Goal: Task Accomplishment & Management: Manage account settings

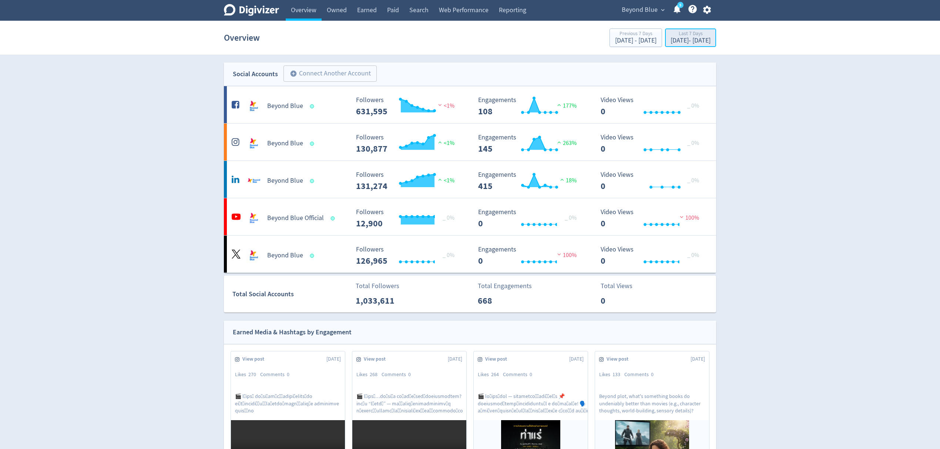
click at [670, 43] on div "[DATE] - [DATE]" at bounding box center [690, 40] width 40 height 7
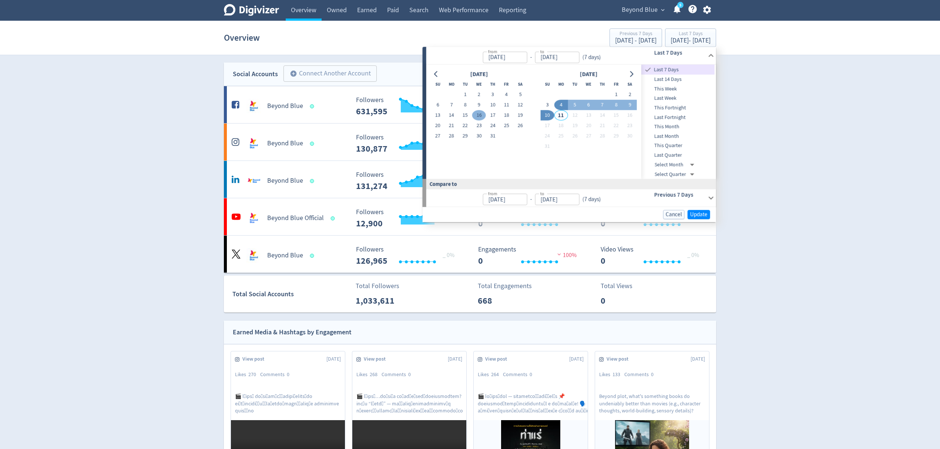
click at [485, 117] on button "16" at bounding box center [479, 115] width 14 height 10
type input "[DATE]"
click at [493, 138] on button "31" at bounding box center [493, 136] width 14 height 10
type input "[DATE]"
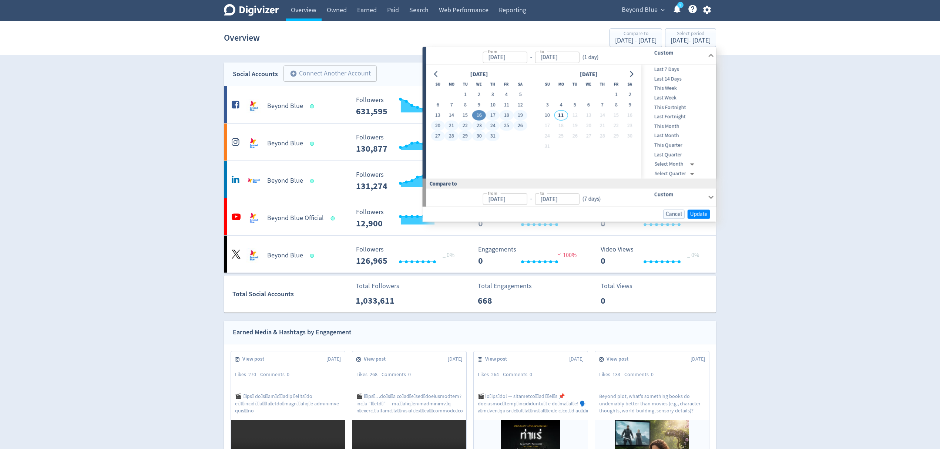
type input "[DATE]"
click at [695, 214] on span "Update" at bounding box center [698, 214] width 17 height 6
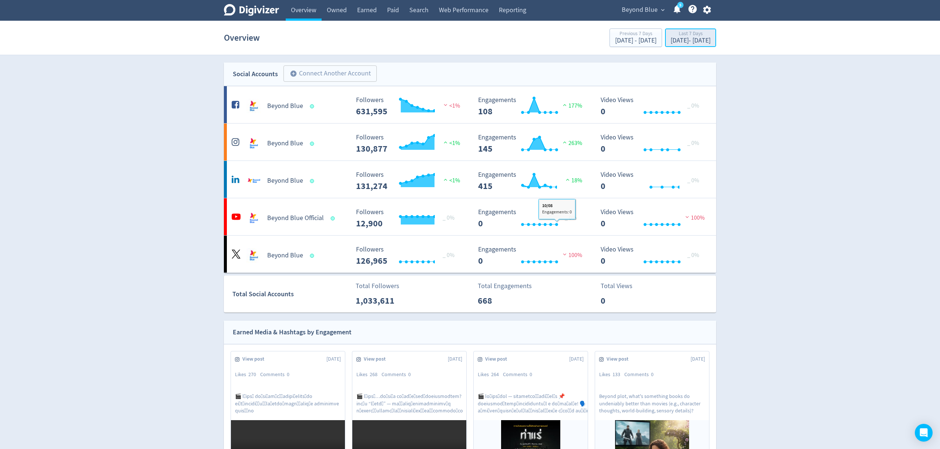
click at [670, 42] on div "[DATE] - [DATE]" at bounding box center [690, 40] width 40 height 7
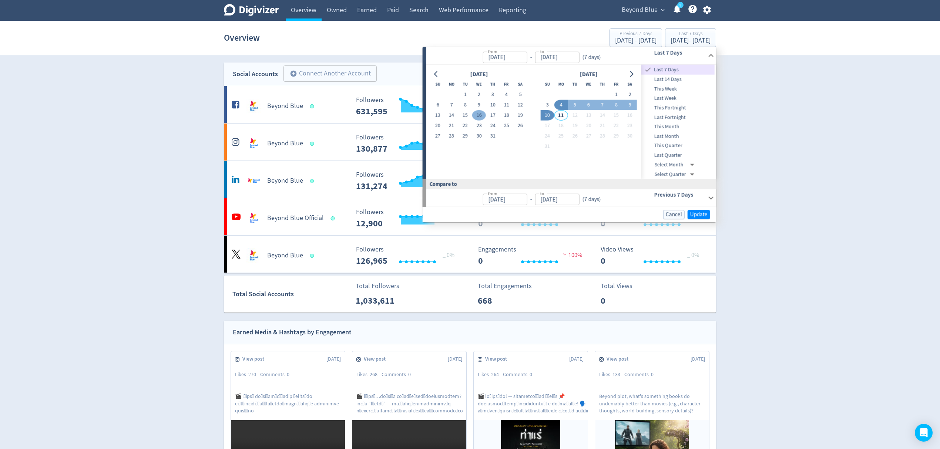
click at [483, 116] on button "16" at bounding box center [479, 115] width 14 height 10
type input "[DATE]"
click at [489, 138] on button "31" at bounding box center [493, 136] width 14 height 10
type input "[DATE]"
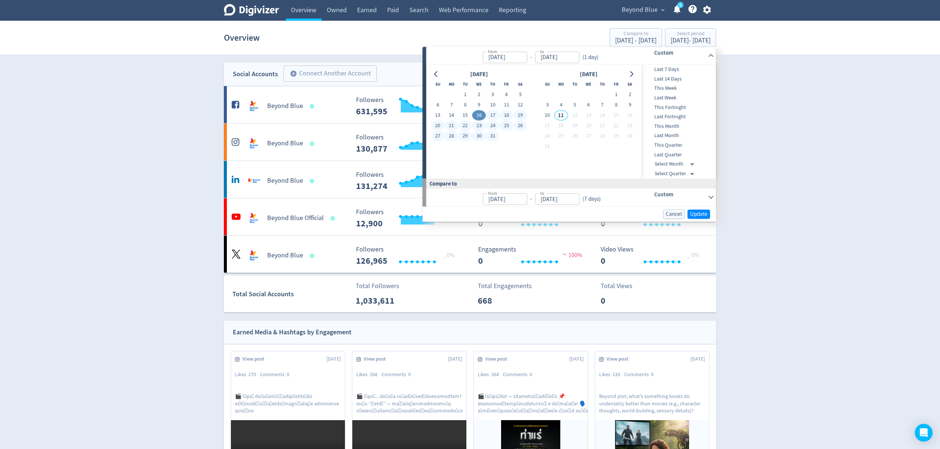
type input "[DATE]"
click at [701, 217] on span "Update" at bounding box center [698, 214] width 17 height 6
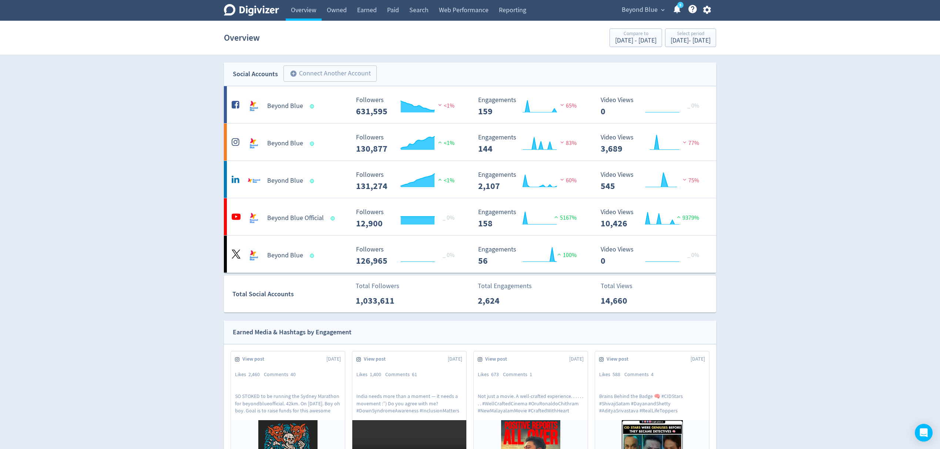
click at [707, 9] on icon "button" at bounding box center [707, 10] width 10 height 10
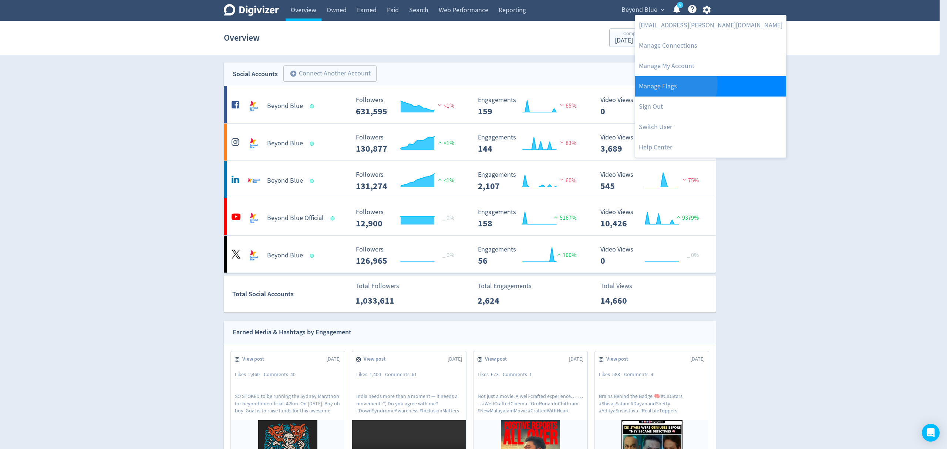
click at [671, 84] on link "Manage Flags" at bounding box center [710, 86] width 151 height 20
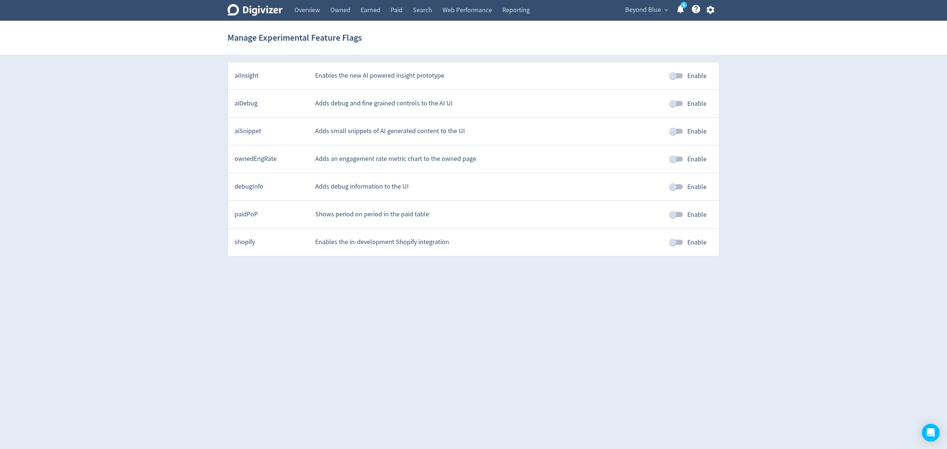
click at [677, 216] on input "Enable" at bounding box center [673, 215] width 42 height 14
checkbox input "true"
click at [635, 263] on html "Digivizer Logo Mark Digivizer Logo Overview Owned Earned Paid Search Web Perfor…" at bounding box center [473, 131] width 947 height 263
click at [387, 10] on link "Paid" at bounding box center [396, 10] width 22 height 21
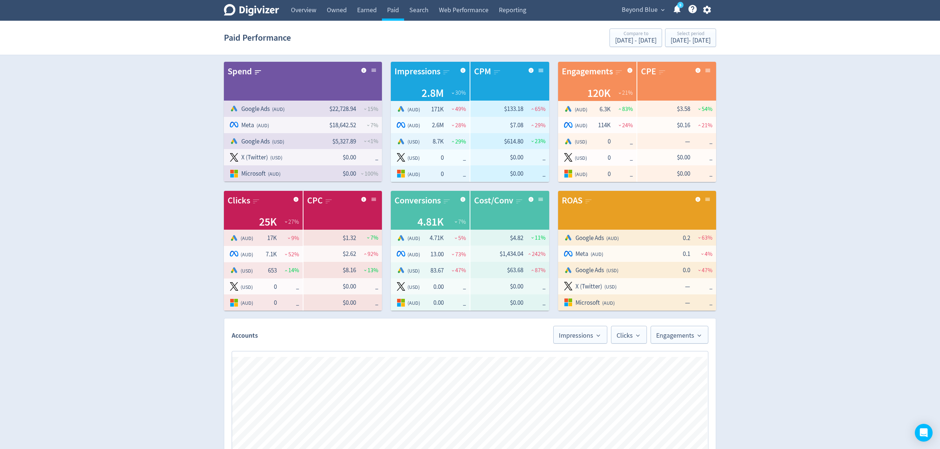
scroll to position [197, 0]
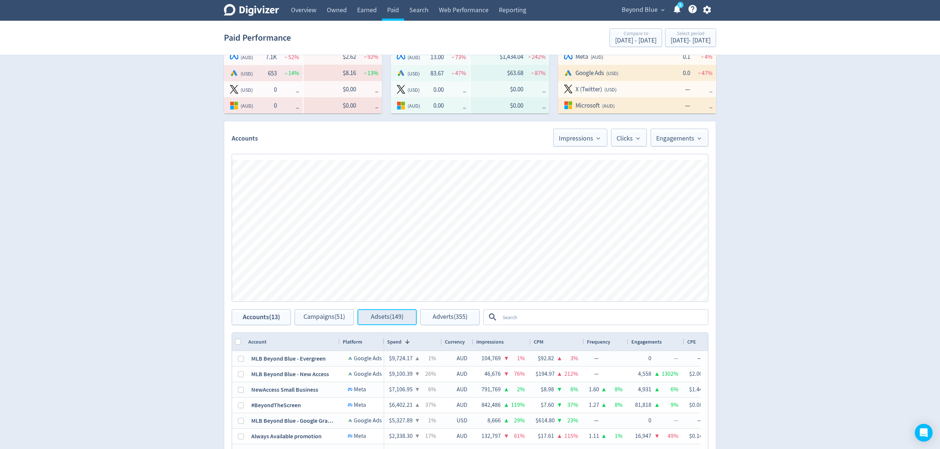
click at [399, 321] on button "Adsets (149)" at bounding box center [386, 317] width 59 height 16
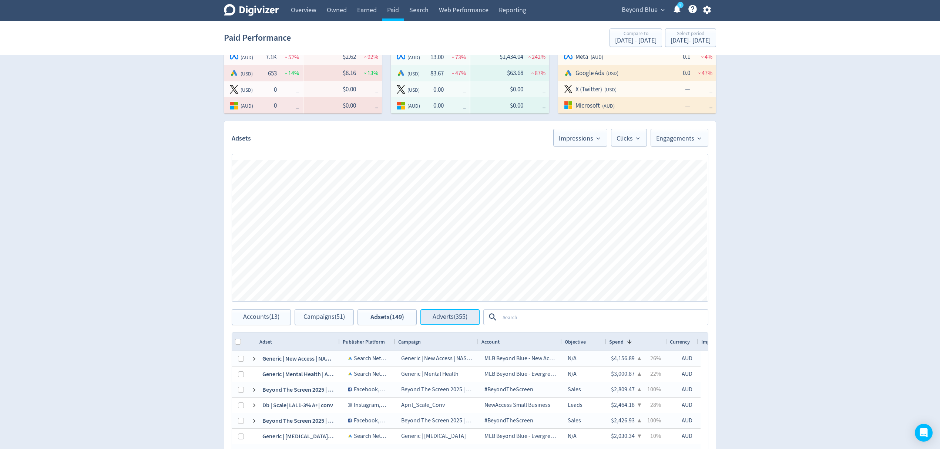
click at [446, 324] on button "Adverts (355)" at bounding box center [449, 317] width 59 height 16
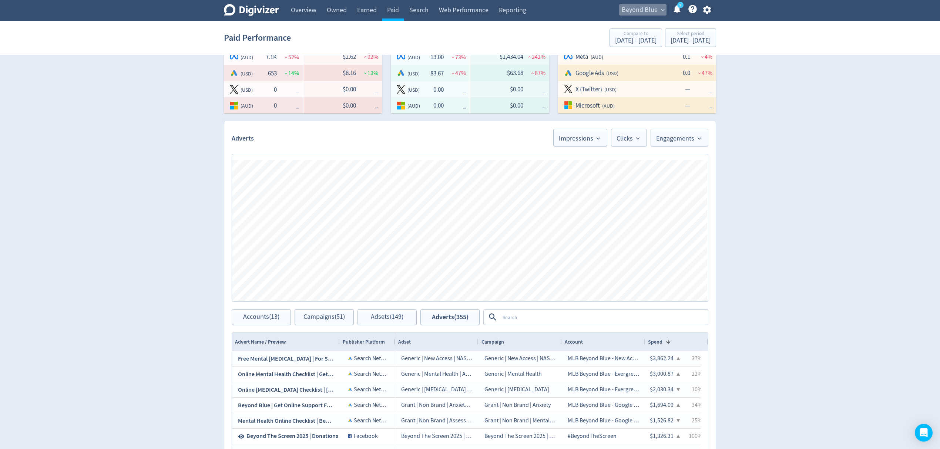
drag, startPoint x: 636, startPoint y: 6, endPoint x: 647, endPoint y: 178, distance: 171.6
click at [635, 6] on span "Beyond Blue" at bounding box center [639, 10] width 36 height 12
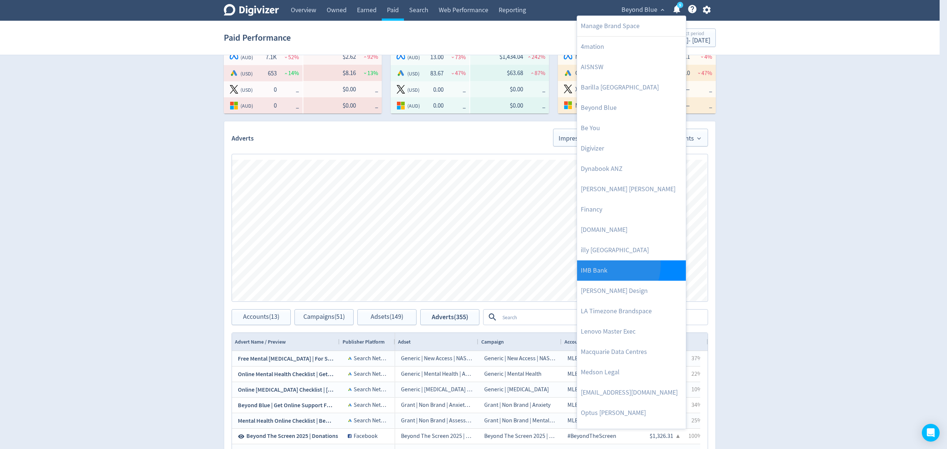
click at [604, 265] on link "IMB Bank" at bounding box center [631, 270] width 109 height 20
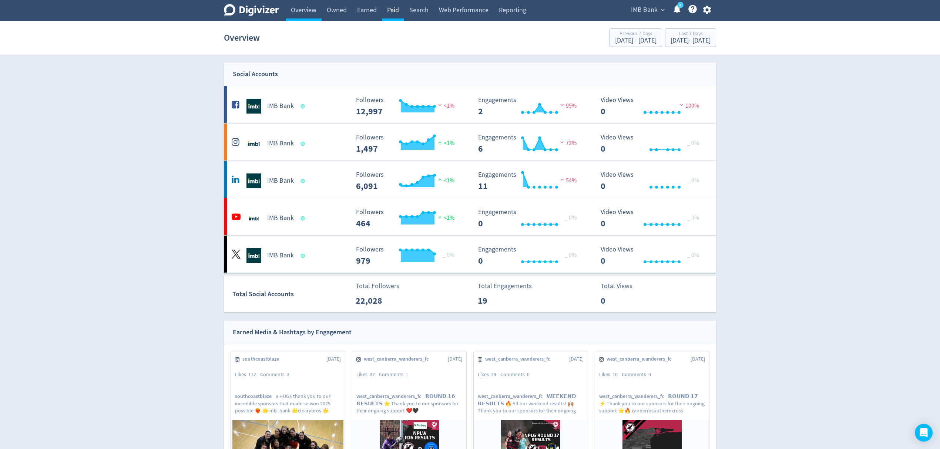
click at [392, 13] on link "Paid" at bounding box center [393, 10] width 22 height 21
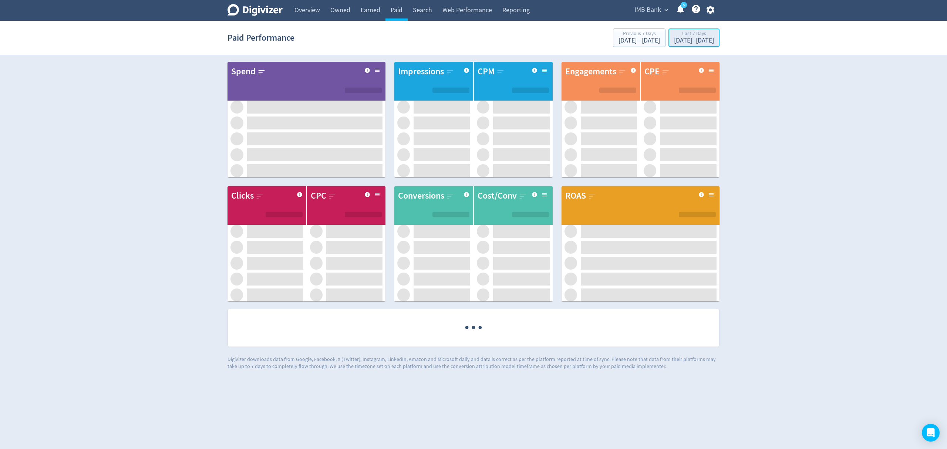
click at [674, 33] on div "Last 7 Days" at bounding box center [694, 34] width 40 height 6
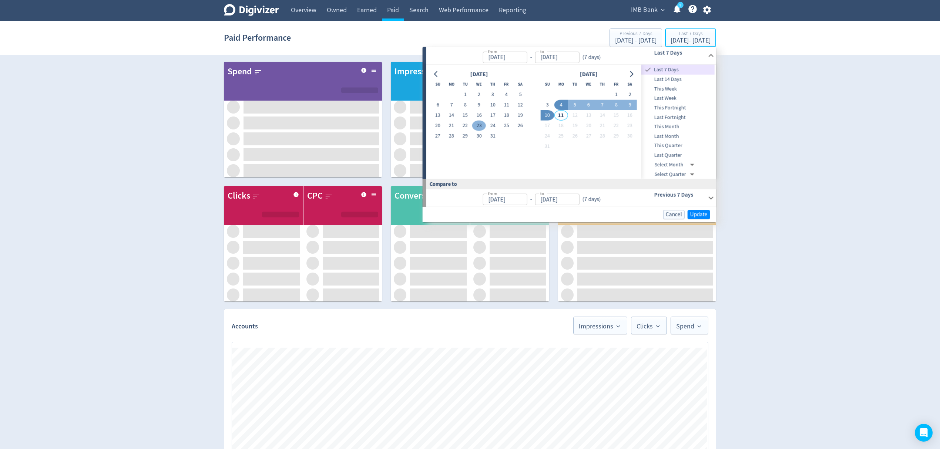
type input "Aug 04, 2025"
type input "Aug 10, 2025"
type input "Jul 28, 2025"
type input "Aug 03, 2025"
click at [479, 117] on button "16" at bounding box center [479, 115] width 14 height 10
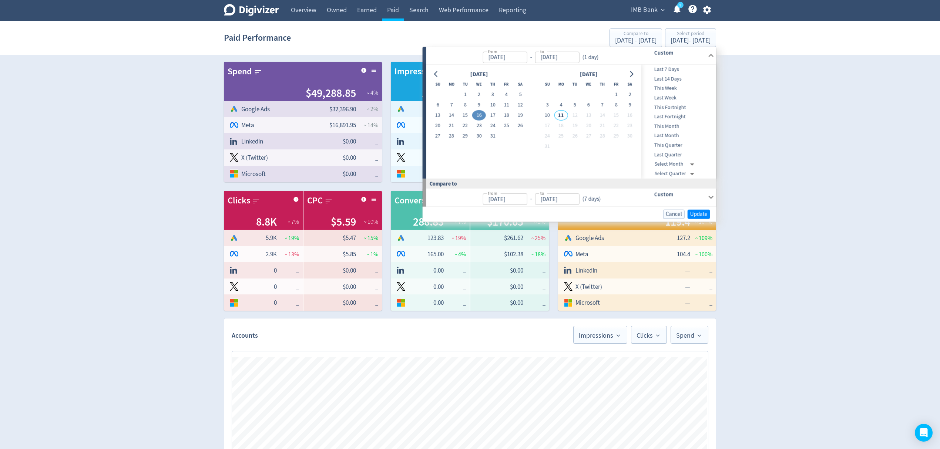
click at [490, 137] on button "31" at bounding box center [493, 136] width 14 height 10
type input "[DATE]"
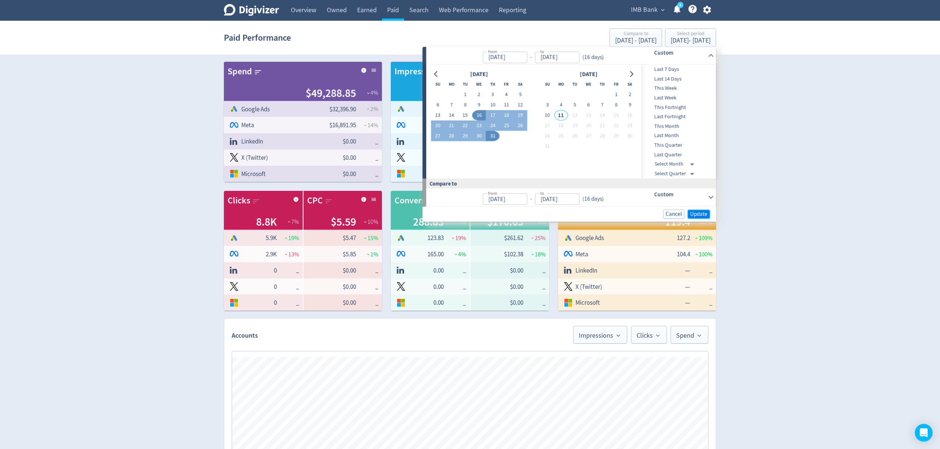
click at [698, 215] on span "Update" at bounding box center [698, 214] width 17 height 6
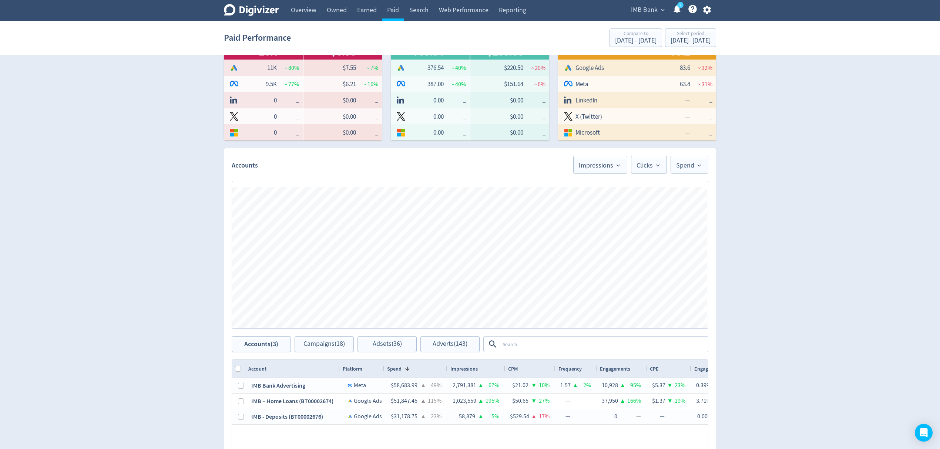
scroll to position [98, 0]
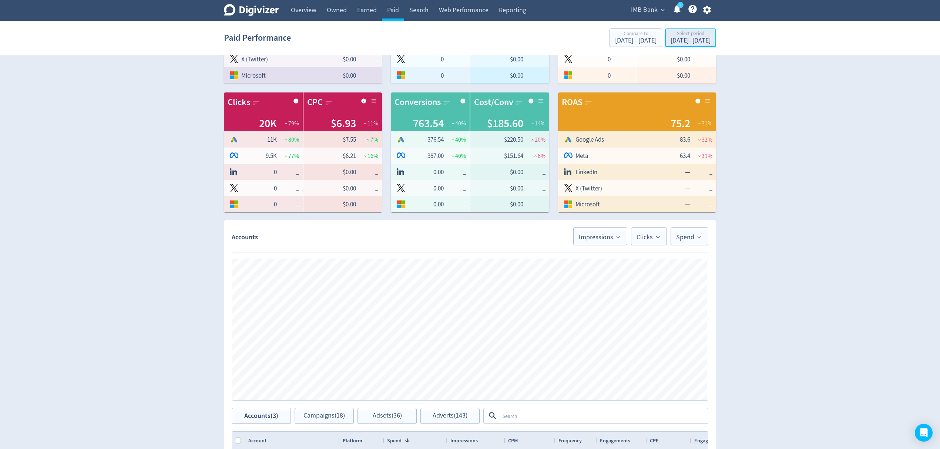
click at [687, 42] on div "Jul 16, 2025 - Jul 31, 2025" at bounding box center [690, 40] width 40 height 7
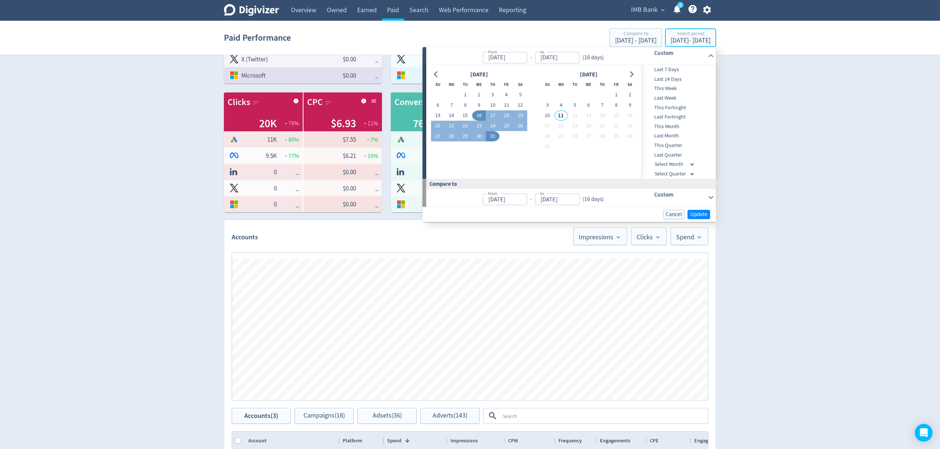
type input "[DATE]"
click at [462, 92] on button "1" at bounding box center [465, 95] width 14 height 10
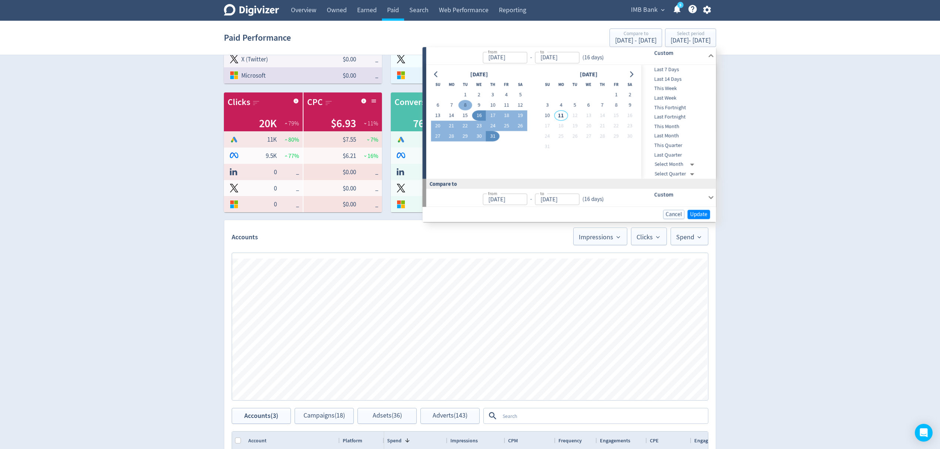
type input "Jul 01, 2025"
click at [462, 113] on button "15" at bounding box center [465, 116] width 14 height 10
type input "[DATE]"
type input "Jun 16, 2025"
type input "[DATE]"
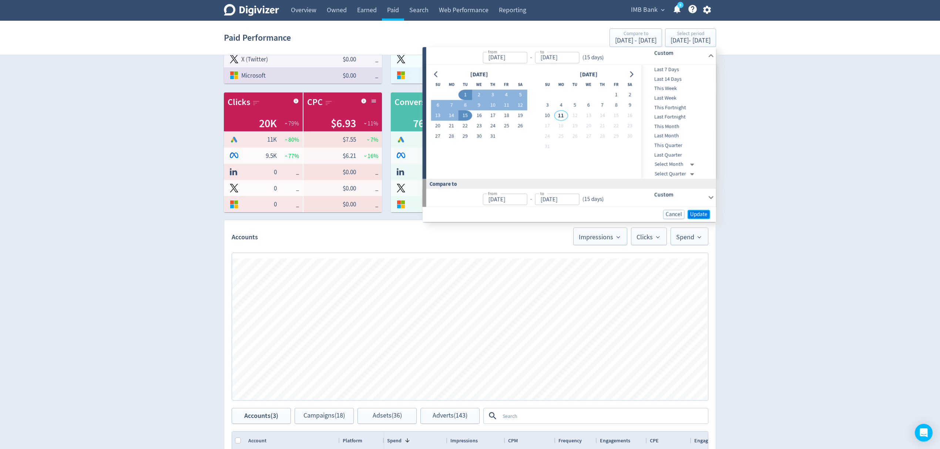
click at [698, 212] on span "Update" at bounding box center [698, 215] width 17 height 6
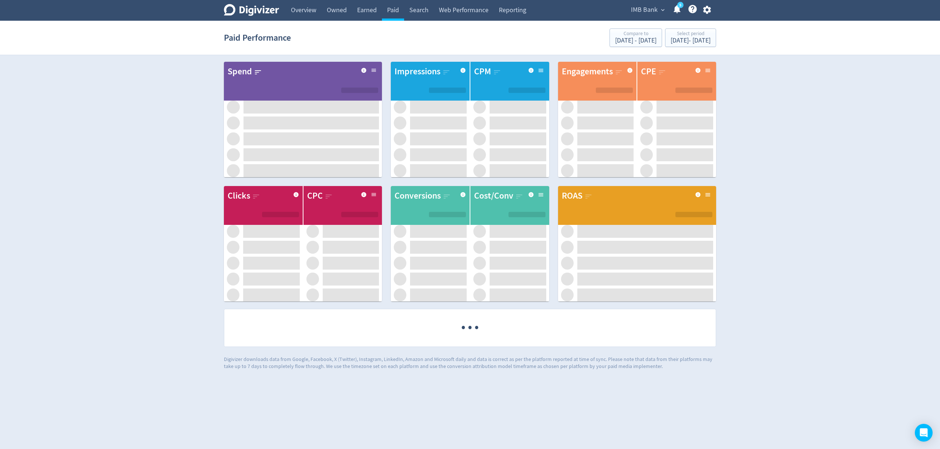
scroll to position [0, 0]
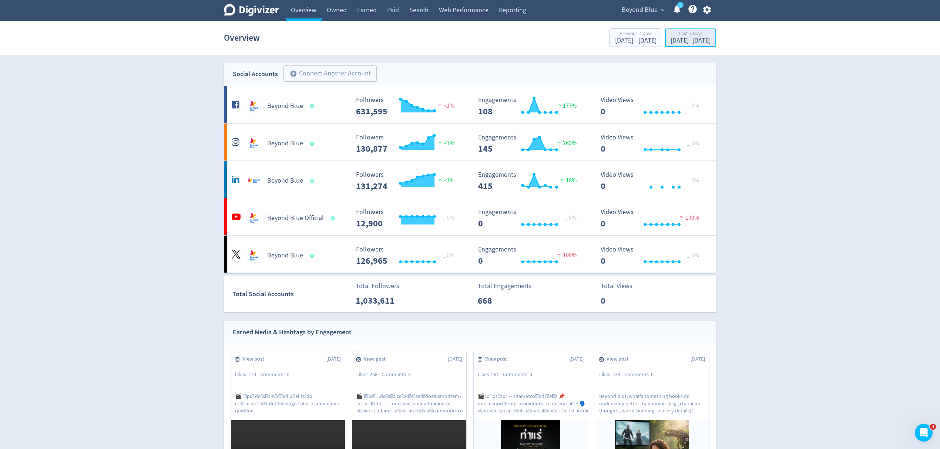
click at [670, 43] on div "[DATE] - [DATE]" at bounding box center [690, 40] width 40 height 7
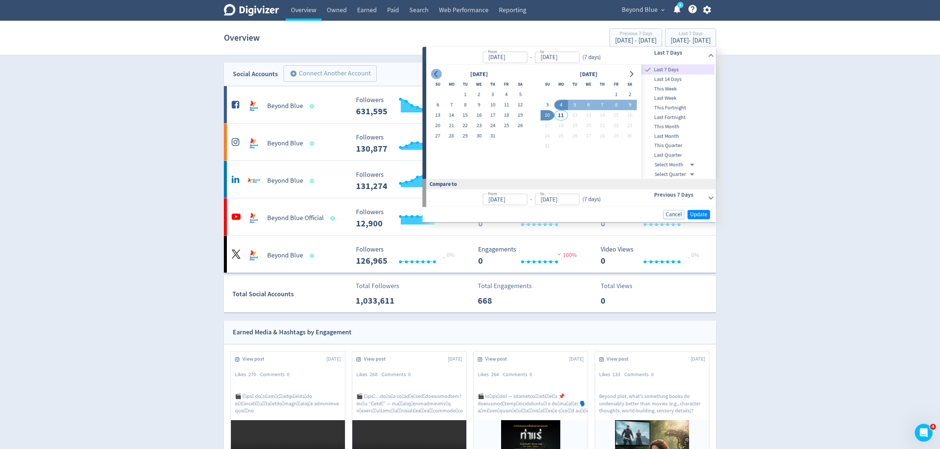
click at [435, 74] on icon "Go to previous month" at bounding box center [436, 74] width 6 height 6
click at [453, 134] on button "30" at bounding box center [451, 136] width 14 height 10
type input "[DATE]"
click at [573, 117] on button "15" at bounding box center [575, 115] width 14 height 10
type input "[DATE]"
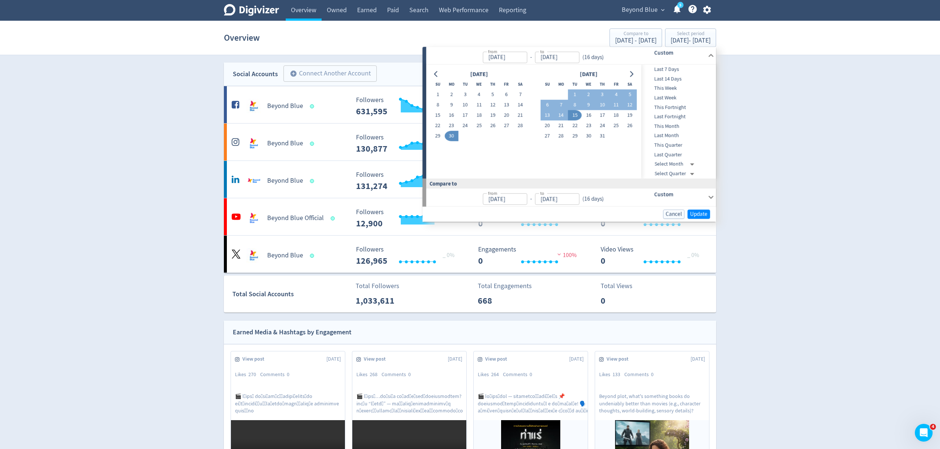
type input "Jun 14, 2025"
type input "Jun 29, 2025"
click at [699, 212] on span "Update" at bounding box center [698, 214] width 17 height 6
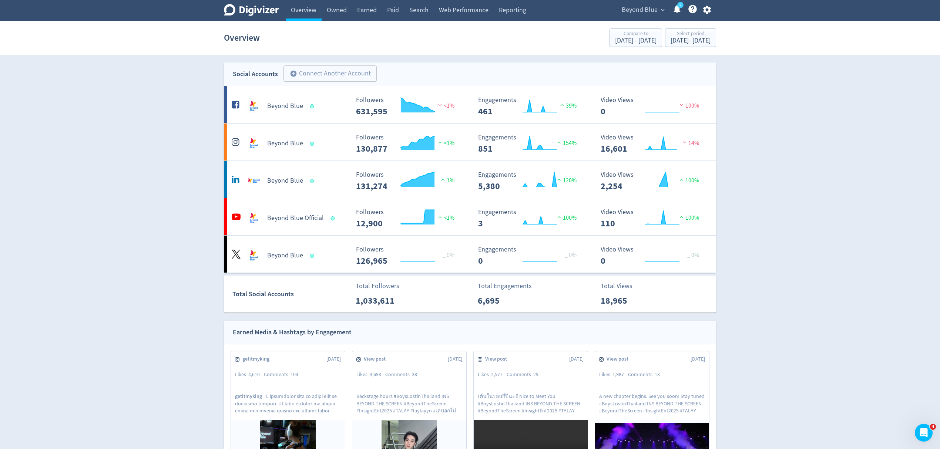
click at [710, 7] on icon "button" at bounding box center [707, 10] width 10 height 10
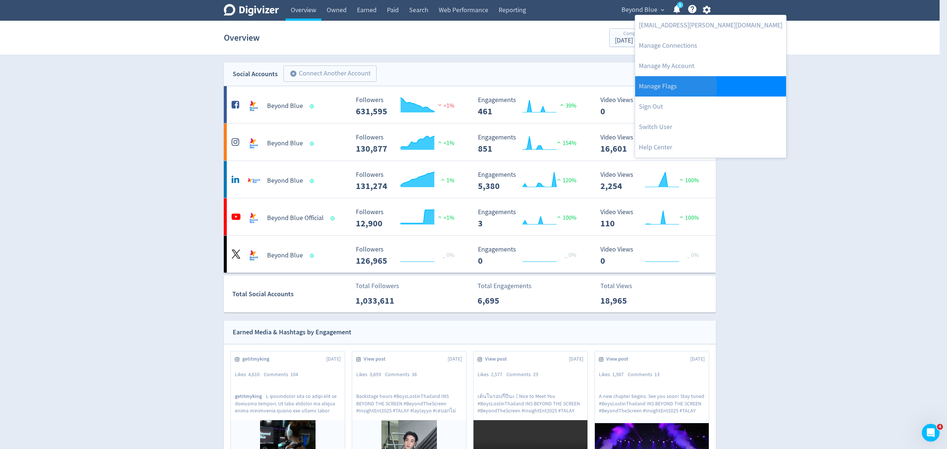
click at [655, 86] on link "Manage Flags" at bounding box center [710, 86] width 151 height 20
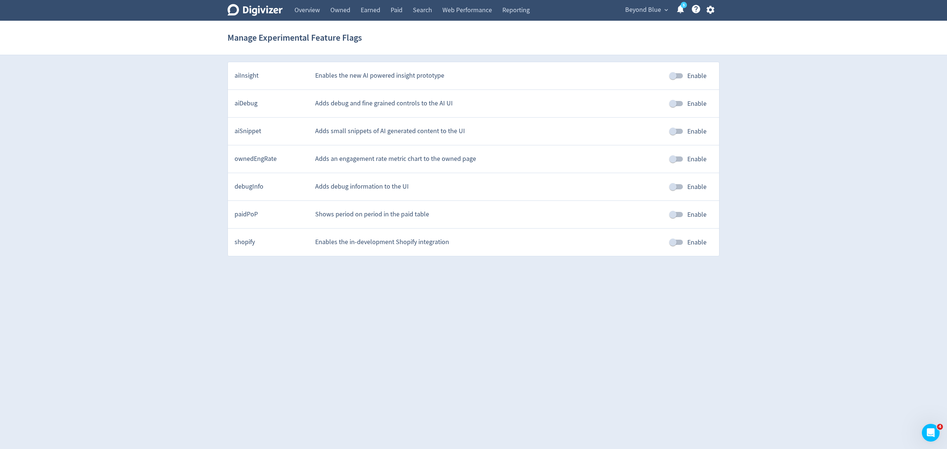
click at [675, 212] on input "Enable" at bounding box center [673, 215] width 42 height 14
checkbox input "true"
click at [655, 263] on html "Digivizer Logo Mark Digivizer Logo Overview Owned Earned Paid Search Web Perfor…" at bounding box center [473, 131] width 947 height 263
click at [309, 12] on link "Overview" at bounding box center [307, 10] width 36 height 21
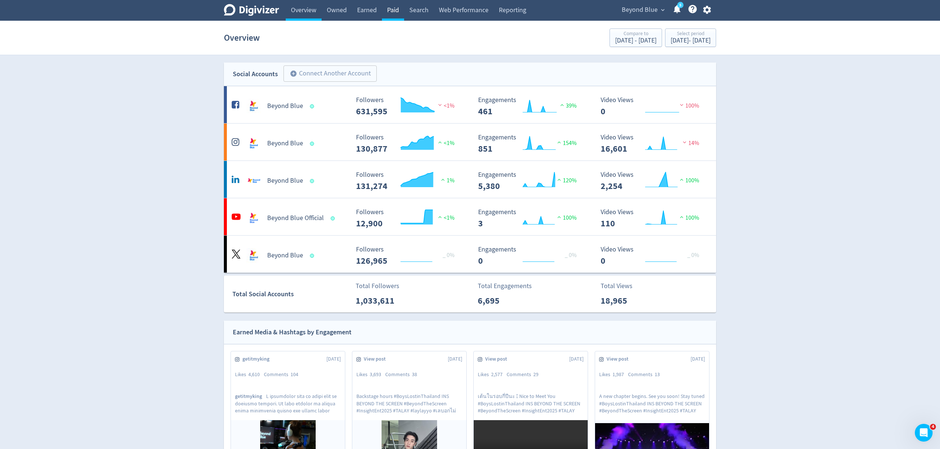
click at [401, 9] on link "Paid" at bounding box center [393, 10] width 22 height 21
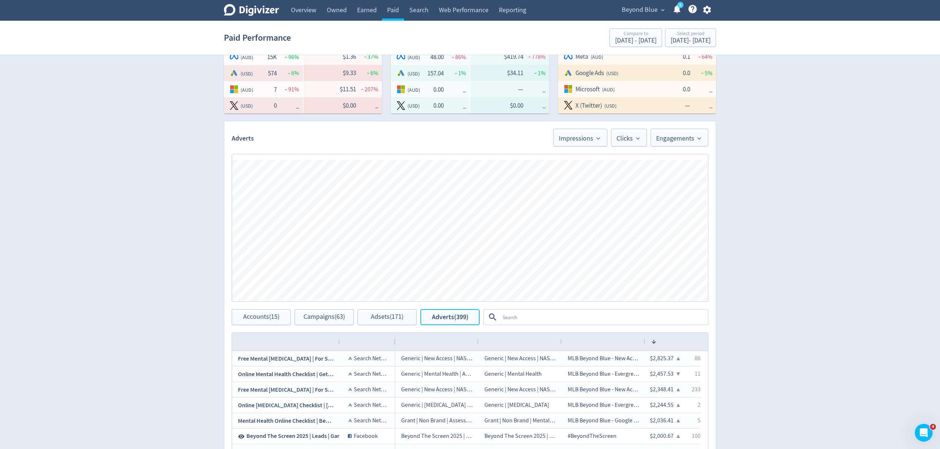
scroll to position [328, 0]
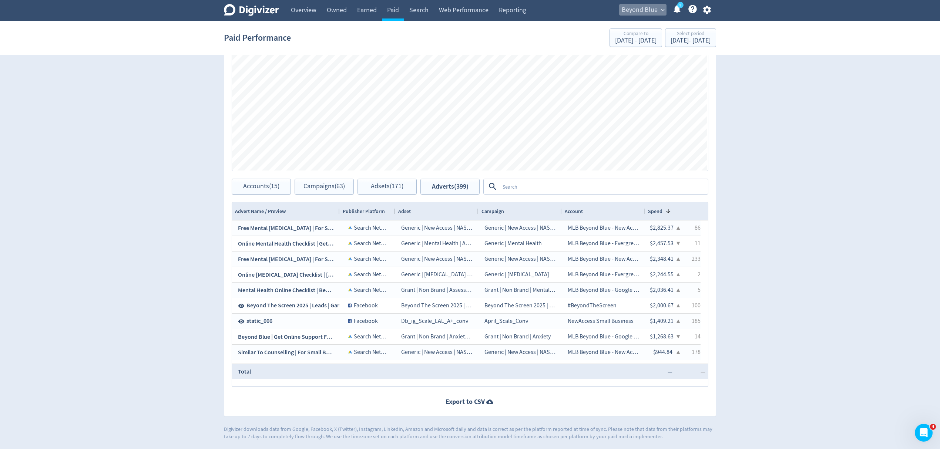
click at [650, 10] on span "Beyond Blue" at bounding box center [639, 10] width 36 height 12
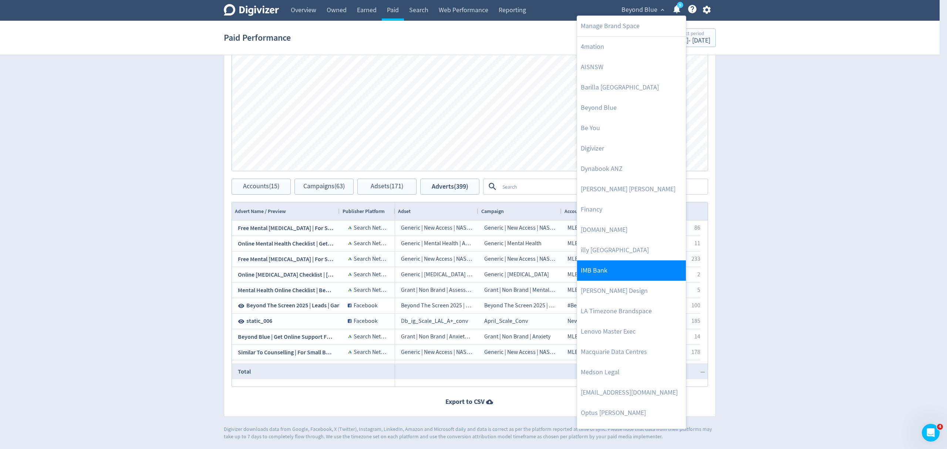
click at [615, 270] on link "IMB Bank" at bounding box center [631, 270] width 109 height 20
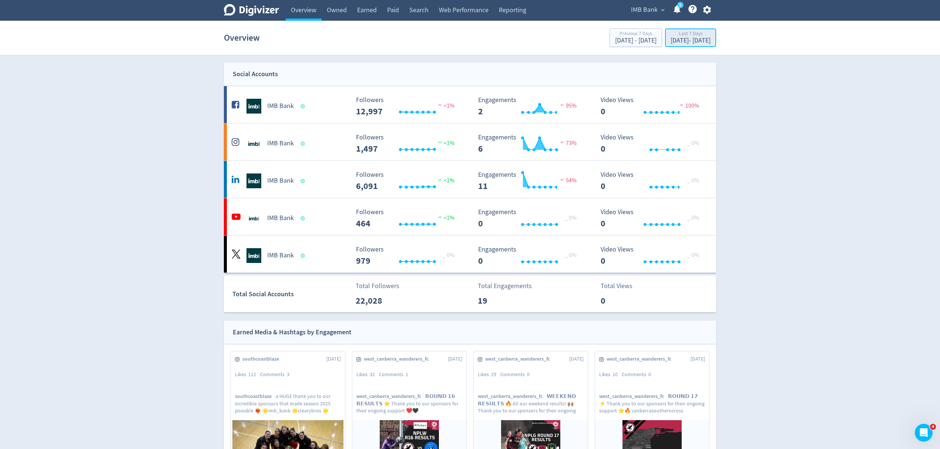
click at [681, 37] on div "Aug 4, 2025 - Aug 10, 2025" at bounding box center [690, 40] width 40 height 7
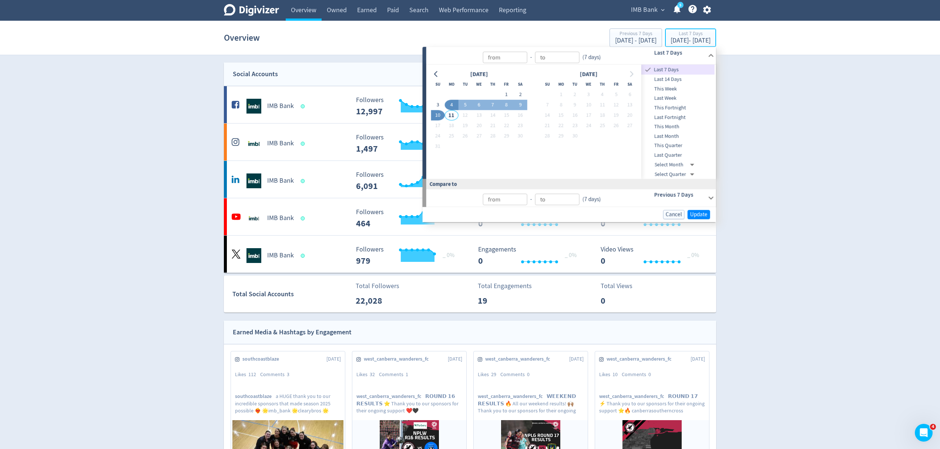
type input "[DATE]"
type input "Aug 04, 2025"
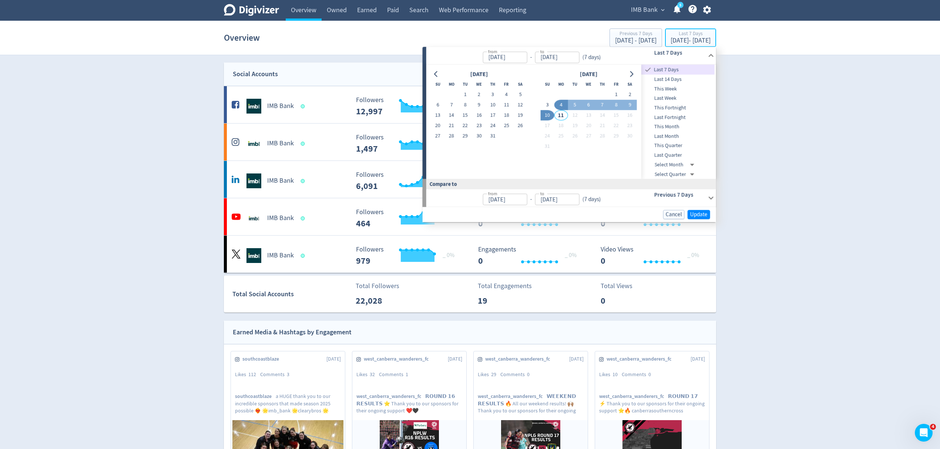
type input "Aug 10, 2025"
type input "Jul 28, 2025"
type input "Aug 03, 2025"
click at [435, 77] on button "Go to previous month" at bounding box center [436, 74] width 11 height 10
click at [453, 134] on button "30" at bounding box center [451, 136] width 14 height 10
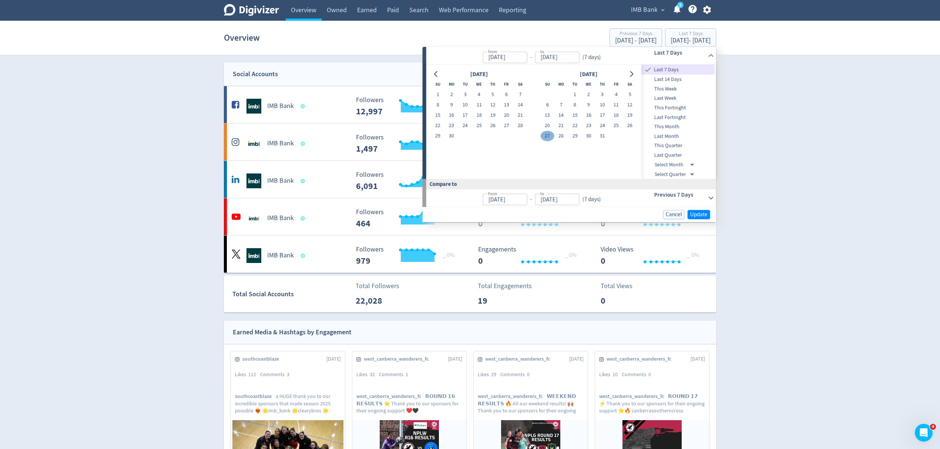
type input "[DATE]"
click at [572, 114] on button "15" at bounding box center [575, 115] width 14 height 10
type input "[DATE]"
type input "Jun 14, 2025"
type input "Jun 29, 2025"
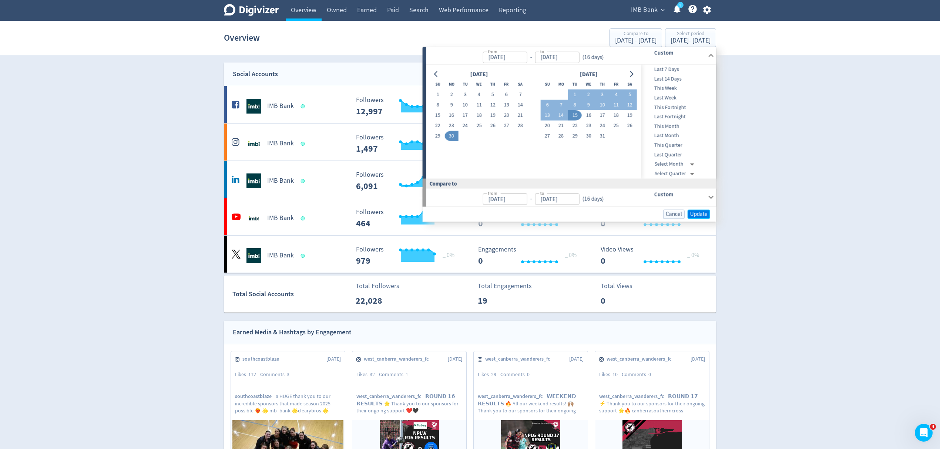
click at [695, 216] on span "Update" at bounding box center [698, 214] width 17 height 6
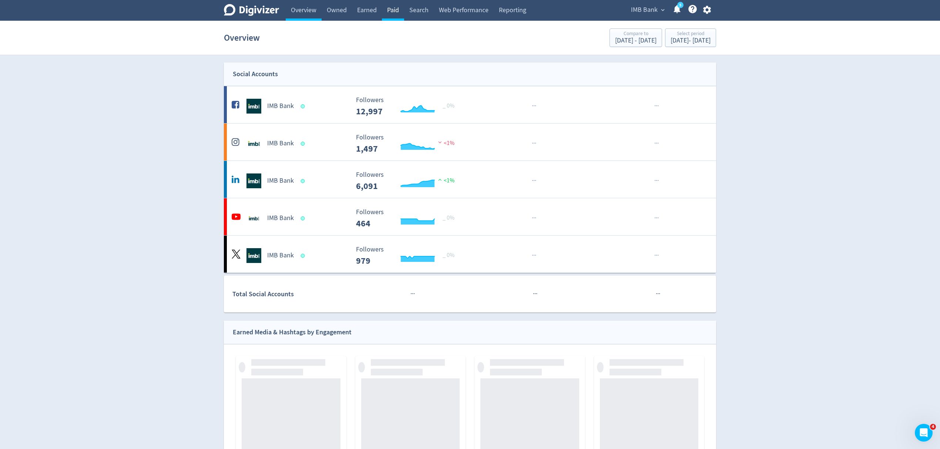
click at [393, 10] on link "Paid" at bounding box center [393, 10] width 22 height 21
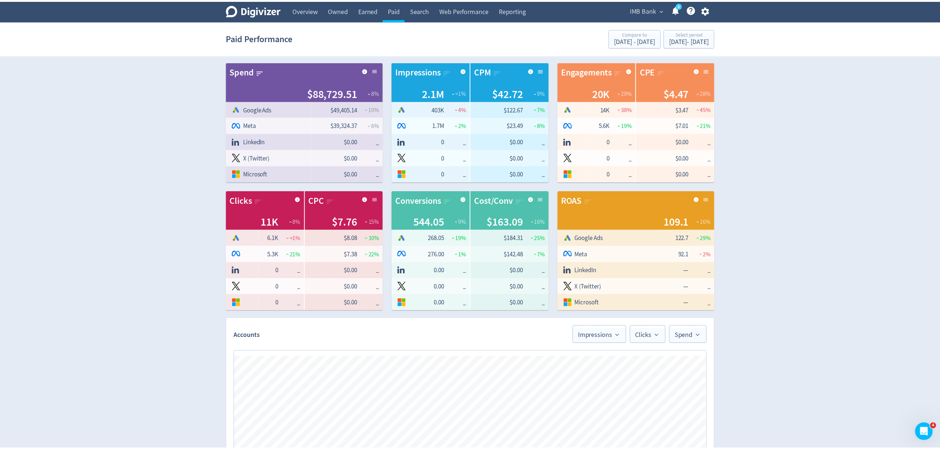
scroll to position [301, 0]
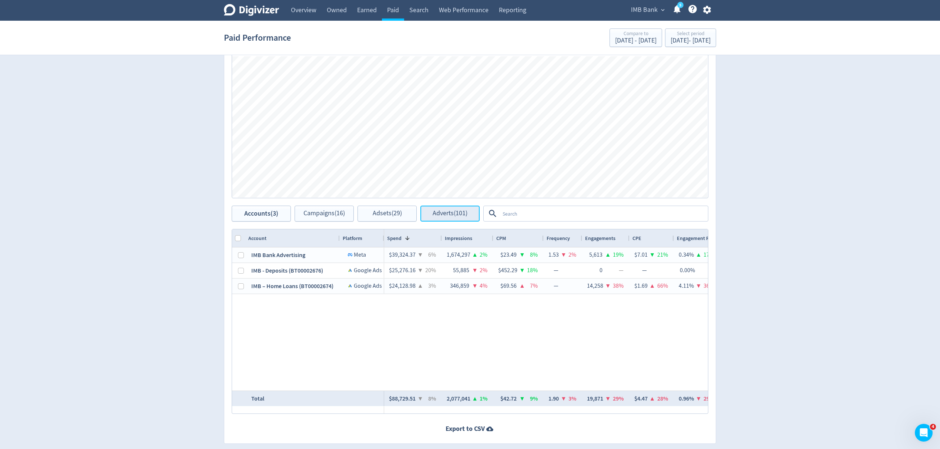
click at [442, 213] on span "Adverts (101)" at bounding box center [449, 213] width 35 height 7
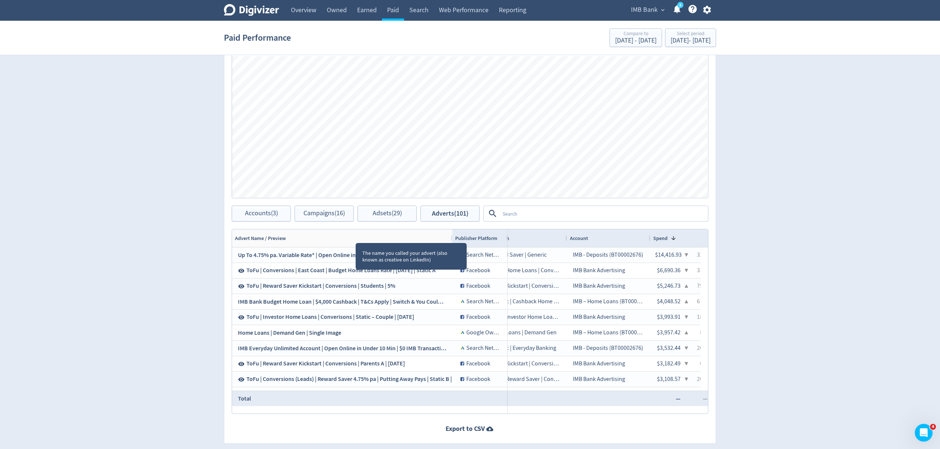
drag, startPoint x: 338, startPoint y: 237, endPoint x: 503, endPoint y: 333, distance: 190.8
click at [455, 245] on div "Drag here to set row groups Drag here to set column labels Advert Name / Previe…" at bounding box center [470, 321] width 476 height 185
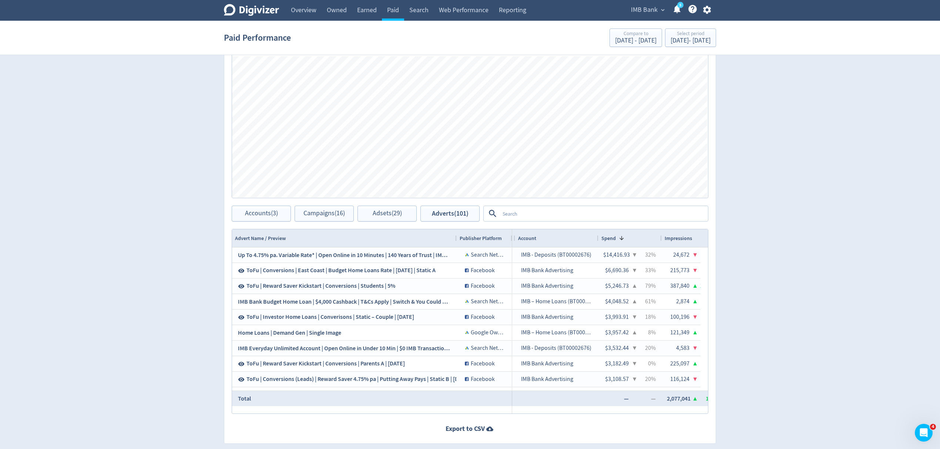
scroll to position [0, 191]
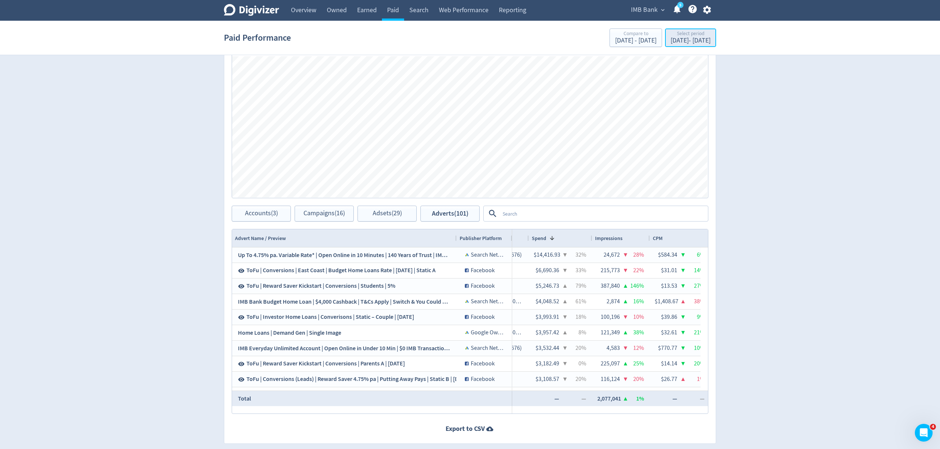
click at [688, 46] on button "Select period Jun 30, 2025 - Jul 15, 2025" at bounding box center [690, 37] width 51 height 18
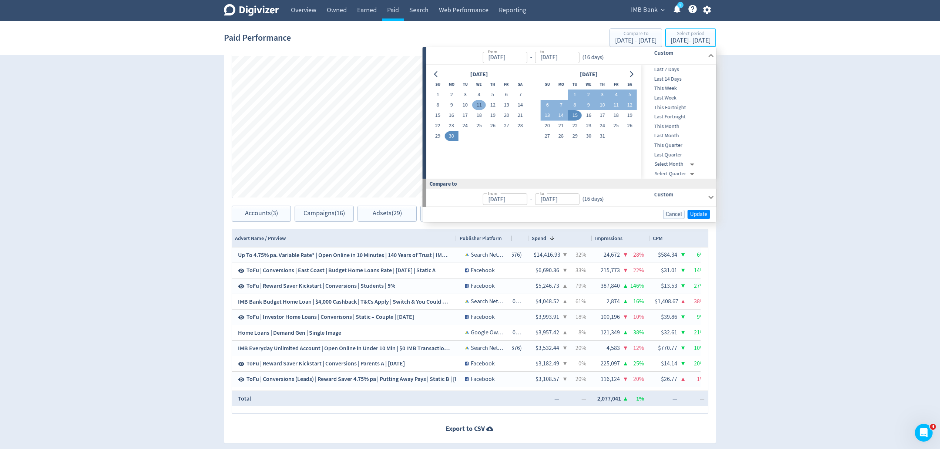
type input "[DATE]"
type input "Jun 14, 2025"
type input "Jun 29, 2025"
click at [452, 114] on button "16" at bounding box center [451, 115] width 14 height 10
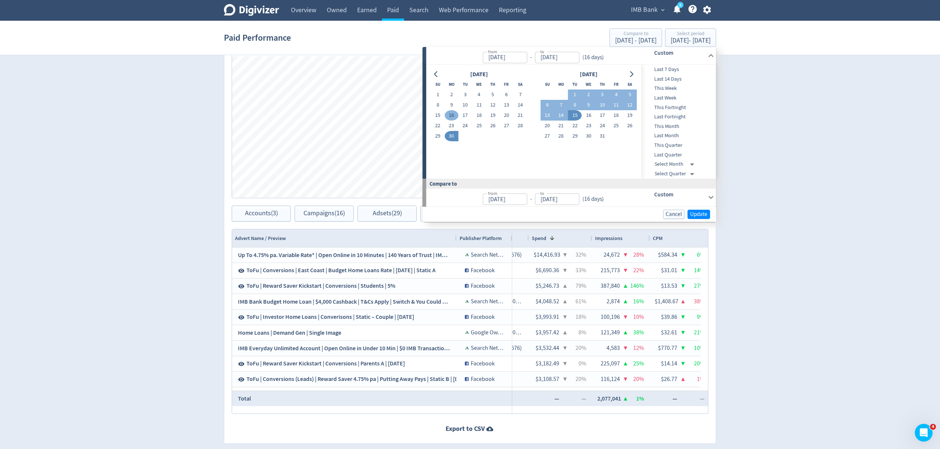
type input "[DATE]"
click at [448, 138] on button "30" at bounding box center [451, 136] width 14 height 10
type input "[DATE]"
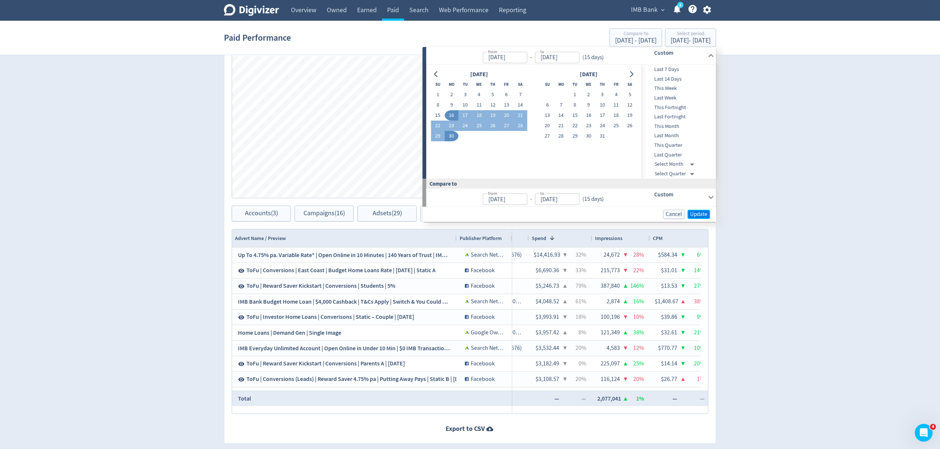
click at [699, 215] on span "Update" at bounding box center [698, 215] width 17 height 6
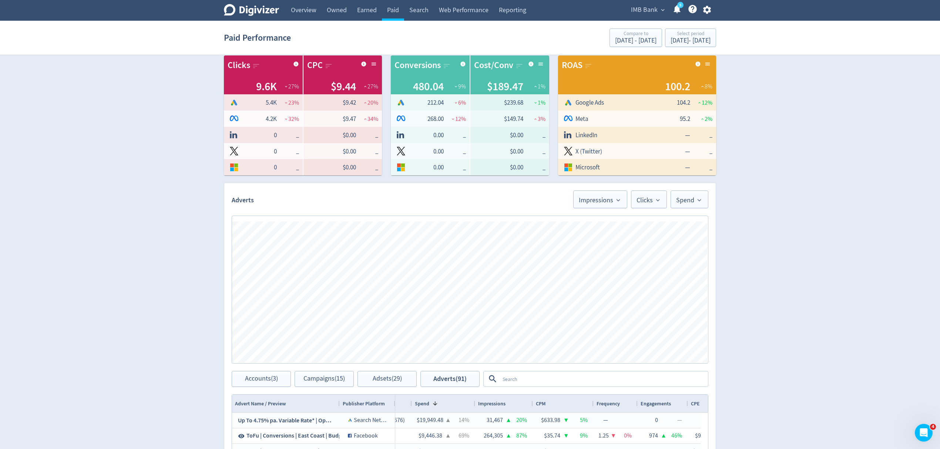
scroll to position [246, 0]
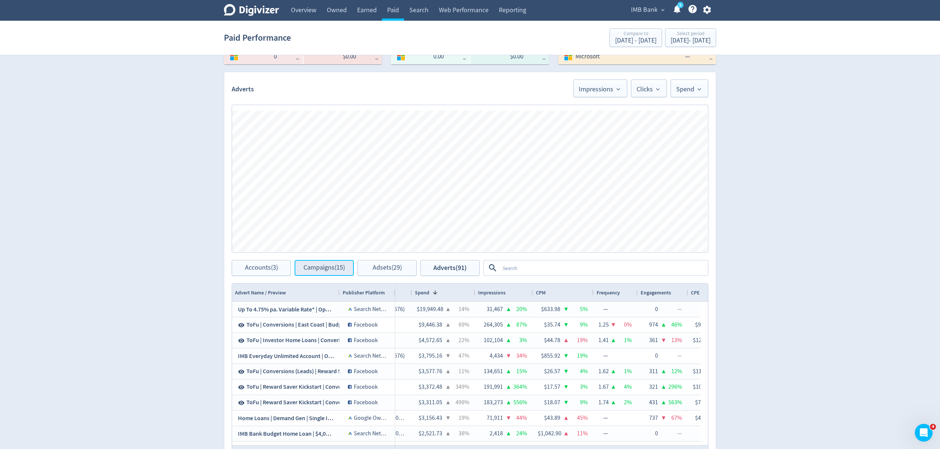
click at [313, 264] on span "Campaigns (15)" at bounding box center [323, 267] width 41 height 7
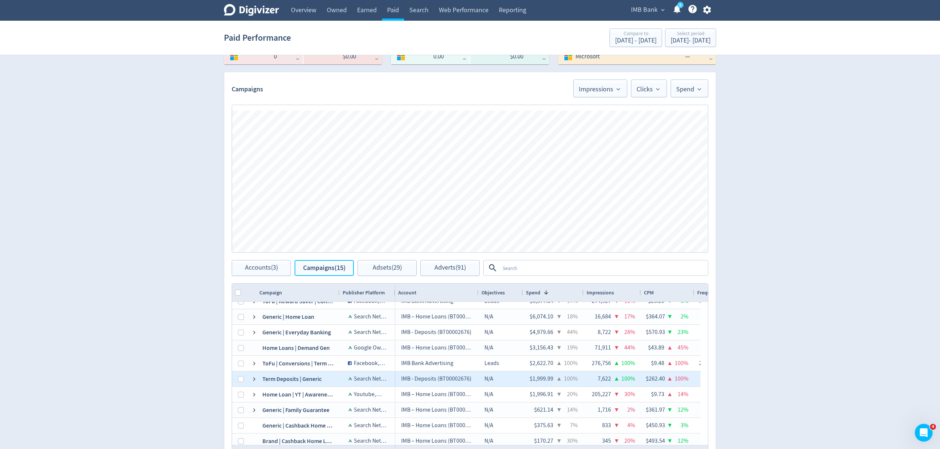
scroll to position [90, 0]
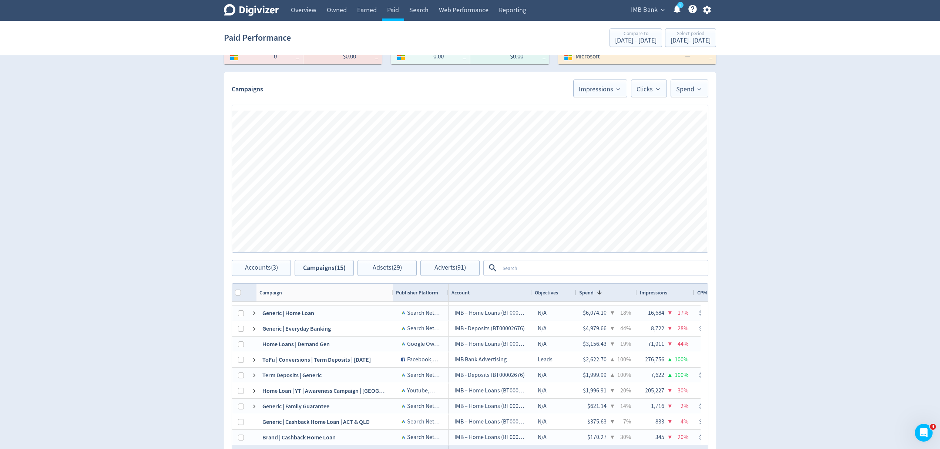
drag, startPoint x: 339, startPoint y: 292, endPoint x: 263, endPoint y: 395, distance: 128.4
click at [391, 298] on div at bounding box center [392, 293] width 3 height 18
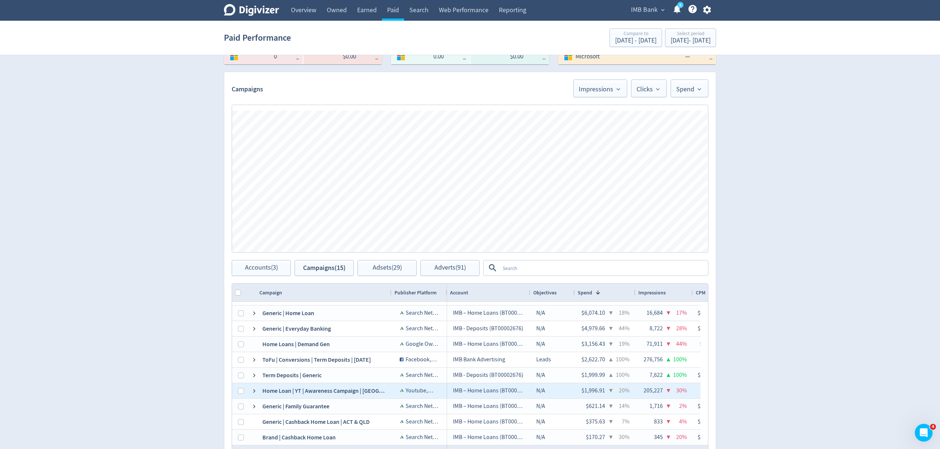
click at [237, 392] on div at bounding box center [238, 390] width 13 height 15
click at [239, 388] on input "Press Space to toggle row selection (unchecked)" at bounding box center [241, 391] width 6 height 6
checkbox input "true"
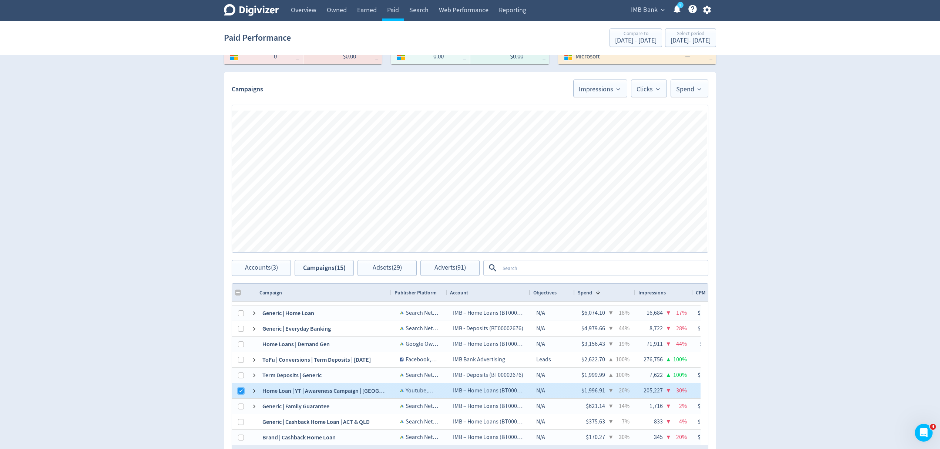
checkbox input "false"
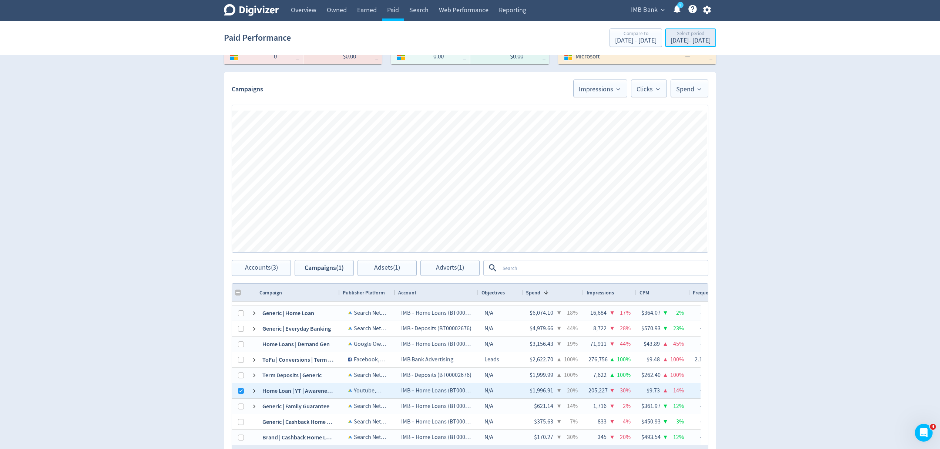
click at [670, 43] on div "Jun 16, 2025 - Jun 30, 2025" at bounding box center [690, 40] width 40 height 7
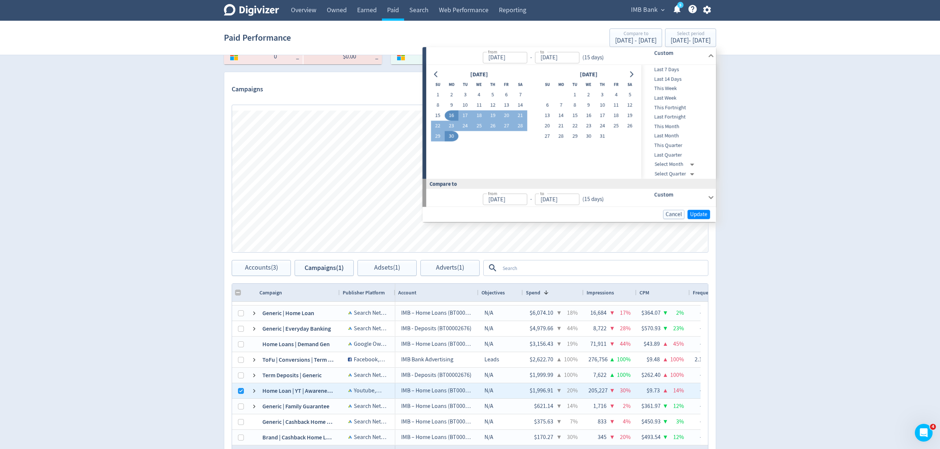
click at [452, 136] on button "30" at bounding box center [451, 136] width 14 height 10
type input "[DATE]"
click at [576, 115] on button "15" at bounding box center [575, 116] width 14 height 10
type input "[DATE]"
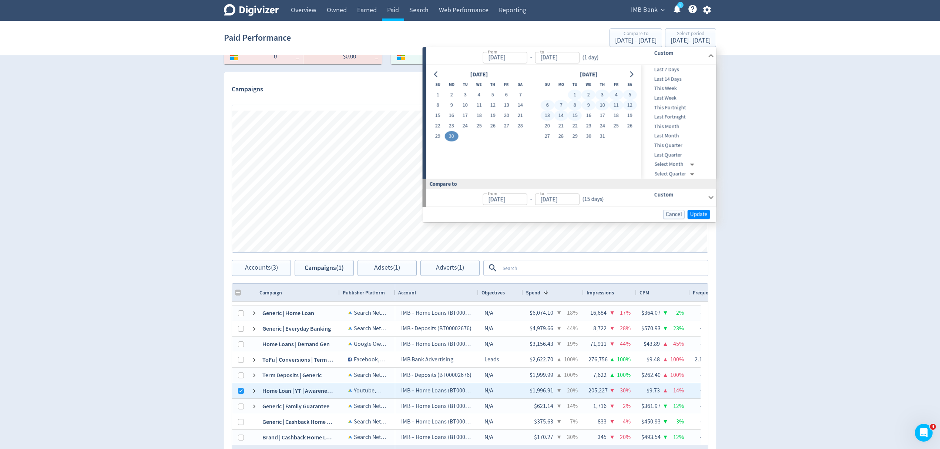
type input "[DATE]"
click at [696, 216] on span "Update" at bounding box center [698, 215] width 17 height 6
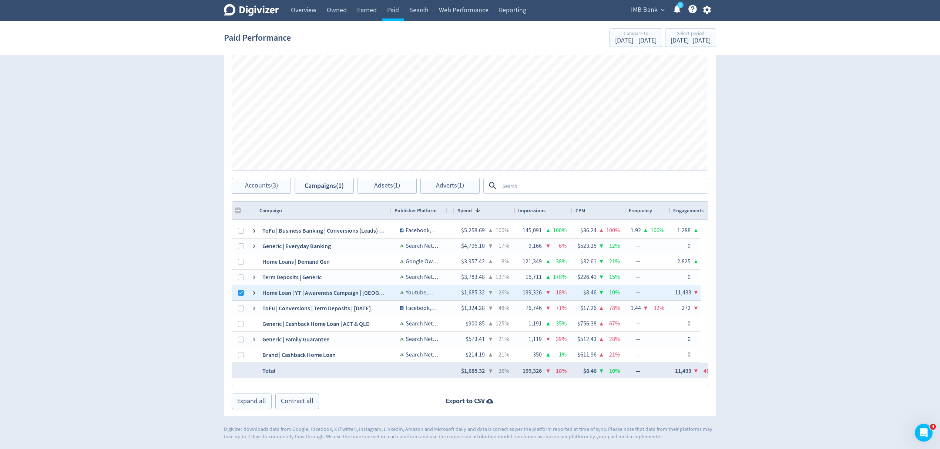
scroll to position [0, 193]
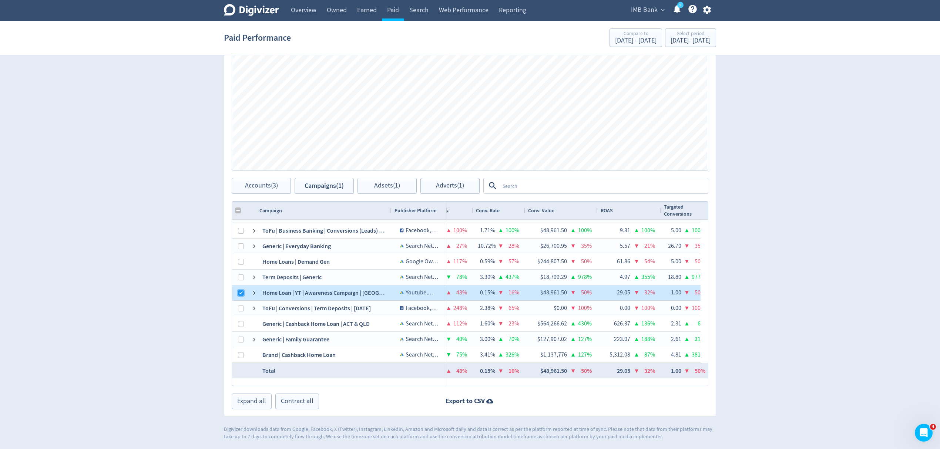
click at [241, 292] on input "Press Space to toggle row selection (checked)" at bounding box center [241, 293] width 6 height 6
checkbox input "false"
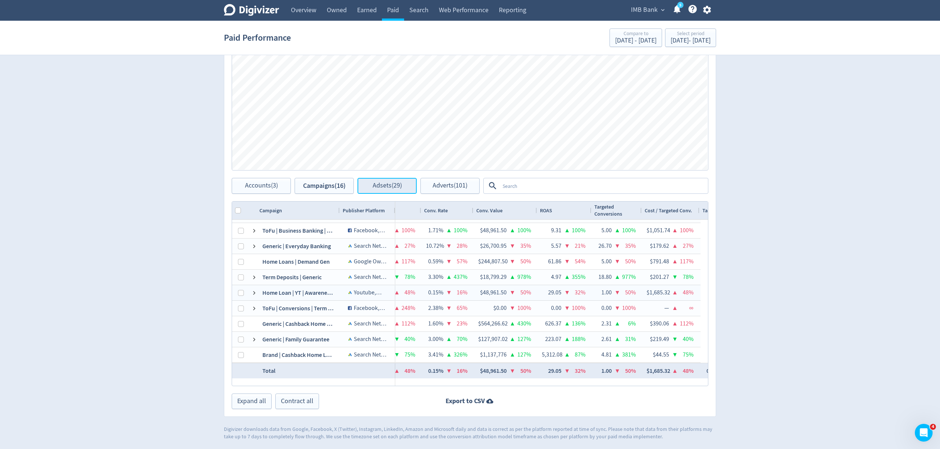
click at [393, 183] on span "Adsets (29)" at bounding box center [386, 185] width 29 height 7
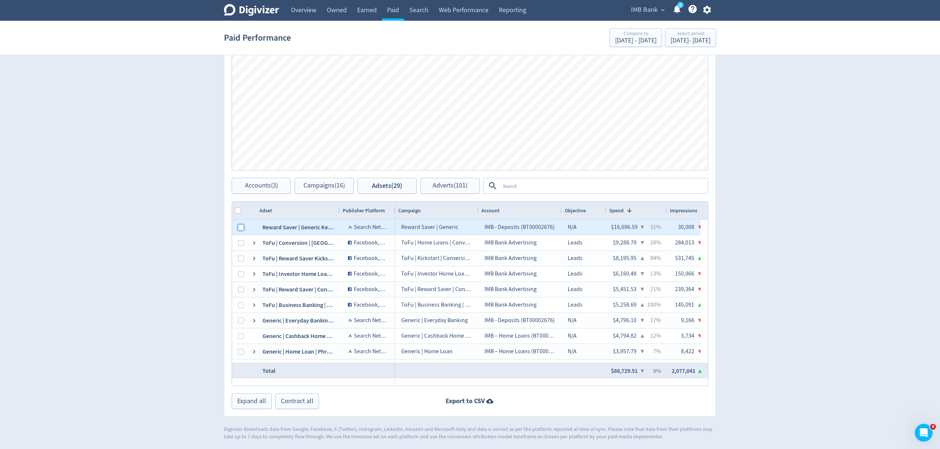
click at [239, 229] on input "Press Space to toggle row selection (unchecked)" at bounding box center [241, 228] width 6 height 6
checkbox input "true"
checkbox input "false"
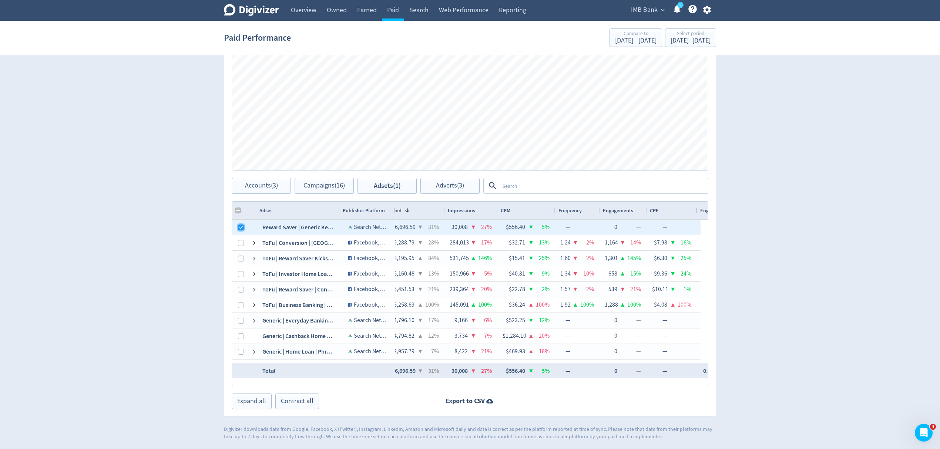
scroll to position [0, 262]
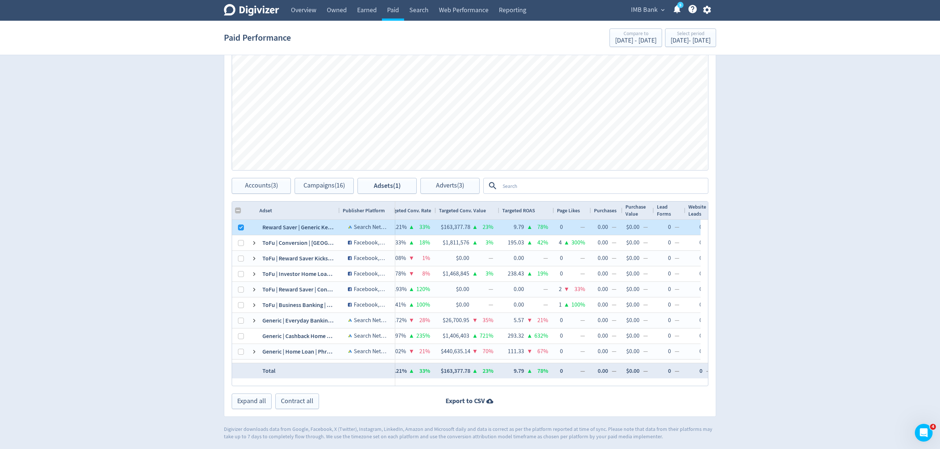
click at [237, 227] on div at bounding box center [238, 227] width 13 height 15
click at [246, 228] on div at bounding box center [251, 227] width 12 height 15
click at [240, 230] on input "Press Space to toggle row selection (checked)" at bounding box center [241, 228] width 6 height 6
checkbox input "false"
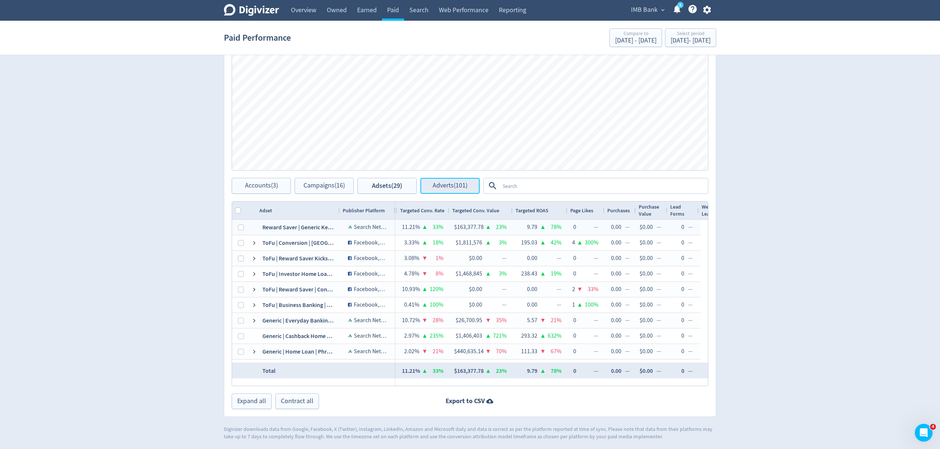
click at [442, 183] on span "Adverts (101)" at bounding box center [449, 185] width 35 height 7
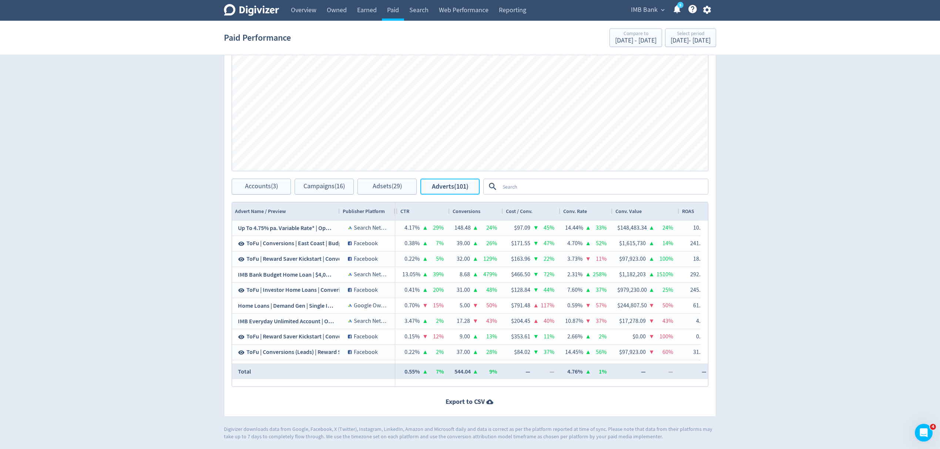
scroll to position [0, 948]
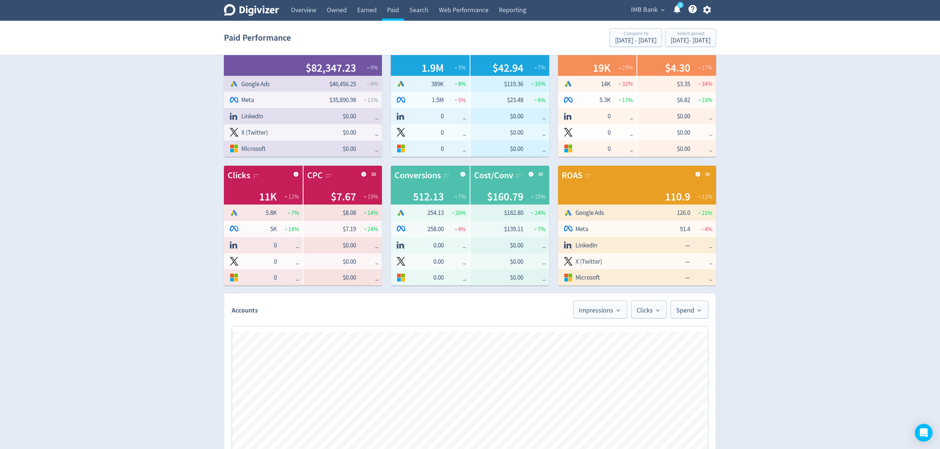
scroll to position [197, 0]
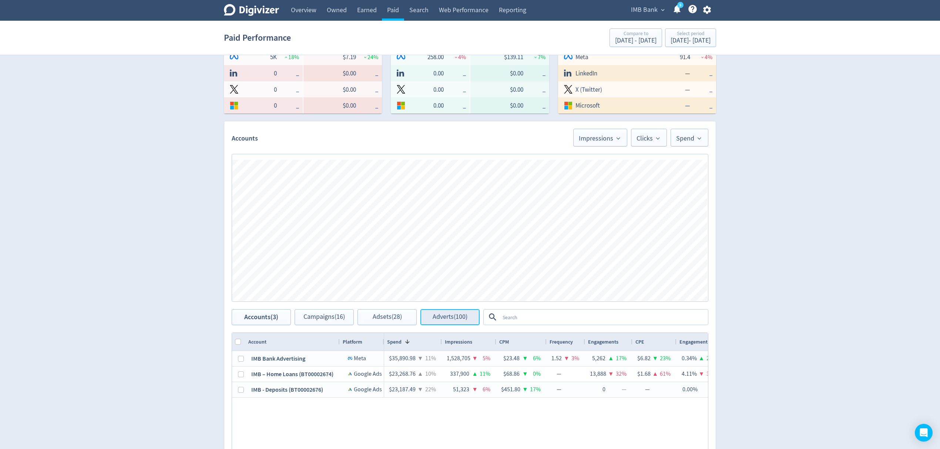
click at [435, 321] on button "Adverts (100)" at bounding box center [449, 317] width 59 height 16
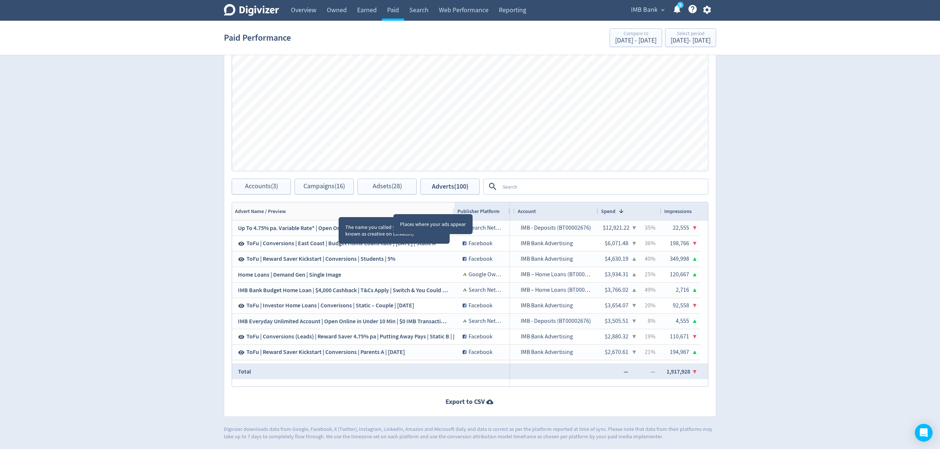
drag, startPoint x: 339, startPoint y: 211, endPoint x: 453, endPoint y: 209, distance: 114.7
click at [453, 209] on div at bounding box center [453, 211] width 3 height 18
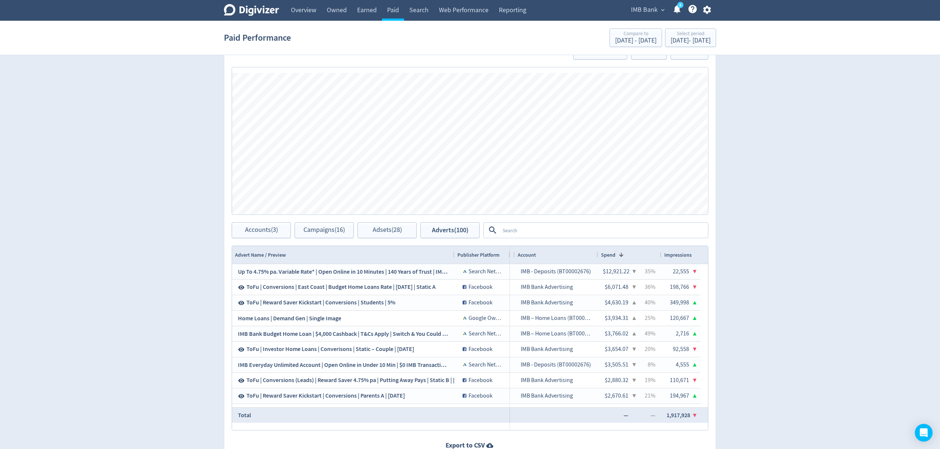
scroll to position [229, 0]
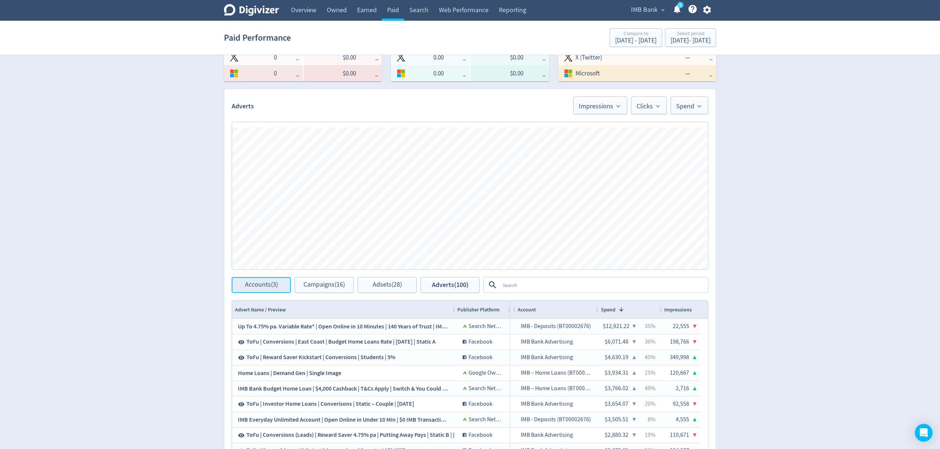
click at [261, 289] on span "Accounts (3)" at bounding box center [261, 284] width 33 height 7
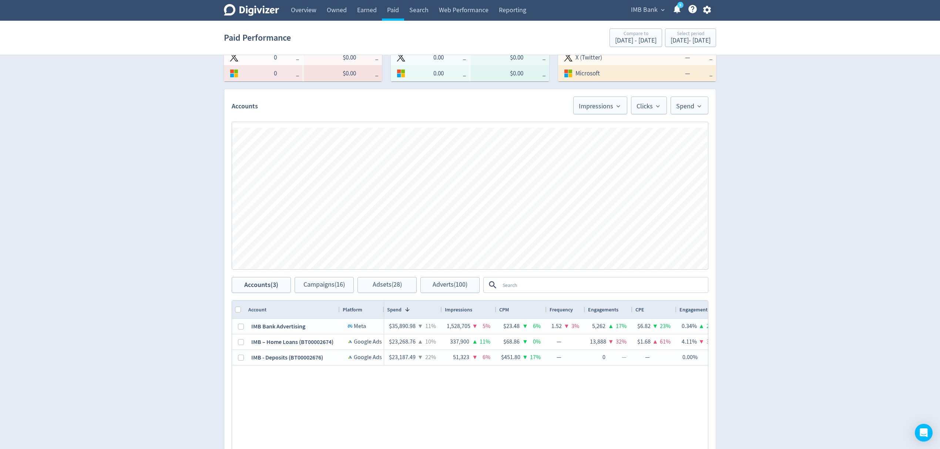
click at [236, 329] on div at bounding box center [238, 326] width 13 height 15
click at [308, 286] on span "Campaigns (16)" at bounding box center [323, 284] width 41 height 7
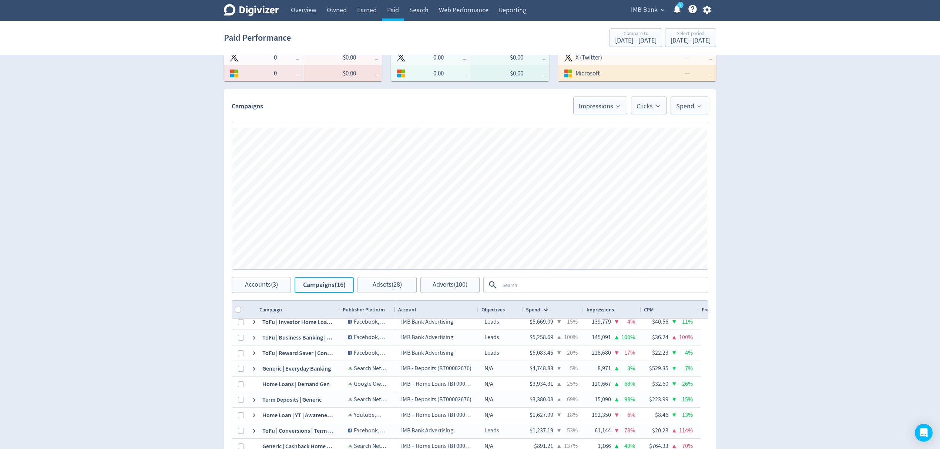
scroll to position [98, 0]
drag, startPoint x: 340, startPoint y: 308, endPoint x: 362, endPoint y: 307, distance: 22.2
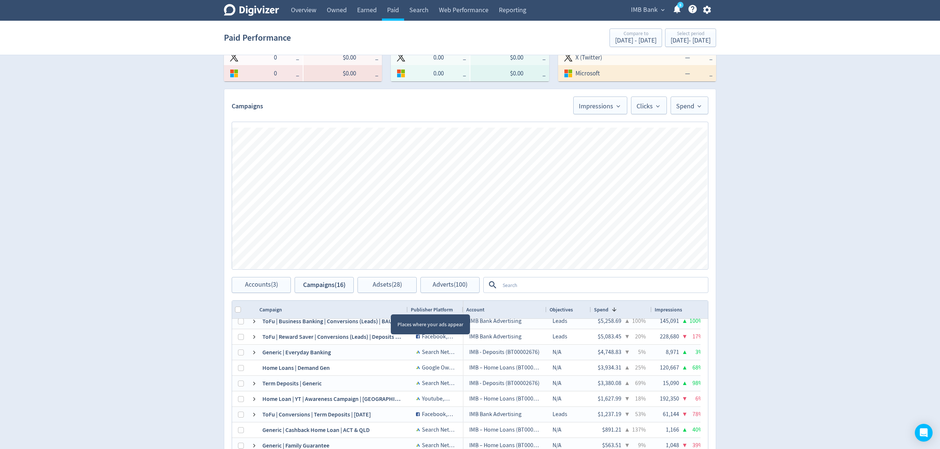
drag, startPoint x: 339, startPoint y: 308, endPoint x: 408, endPoint y: 309, distance: 68.4
click at [408, 309] on div at bounding box center [407, 310] width 3 height 18
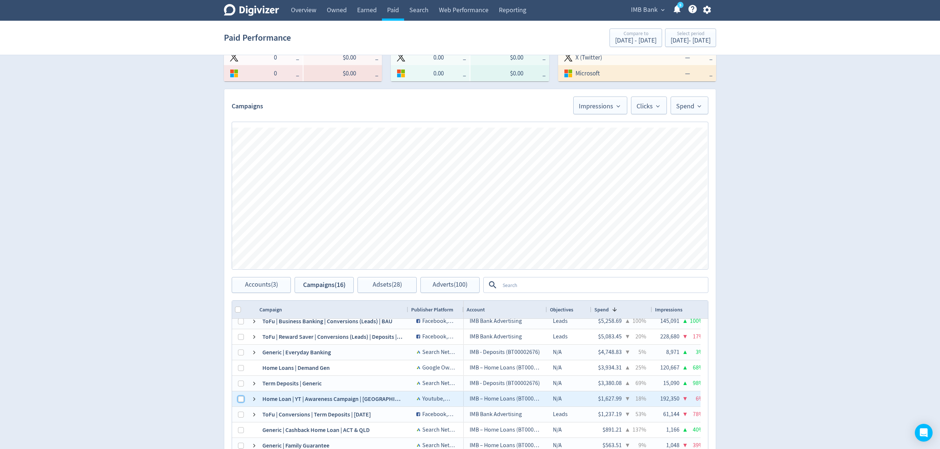
click at [240, 401] on input "Press Space to toggle row selection (unchecked)" at bounding box center [241, 399] width 6 height 6
checkbox input "true"
checkbox input "false"
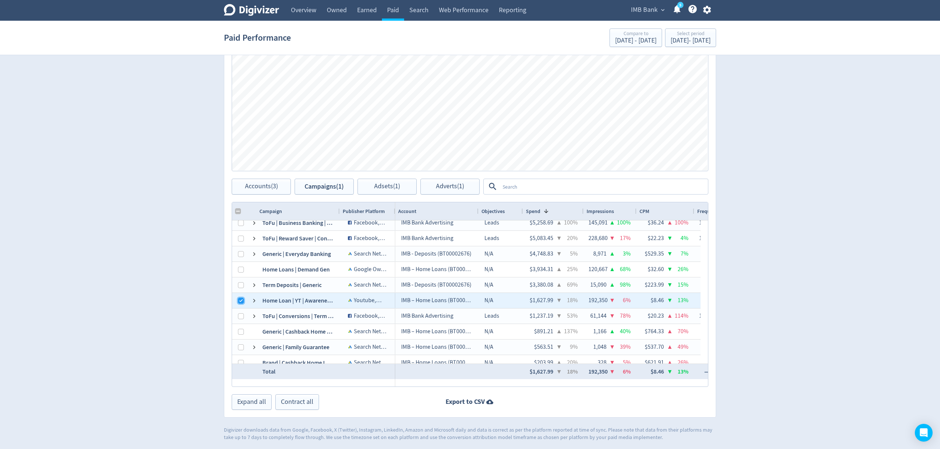
scroll to position [0, 76]
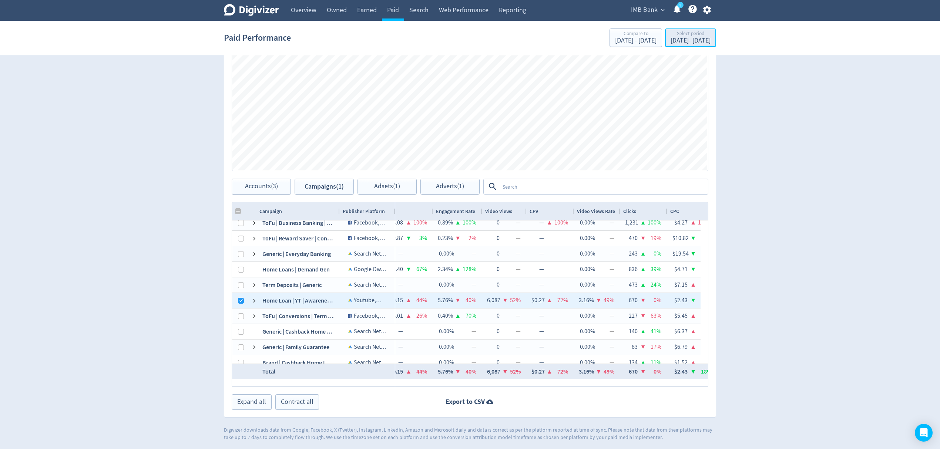
click at [690, 41] on div "Jul 1, 2025 - Jul 15, 2025" at bounding box center [690, 40] width 40 height 7
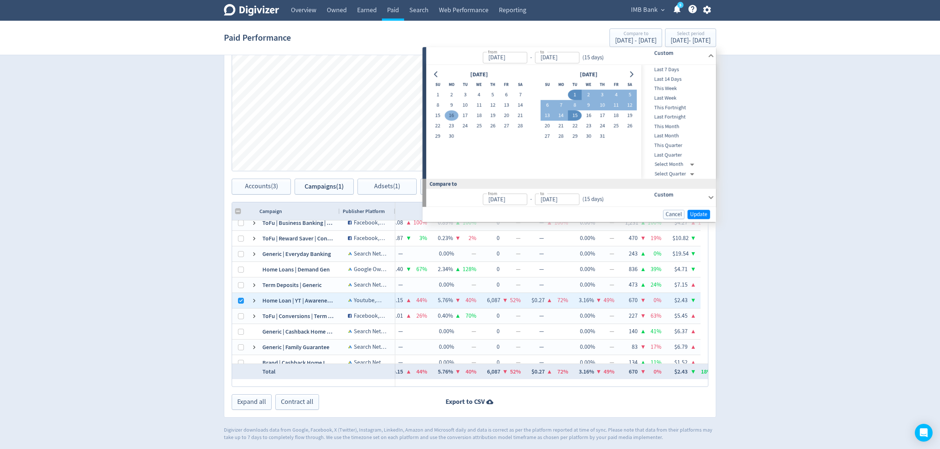
click at [454, 116] on button "16" at bounding box center [451, 116] width 14 height 10
type input "Jun 16, 2025"
click at [449, 135] on button "30" at bounding box center [451, 136] width 14 height 10
type input "Jun 30, 2025"
type input "Jun 01, 2025"
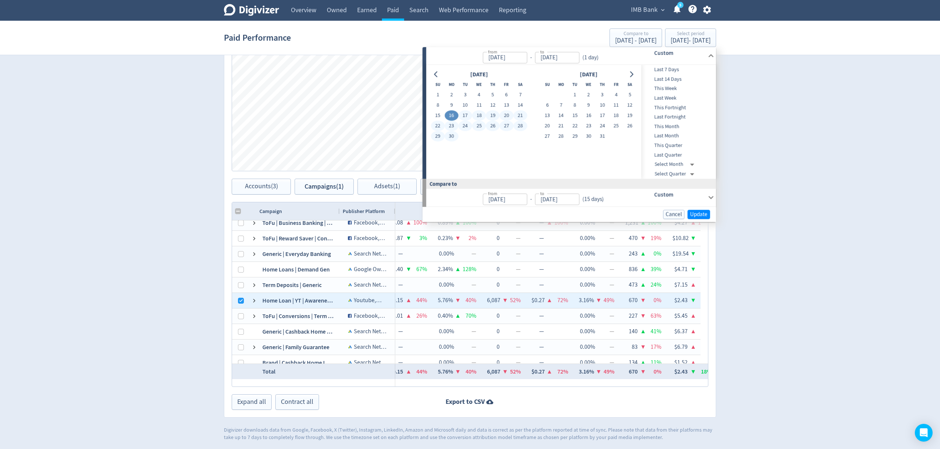
type input "Jun 15, 2025"
click at [693, 213] on span "Update" at bounding box center [698, 215] width 17 height 6
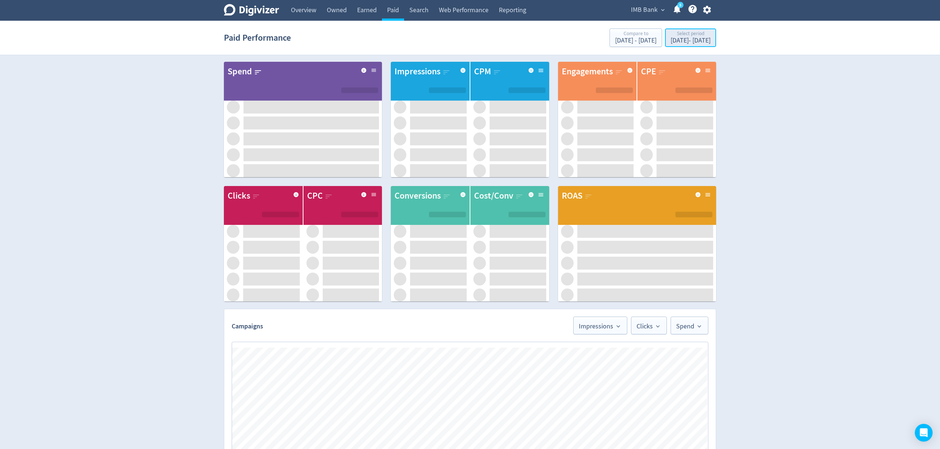
click at [670, 39] on div "Jun 16, 2025 - Jun 30, 2025" at bounding box center [690, 40] width 40 height 7
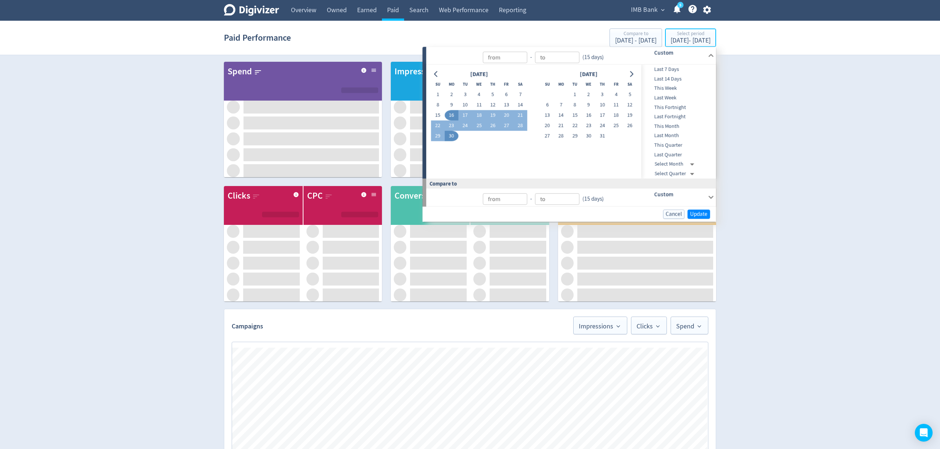
scroll to position [88, 0]
type input "[DATE]"
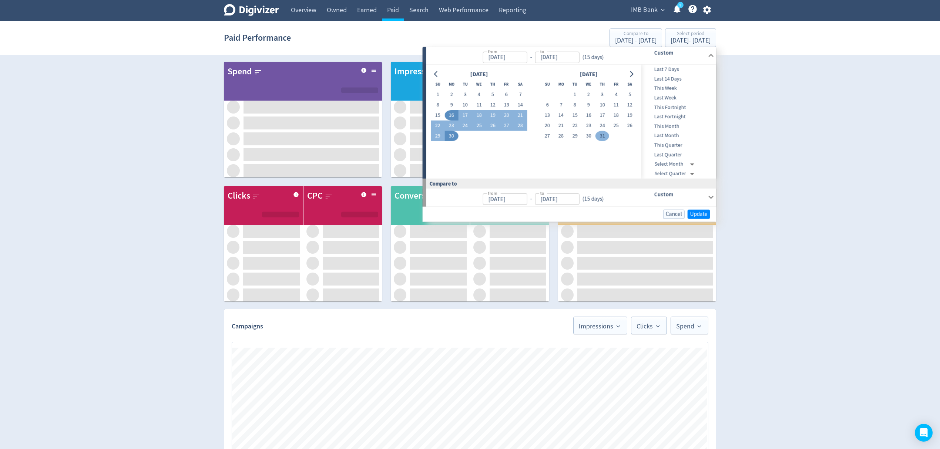
click at [584, 114] on button "16" at bounding box center [588, 115] width 14 height 10
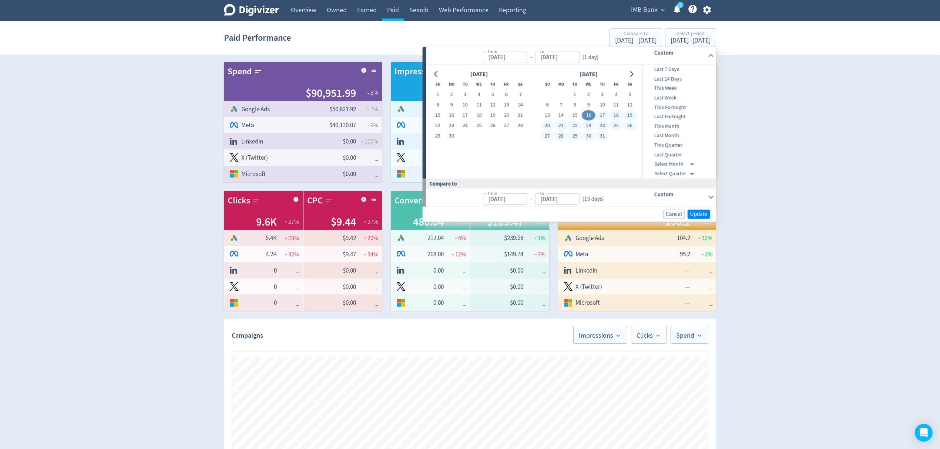
type input "Jun 16, 2025"
type input "[DATE]"
type input "Jun 01, 2025"
type input "Jun 15, 2025"
checkbox input "false"
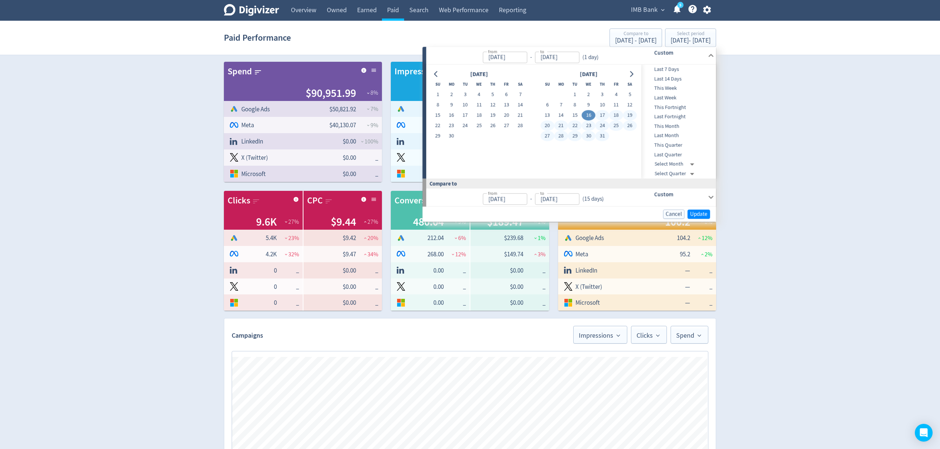
scroll to position [0, 406]
type input "[DATE]"
click at [603, 139] on button "31" at bounding box center [602, 136] width 14 height 10
type input "[DATE]"
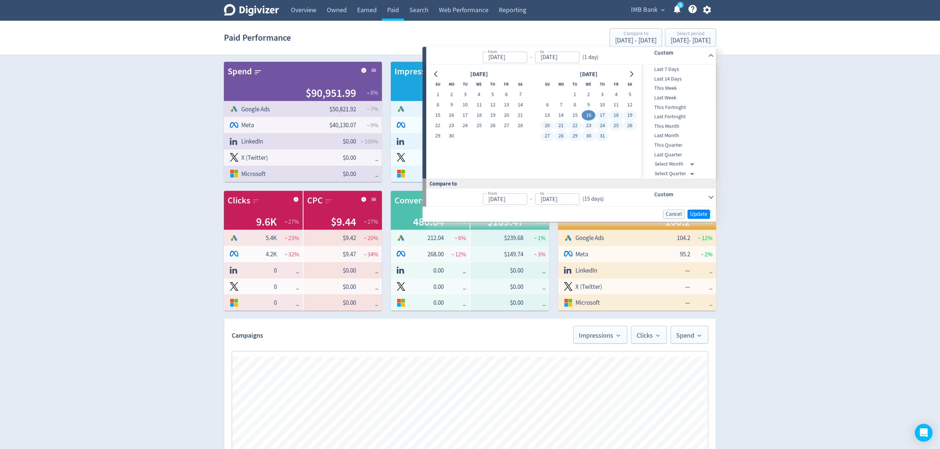
type input "[DATE]"
click at [692, 215] on span "Update" at bounding box center [698, 214] width 17 height 6
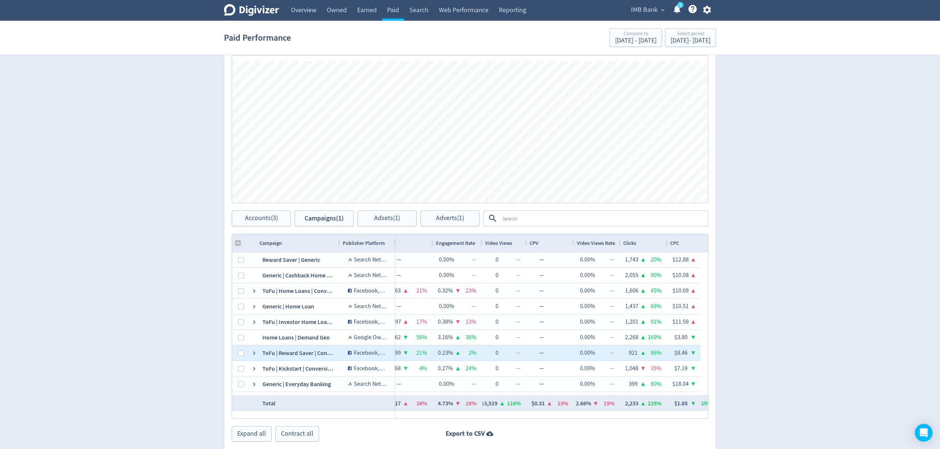
scroll to position [34, 0]
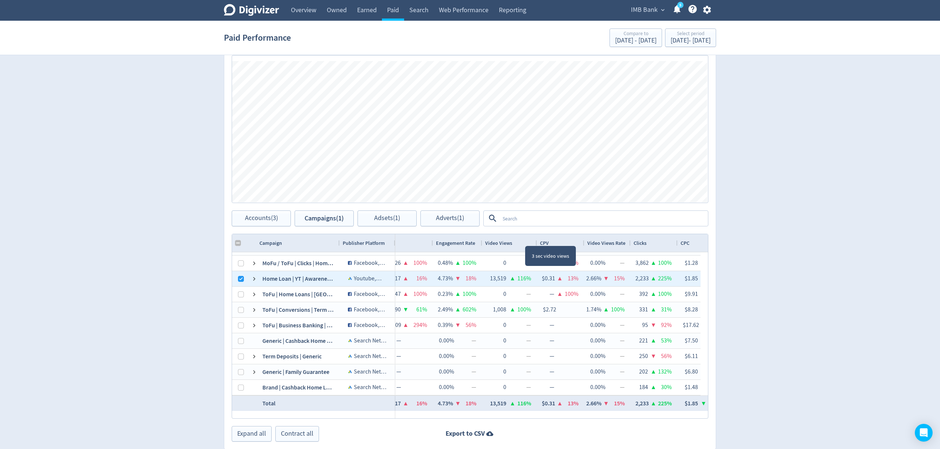
drag, startPoint x: 526, startPoint y: 240, endPoint x: 536, endPoint y: 239, distance: 10.5
click at [536, 239] on div at bounding box center [536, 243] width 3 height 18
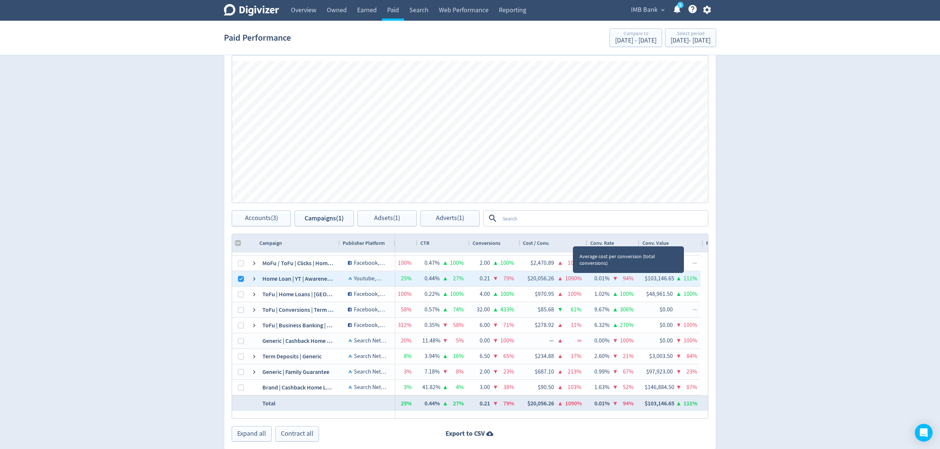
drag, startPoint x: 576, startPoint y: 242, endPoint x: 586, endPoint y: 241, distance: 10.0
click at [586, 241] on div at bounding box center [586, 243] width 3 height 18
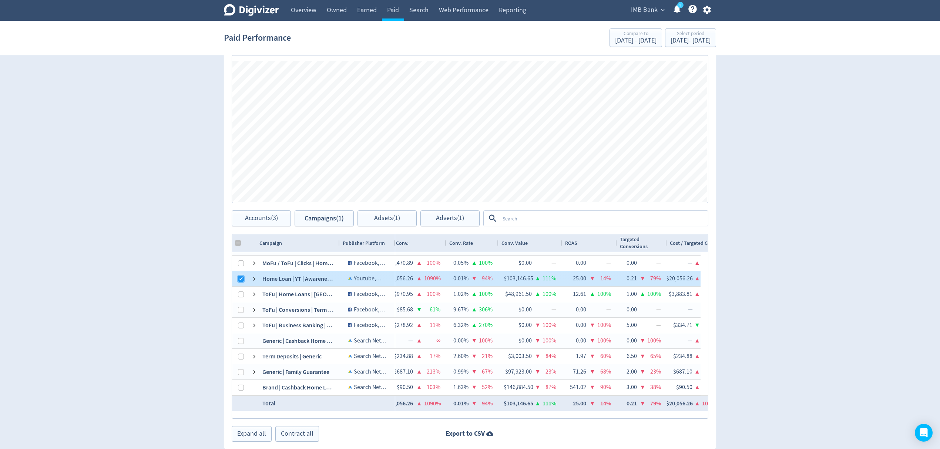
click at [239, 277] on input "Press Space to toggle row selection (checked)" at bounding box center [241, 279] width 6 height 6
checkbox input "false"
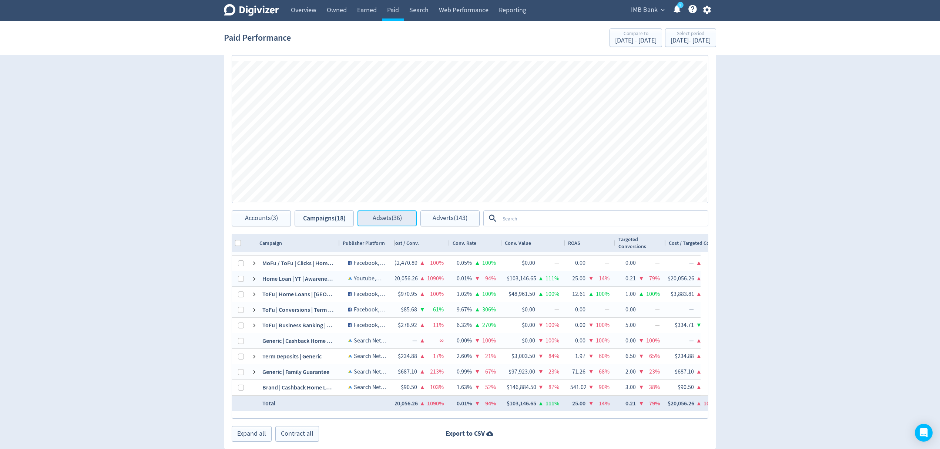
click at [385, 222] on span "Adsets (36)" at bounding box center [386, 218] width 29 height 7
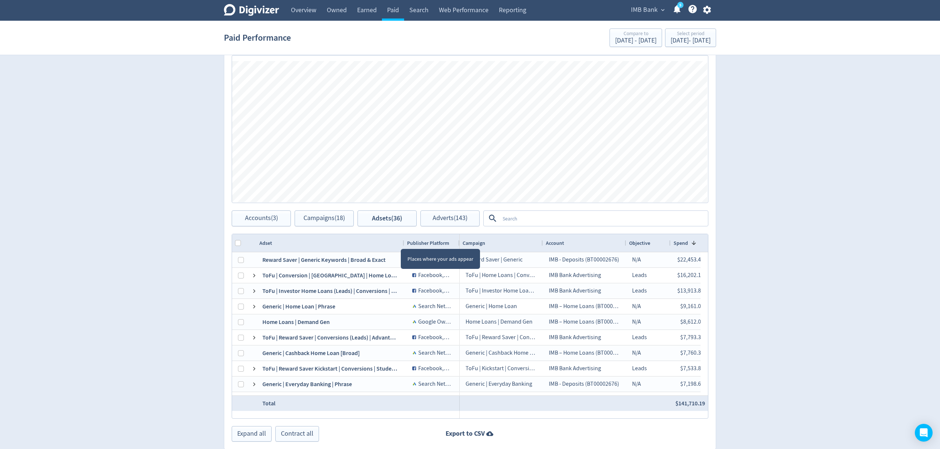
drag, startPoint x: 339, startPoint y: 242, endPoint x: 403, endPoint y: 243, distance: 64.4
click at [403, 243] on div at bounding box center [403, 243] width 3 height 18
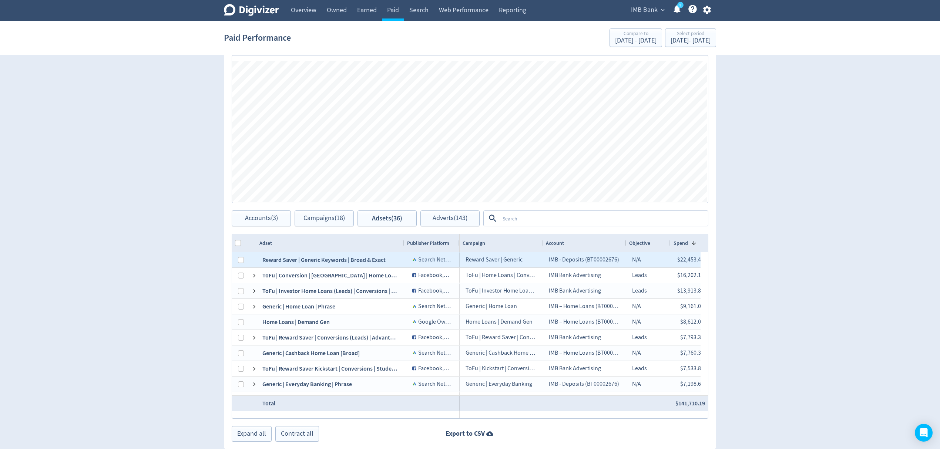
click at [237, 258] on div at bounding box center [238, 259] width 13 height 15
click at [240, 259] on input "Press Space to toggle row selection (unchecked)" at bounding box center [241, 260] width 6 height 6
checkbox input "true"
checkbox input "false"
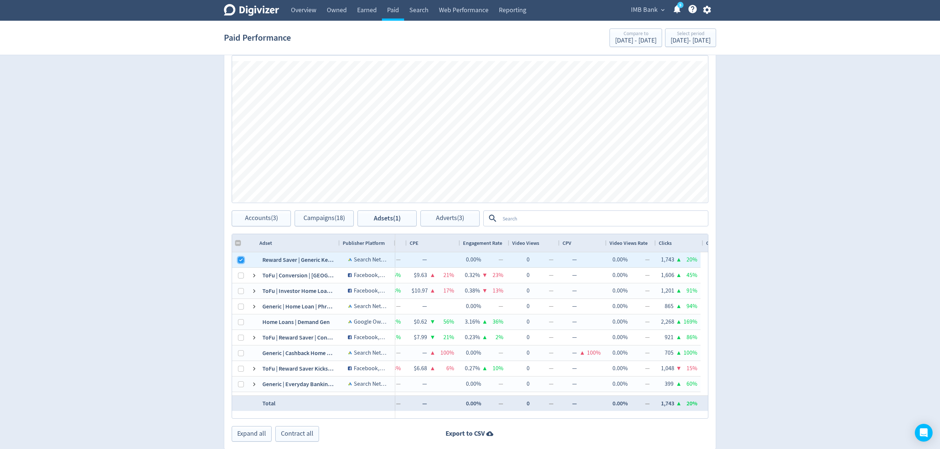
scroll to position [0, 792]
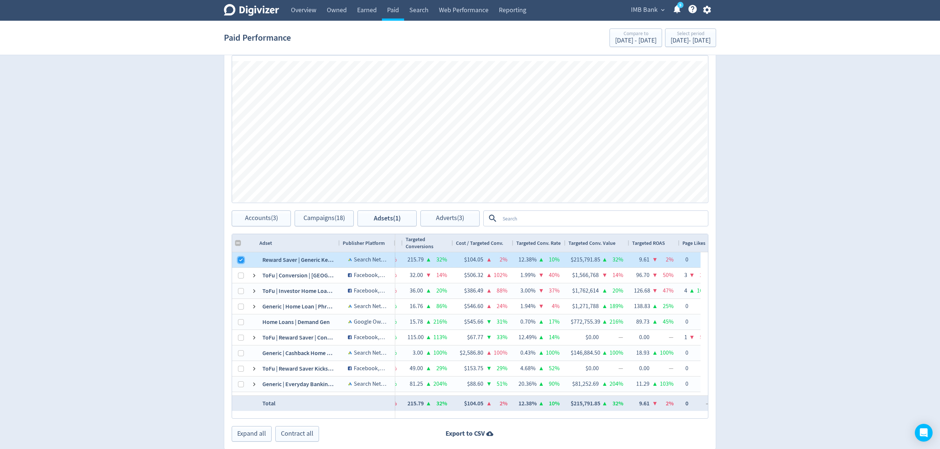
click at [239, 260] on input "Press Space to toggle row selection (checked)" at bounding box center [241, 260] width 6 height 6
checkbox input "false"
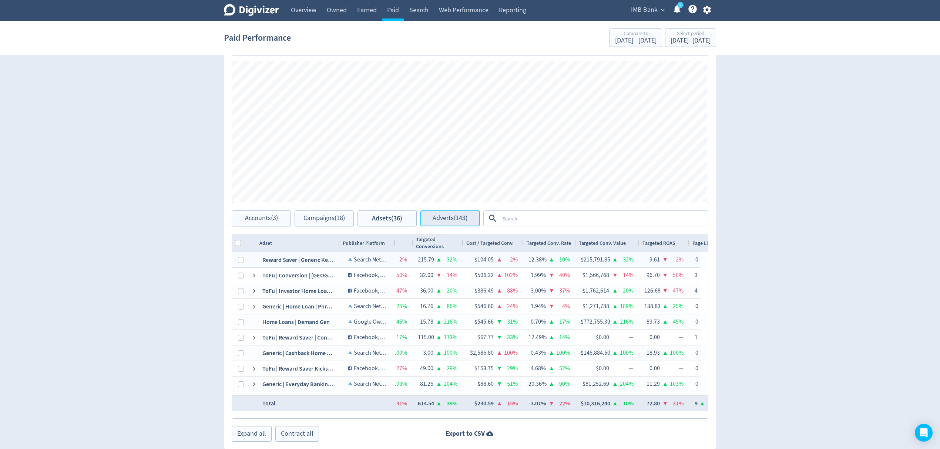
click at [444, 220] on span "Adverts (143)" at bounding box center [449, 218] width 35 height 7
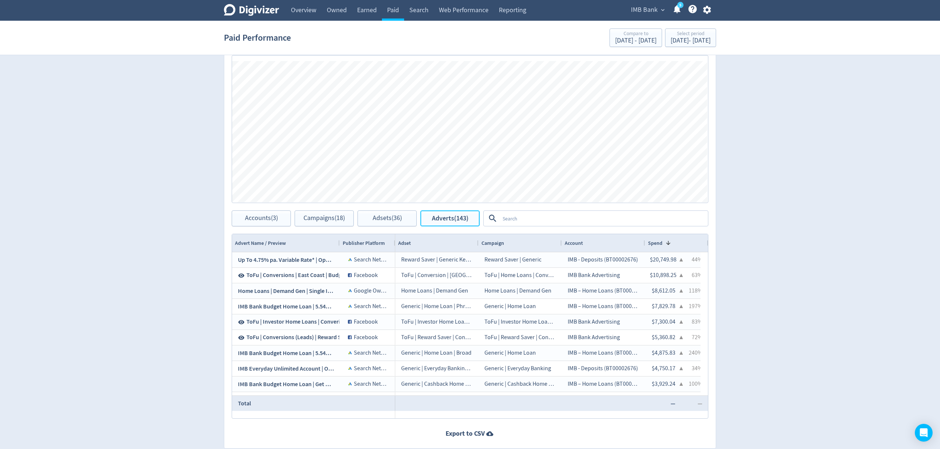
scroll to position [0, 162]
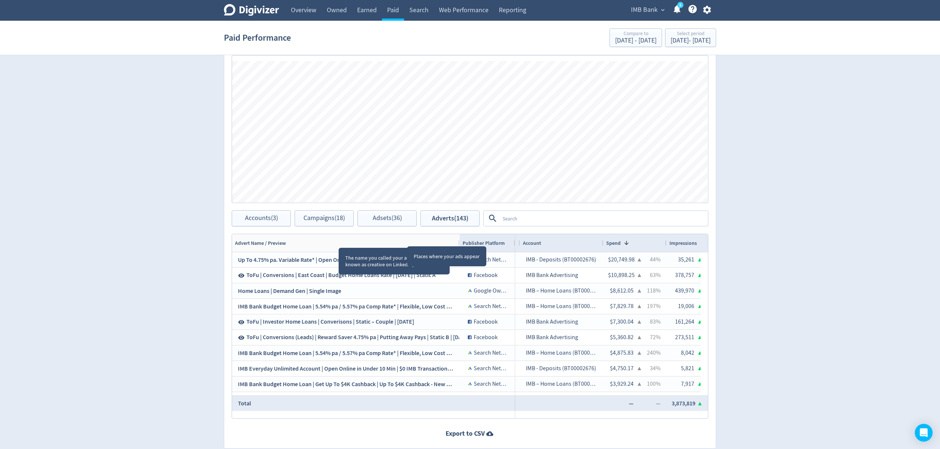
drag, startPoint x: 339, startPoint y: 242, endPoint x: 459, endPoint y: 240, distance: 119.9
click at [459, 240] on div at bounding box center [459, 243] width 3 height 18
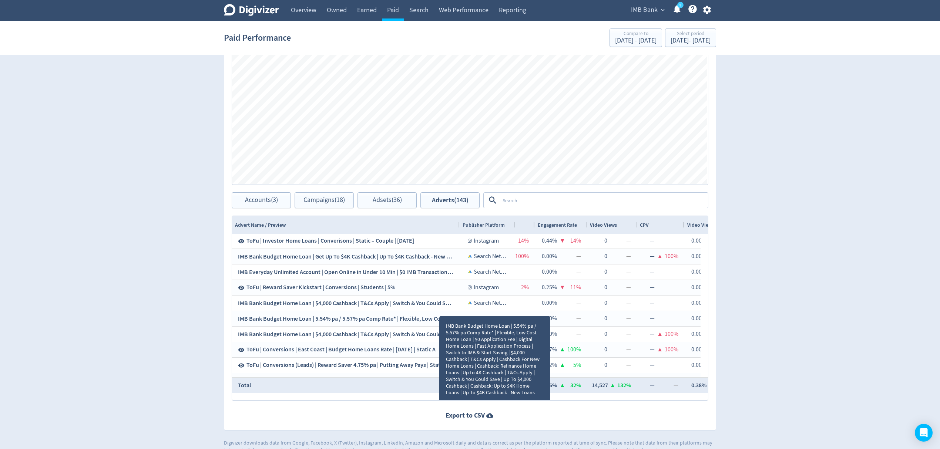
scroll to position [328, 0]
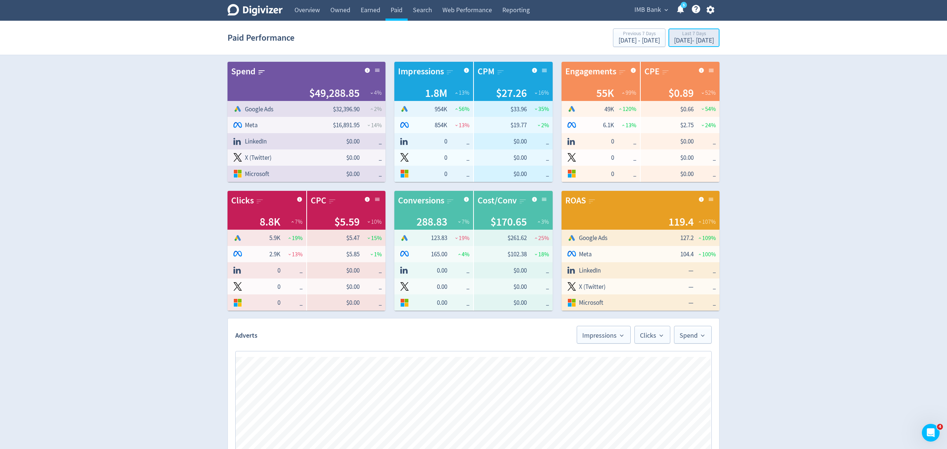
click at [674, 41] on div "[DATE] - [DATE]" at bounding box center [694, 40] width 40 height 7
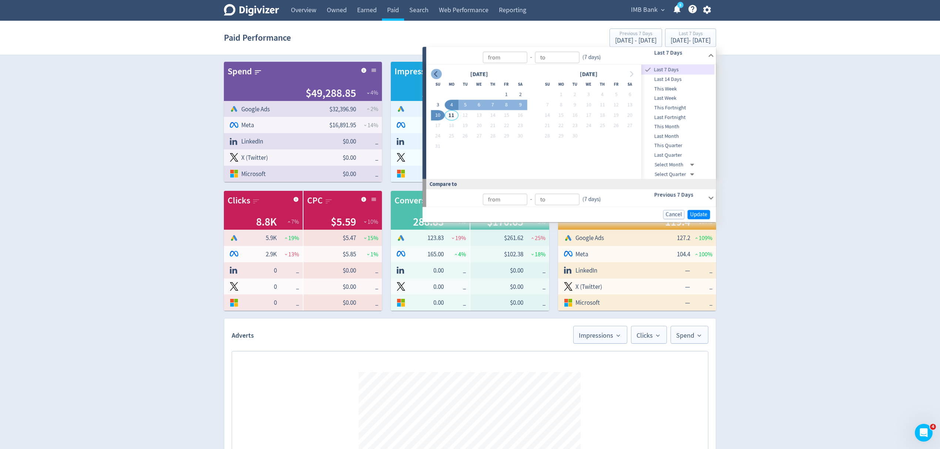
click at [436, 73] on icon "Go to previous month" at bounding box center [436, 74] width 6 height 6
type input "[DATE]"
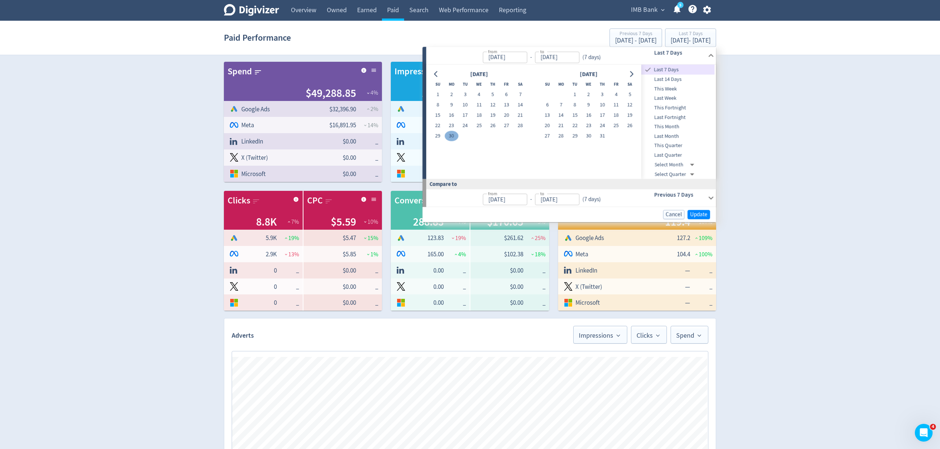
click at [452, 135] on button "30" at bounding box center [451, 136] width 14 height 10
type input "[DATE]"
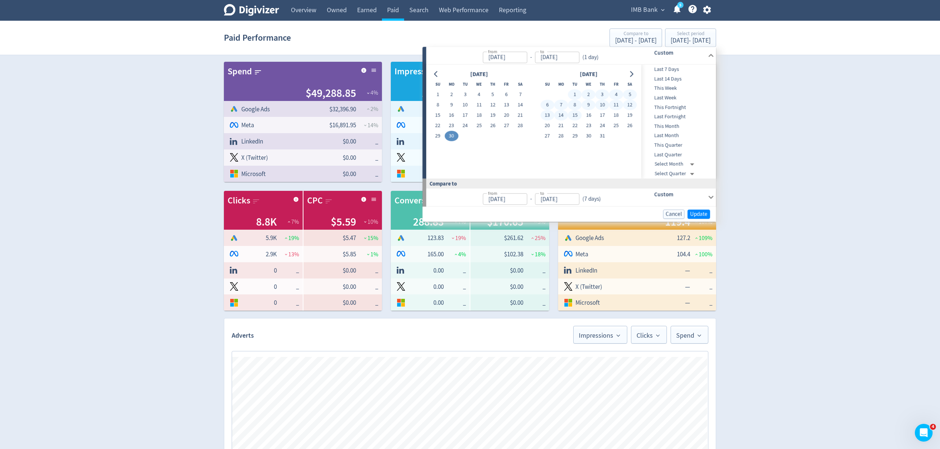
type input "[DATE]"
click at [578, 115] on button "15" at bounding box center [575, 115] width 14 height 10
type input "[DATE]"
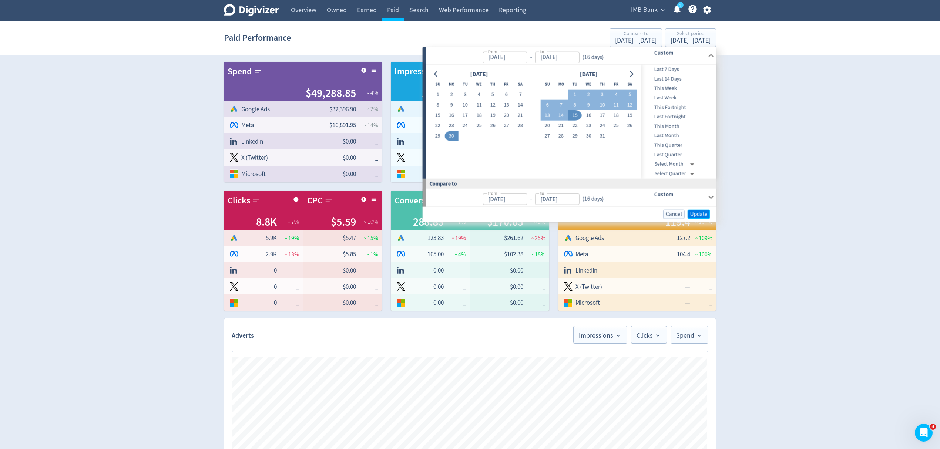
click at [699, 213] on span "Update" at bounding box center [698, 214] width 17 height 6
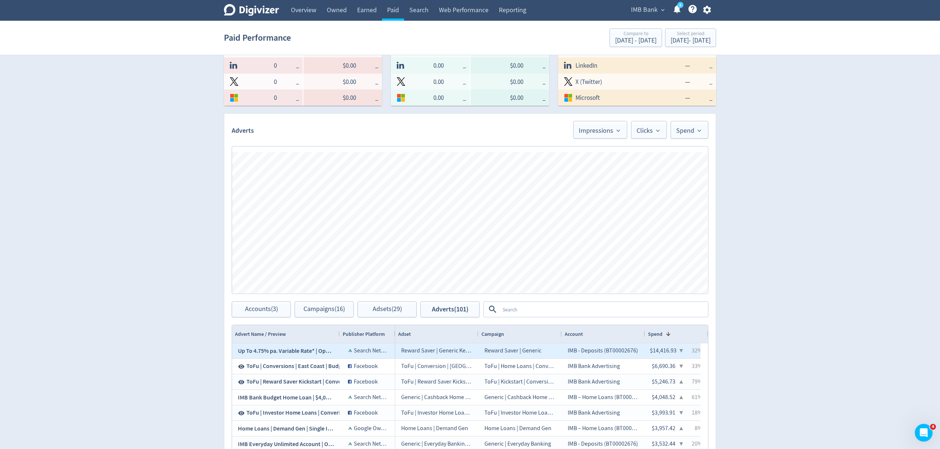
scroll to position [246, 0]
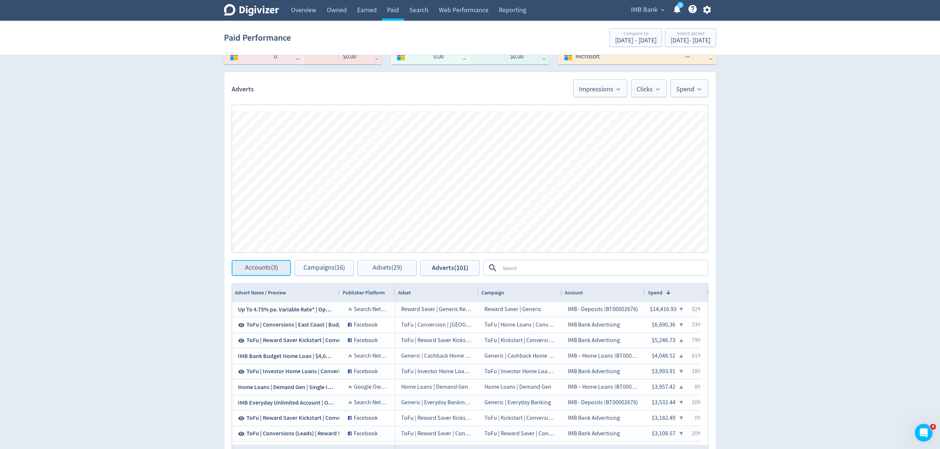
click at [258, 264] on span "Accounts (3)" at bounding box center [261, 267] width 33 height 7
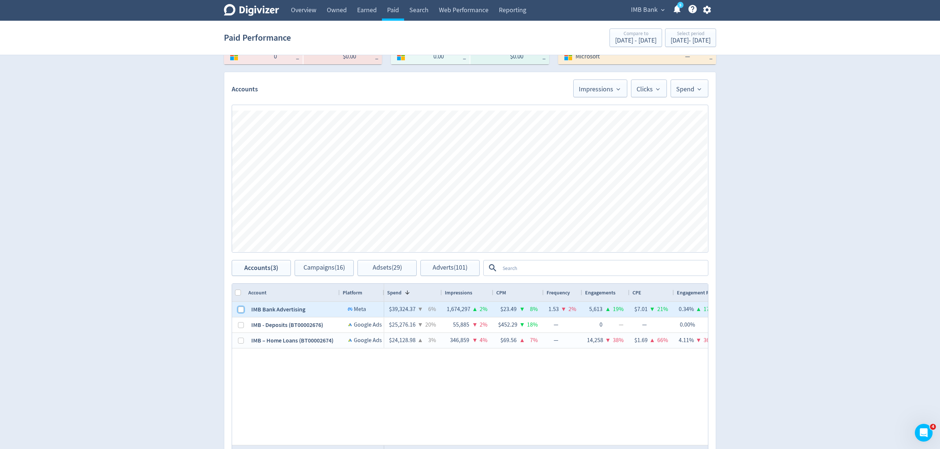
click at [240, 308] on input "Press Space to toggle row selection (unchecked)" at bounding box center [241, 310] width 6 height 6
checkbox input "true"
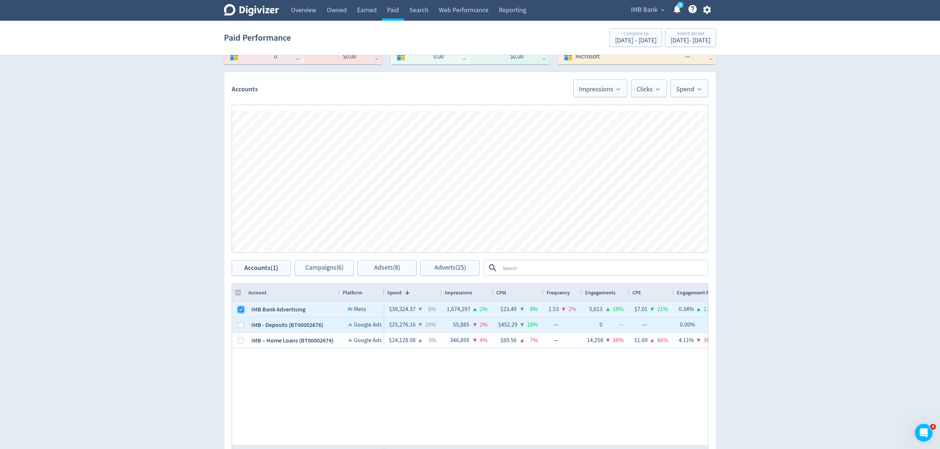
checkbox input "false"
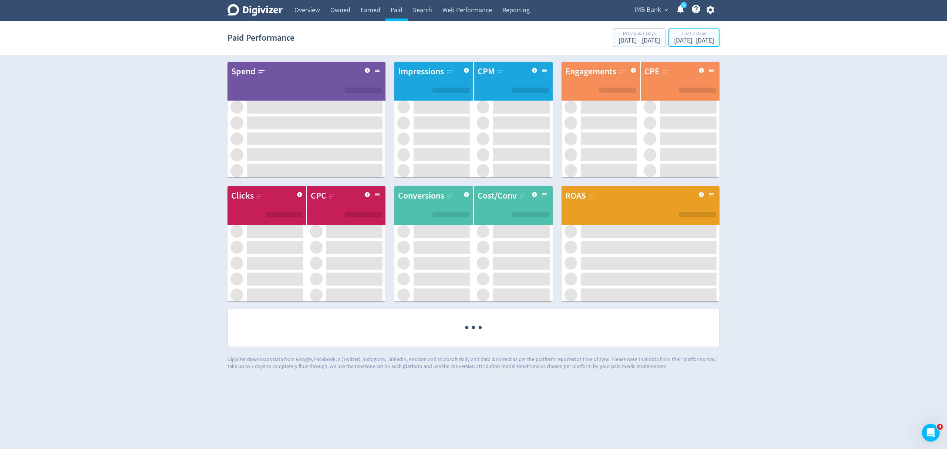
click at [674, 37] on div "[DATE] - [DATE]" at bounding box center [694, 40] width 40 height 7
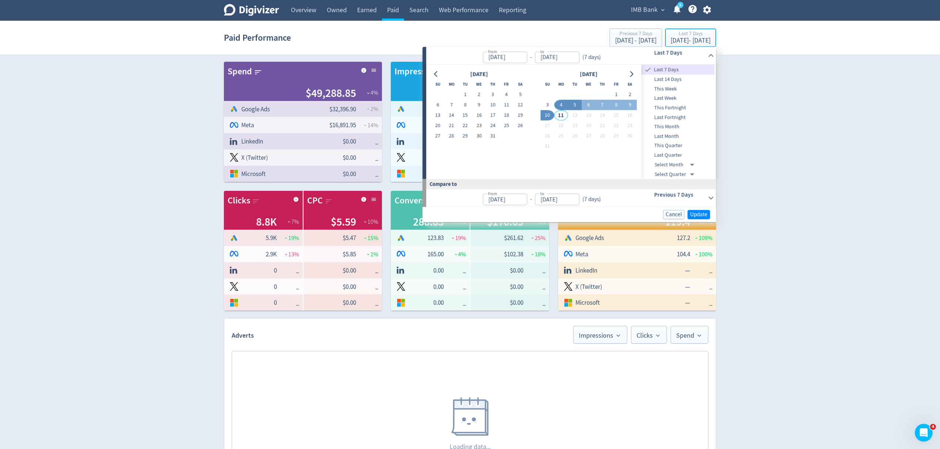
type input "[DATE]"
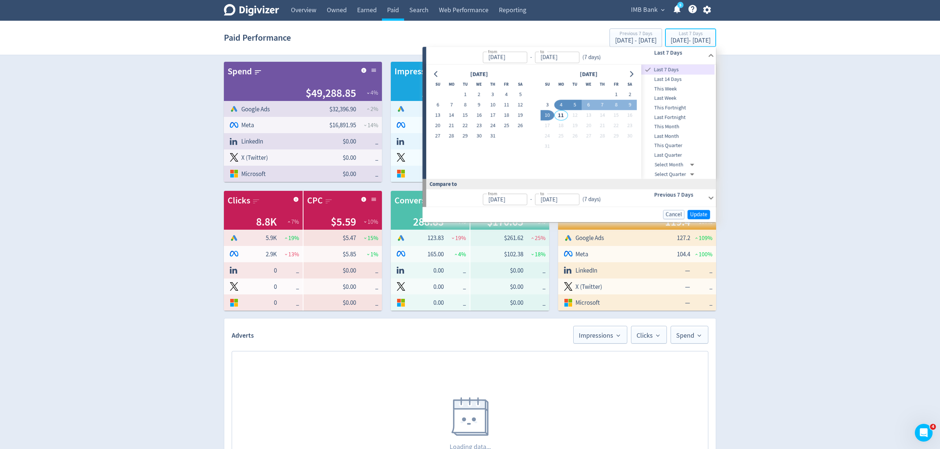
type input "[DATE]"
drag, startPoint x: 479, startPoint y: 115, endPoint x: 492, endPoint y: 134, distance: 23.4
click at [478, 115] on button "16" at bounding box center [479, 115] width 14 height 10
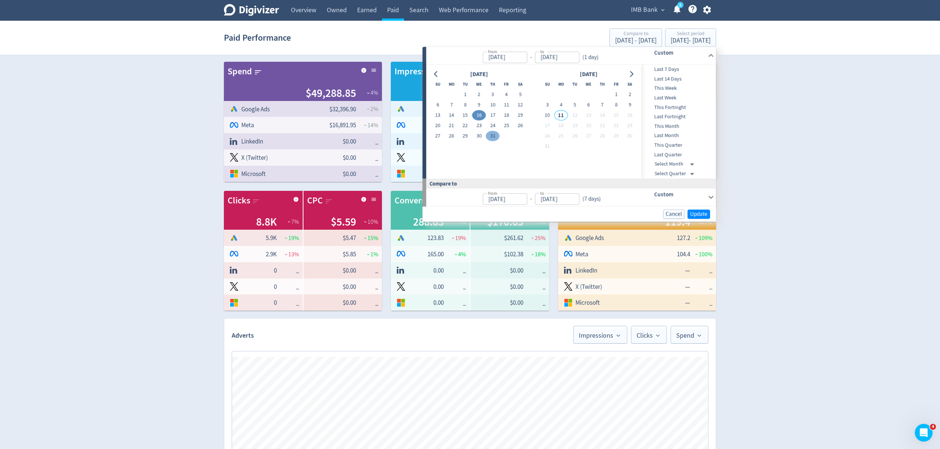
click at [492, 134] on button "31" at bounding box center [493, 136] width 14 height 10
type input "[DATE]"
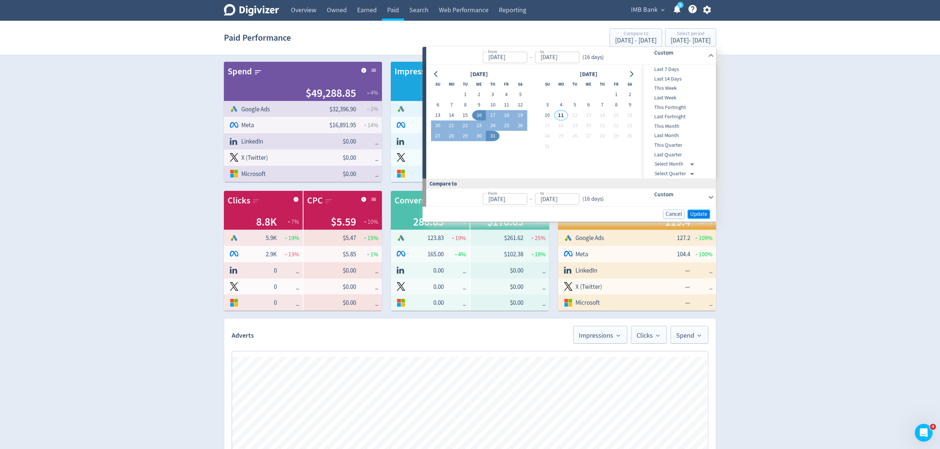
click at [696, 214] on span "Update" at bounding box center [698, 214] width 17 height 6
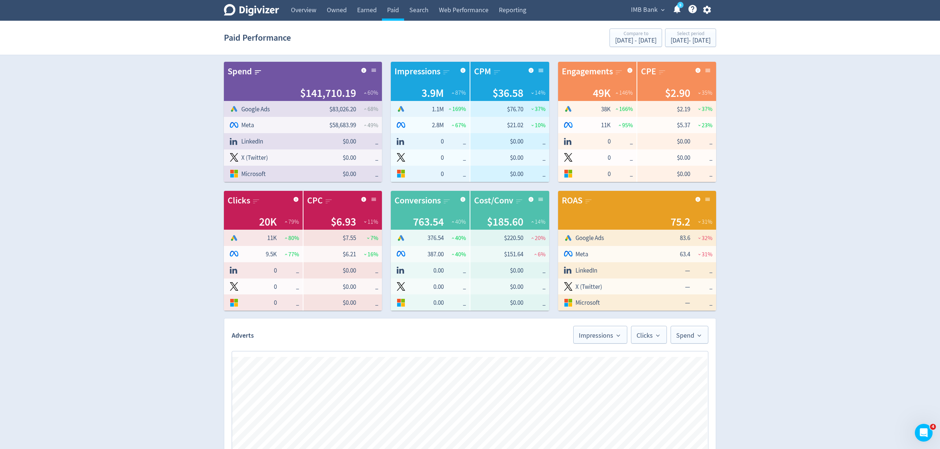
scroll to position [197, 0]
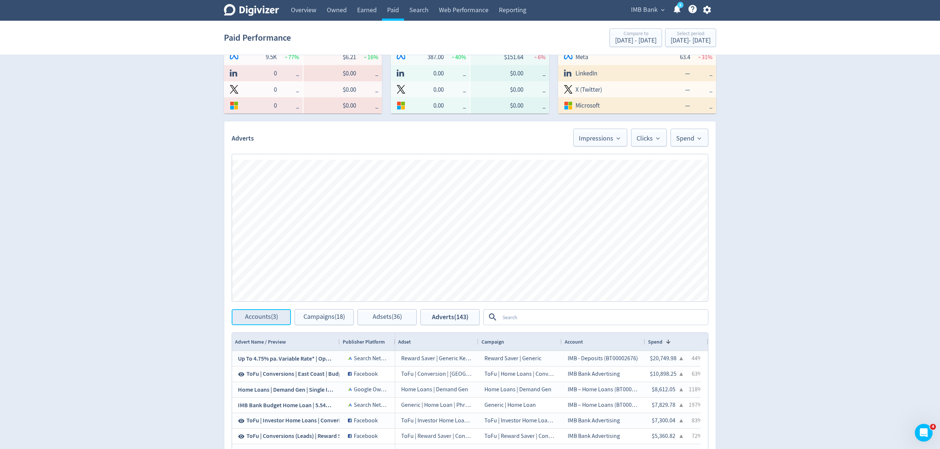
click at [243, 311] on button "Accounts (3)" at bounding box center [261, 317] width 59 height 16
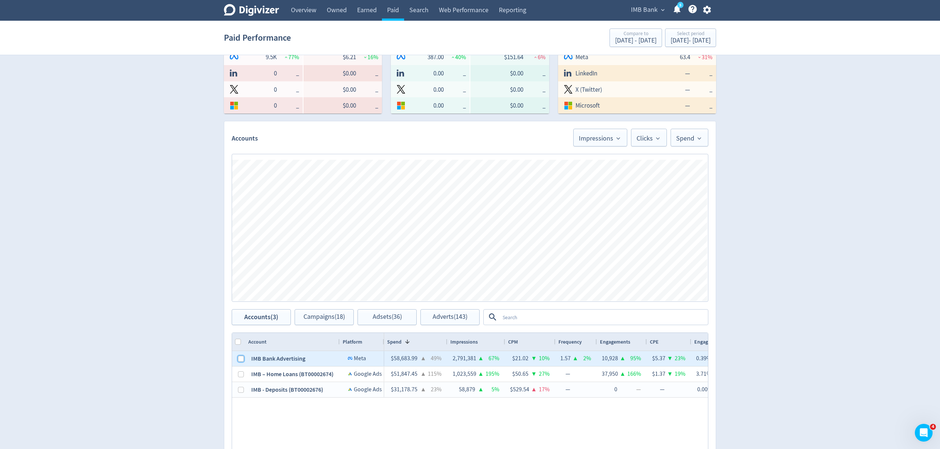
click at [240, 359] on input "Press Space to toggle row selection (unchecked)" at bounding box center [241, 359] width 6 height 6
checkbox input "true"
checkbox input "false"
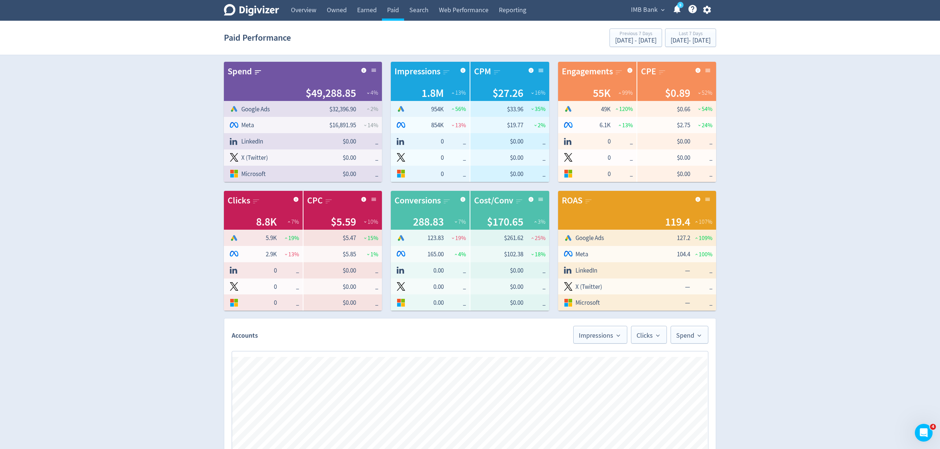
click at [147, 243] on div "Digivizer Logo [PERSON_NAME] Logo Overview Owned Earned Paid Search Web Perform…" at bounding box center [470, 384] width 940 height 768
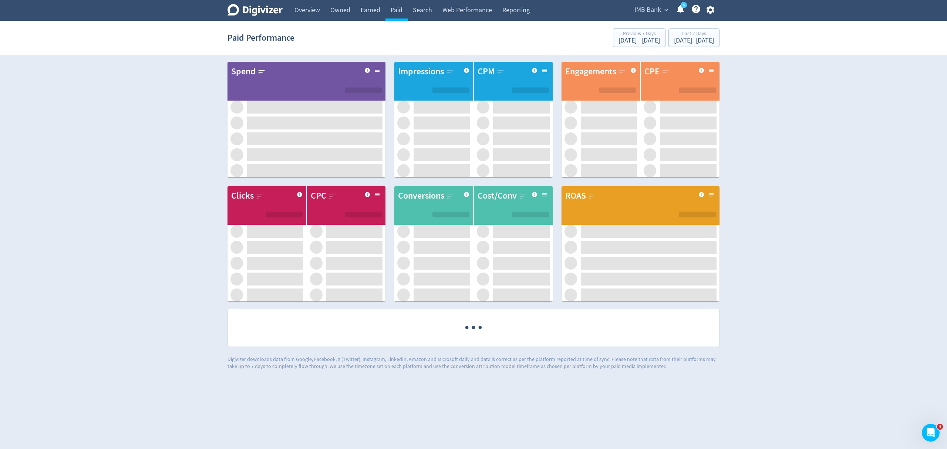
click at [104, 229] on div "Digivizer Logo [PERSON_NAME] Logo Overview Owned Earned Paid Search Web Perform…" at bounding box center [473, 185] width 947 height 370
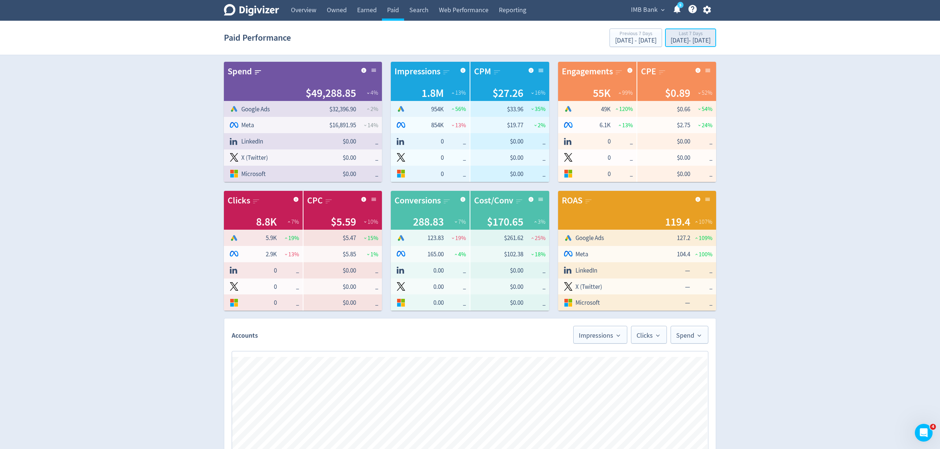
click at [670, 44] on div "[DATE] - [DATE]" at bounding box center [690, 40] width 40 height 7
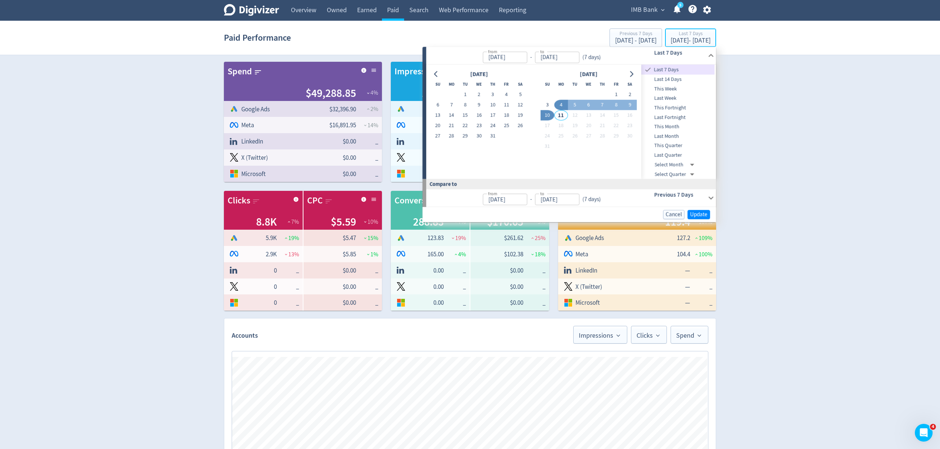
type input "[DATE]"
click at [482, 116] on button "16" at bounding box center [479, 115] width 14 height 10
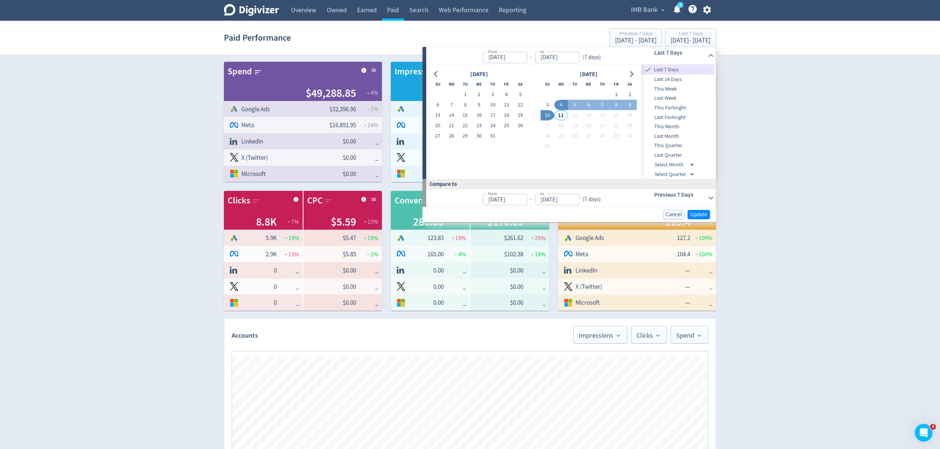
type input "[DATE]"
click at [492, 136] on button "31" at bounding box center [493, 136] width 14 height 10
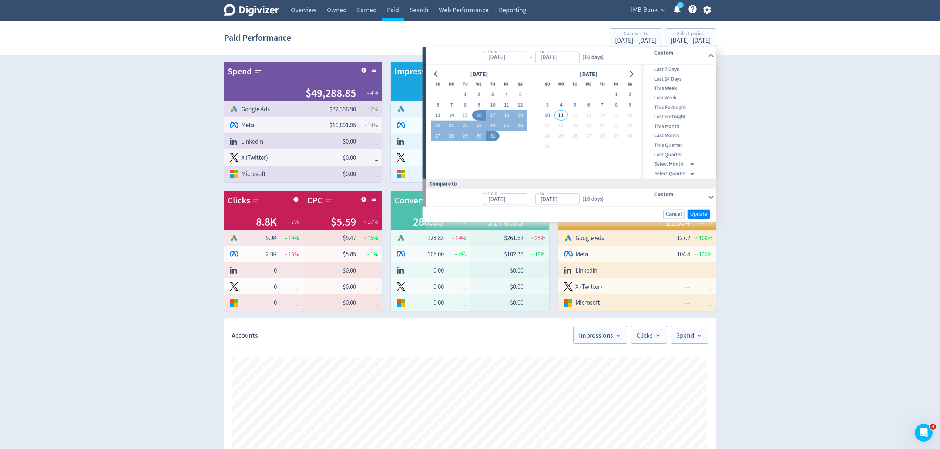
type input "[DATE]"
click at [695, 217] on span "Update" at bounding box center [698, 214] width 17 height 6
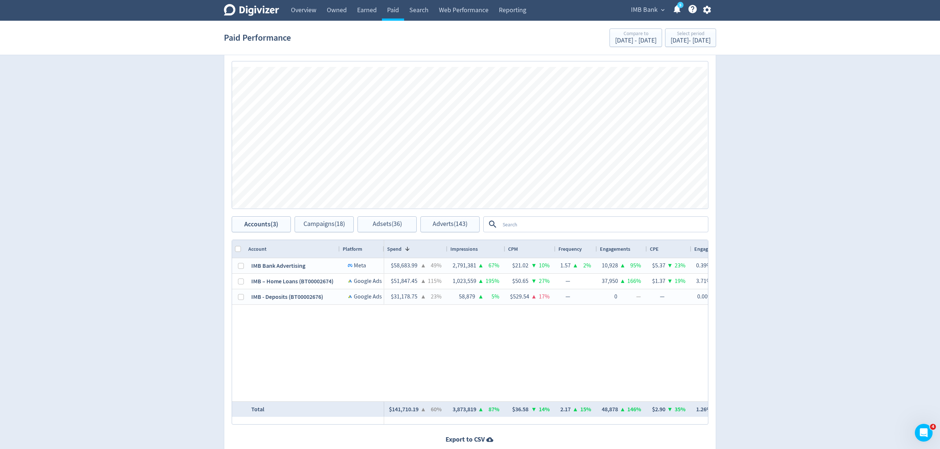
scroll to position [296, 0]
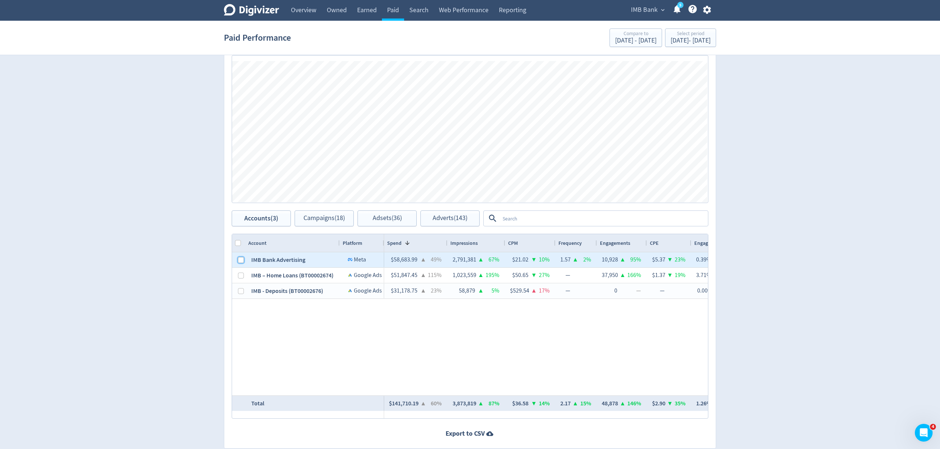
click at [240, 262] on input "Press Space to toggle row selection (unchecked)" at bounding box center [241, 260] width 6 height 6
checkbox input "true"
checkbox input "false"
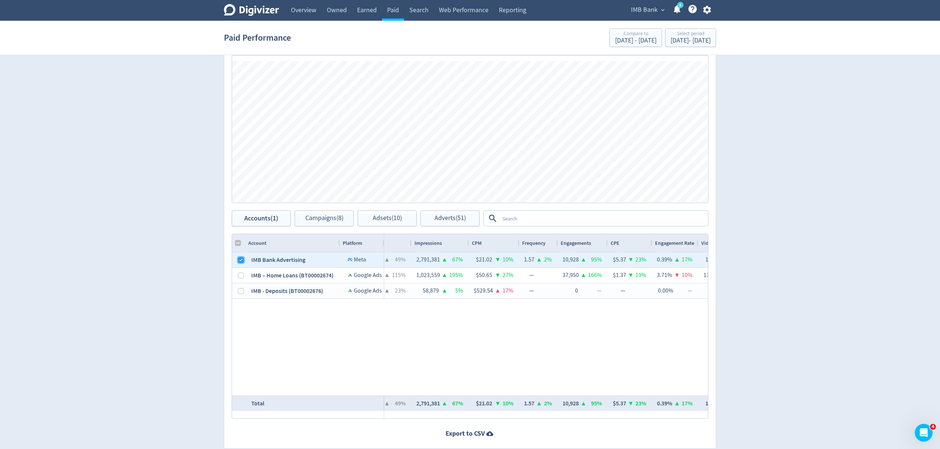
scroll to position [0, 47]
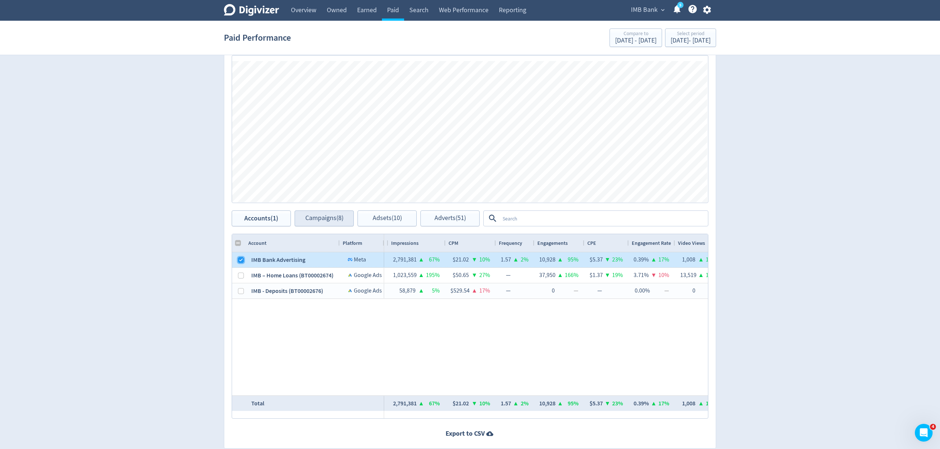
drag, startPoint x: 239, startPoint y: 262, endPoint x: 324, endPoint y: 223, distance: 93.8
click at [239, 263] on input "Press Space to toggle row selection (checked)" at bounding box center [241, 260] width 6 height 6
checkbox input "false"
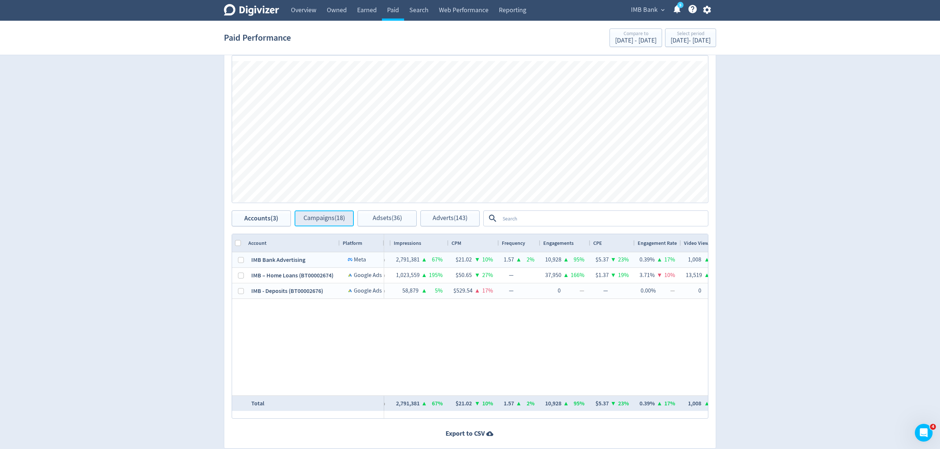
click at [324, 221] on span "Campaigns (18)" at bounding box center [323, 218] width 41 height 7
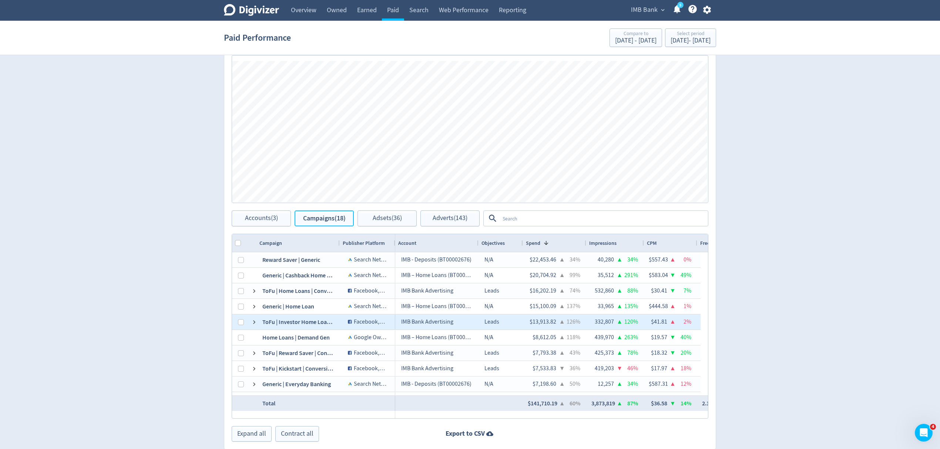
scroll to position [49, 0]
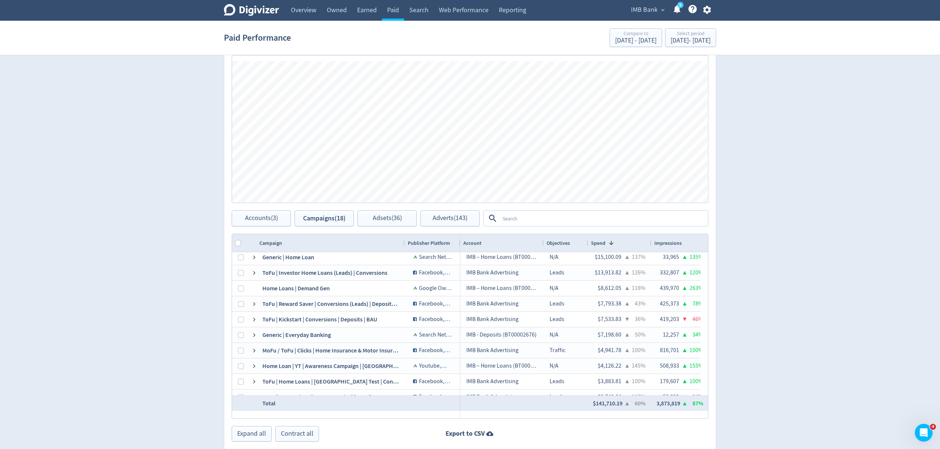
drag, startPoint x: 338, startPoint y: 242, endPoint x: 403, endPoint y: 244, distance: 65.1
click at [403, 244] on div at bounding box center [404, 243] width 3 height 18
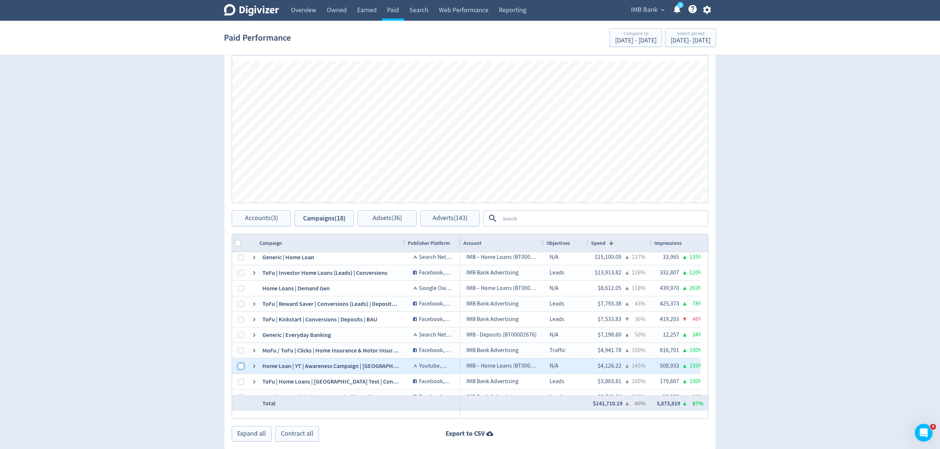
click at [242, 367] on input "Press Space to toggle row selection (unchecked)" at bounding box center [241, 366] width 6 height 6
checkbox input "true"
checkbox input "false"
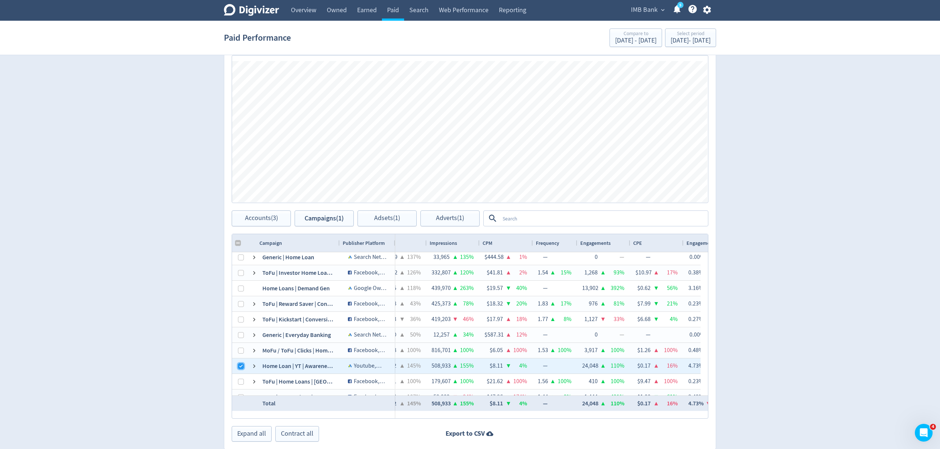
scroll to position [0, 177]
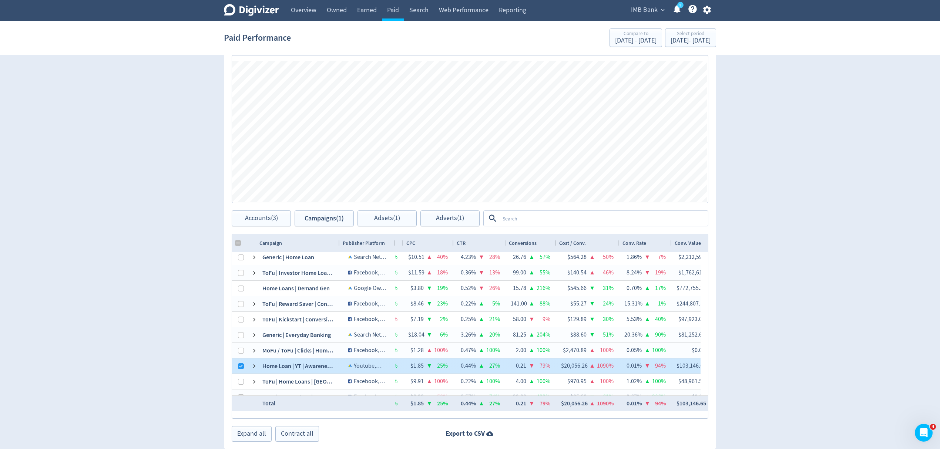
click at [237, 368] on div at bounding box center [238, 365] width 13 height 15
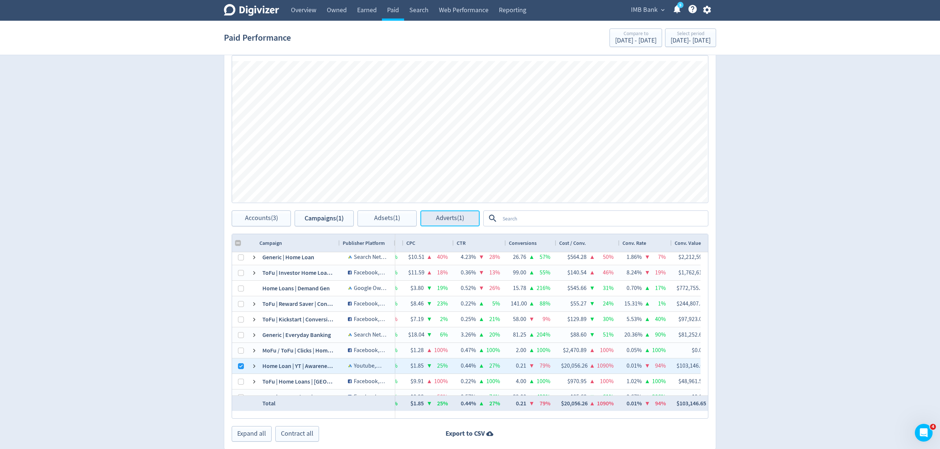
click at [445, 220] on span "Adverts (1)" at bounding box center [450, 218] width 28 height 7
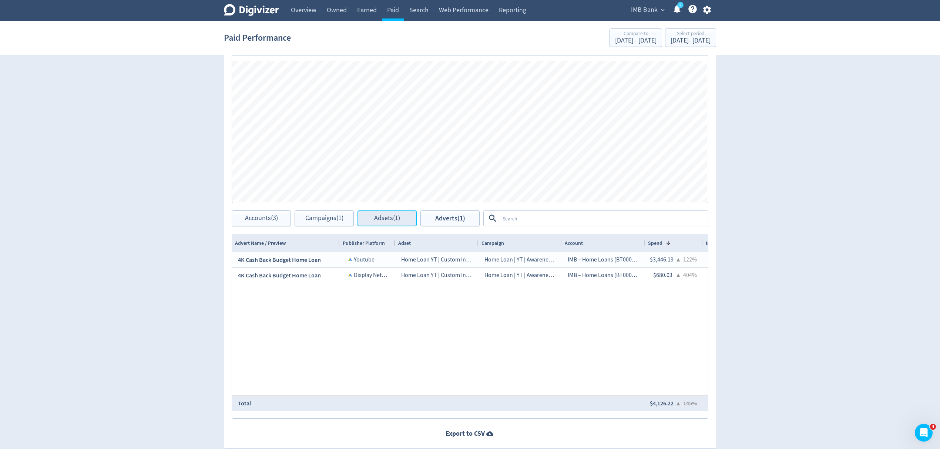
click at [369, 216] on button "Adsets (1)" at bounding box center [386, 218] width 59 height 16
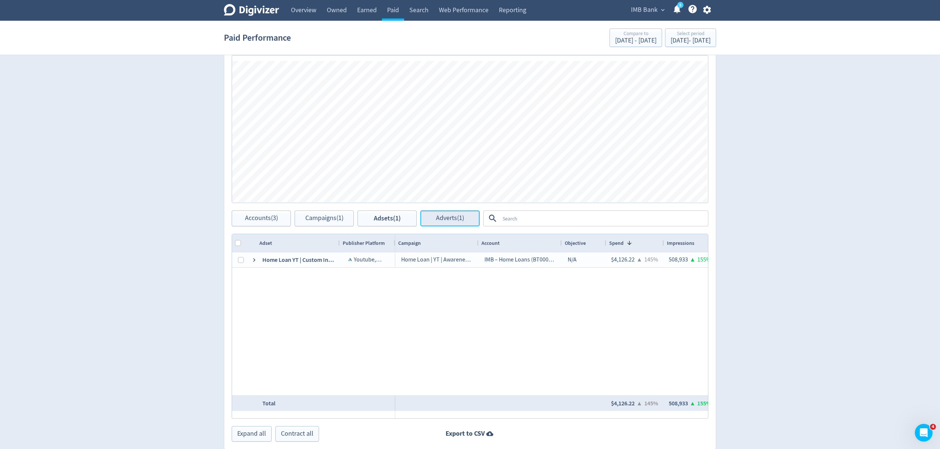
click at [444, 220] on span "Adverts (1)" at bounding box center [450, 218] width 28 height 7
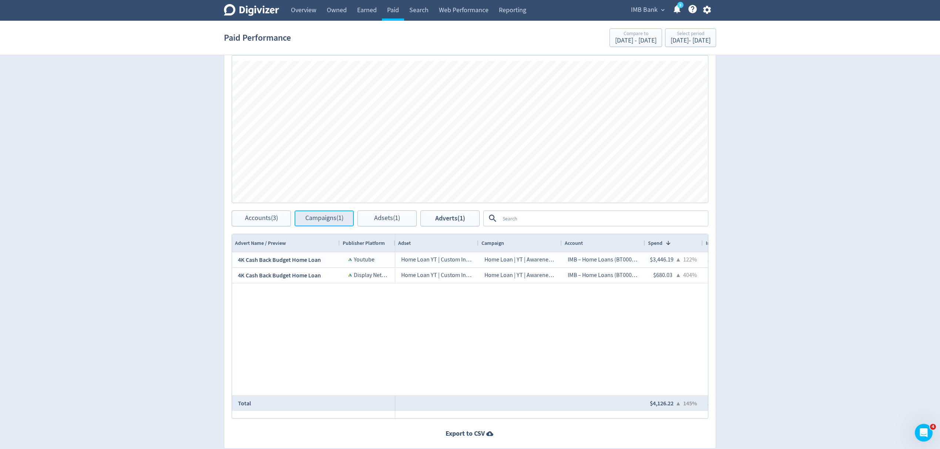
click at [324, 218] on span "Campaigns (1)" at bounding box center [324, 218] width 38 height 7
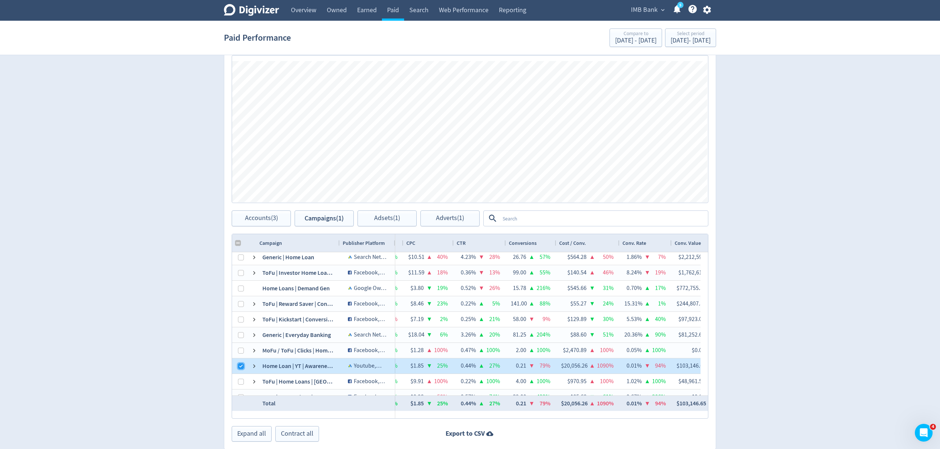
click at [239, 369] on input "Press Space to toggle row selection (checked)" at bounding box center [241, 366] width 6 height 6
checkbox input "false"
click at [452, 216] on span "Adverts (1)" at bounding box center [450, 218] width 28 height 7
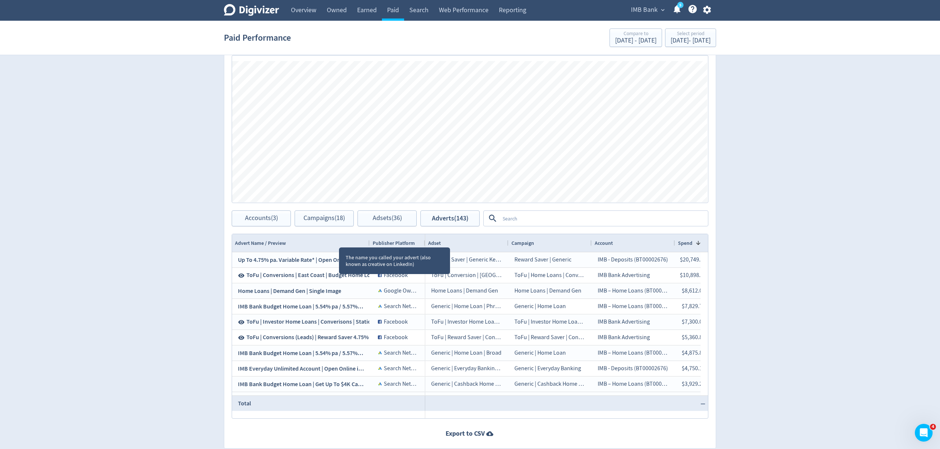
drag, startPoint x: 339, startPoint y: 242, endPoint x: 369, endPoint y: 243, distance: 30.0
click at [369, 243] on div at bounding box center [369, 243] width 3 height 18
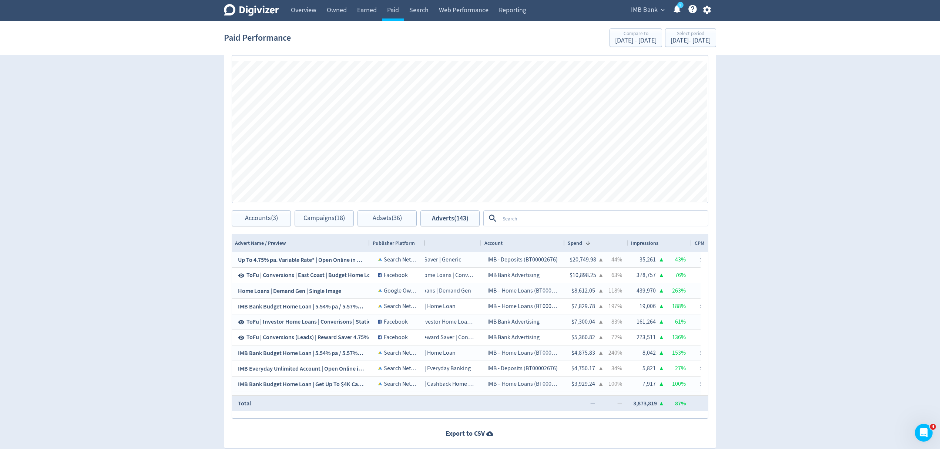
scroll to position [0, 265]
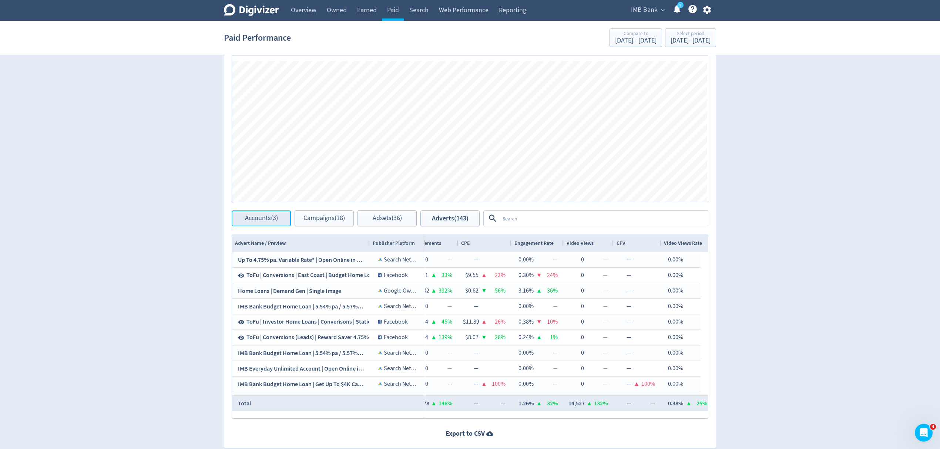
click at [254, 221] on span "Accounts (3)" at bounding box center [261, 218] width 33 height 7
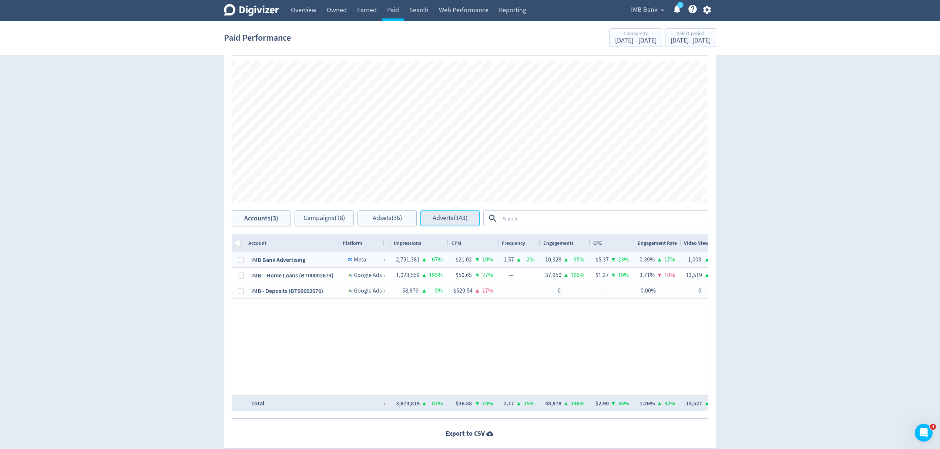
click at [441, 217] on span "Adverts (143)" at bounding box center [449, 218] width 35 height 7
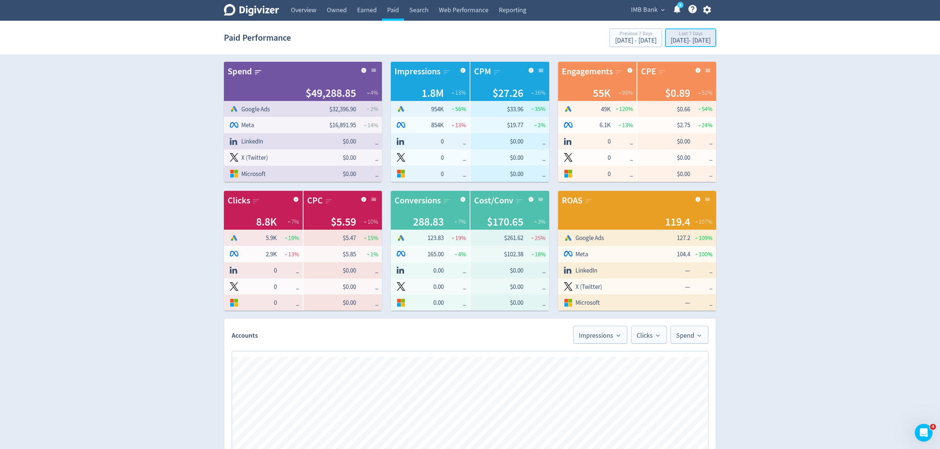
click at [670, 38] on div "[DATE] - [DATE]" at bounding box center [690, 40] width 40 height 7
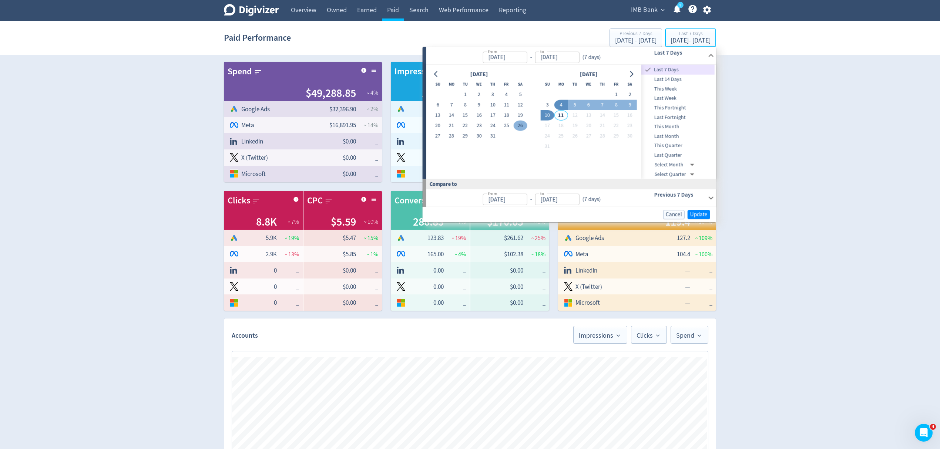
type input "[DATE]"
click at [430, 73] on div "[DATE] Su Mo Tu We Th Fr Sa 1 2 3 4 5 6 7 8 9 10 11 12 13 14 15 16 17 18 19 20 …" at bounding box center [533, 122] width 215 height 114
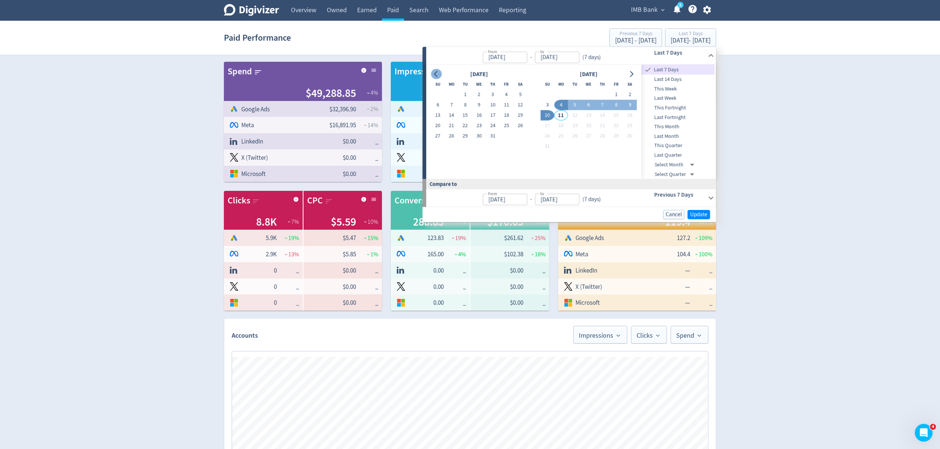
click at [432, 74] on button "Go to previous month" at bounding box center [436, 74] width 11 height 10
click at [449, 135] on button "30" at bounding box center [451, 136] width 14 height 10
type input "[DATE]"
click at [576, 115] on button "15" at bounding box center [575, 115] width 14 height 10
type input "[DATE]"
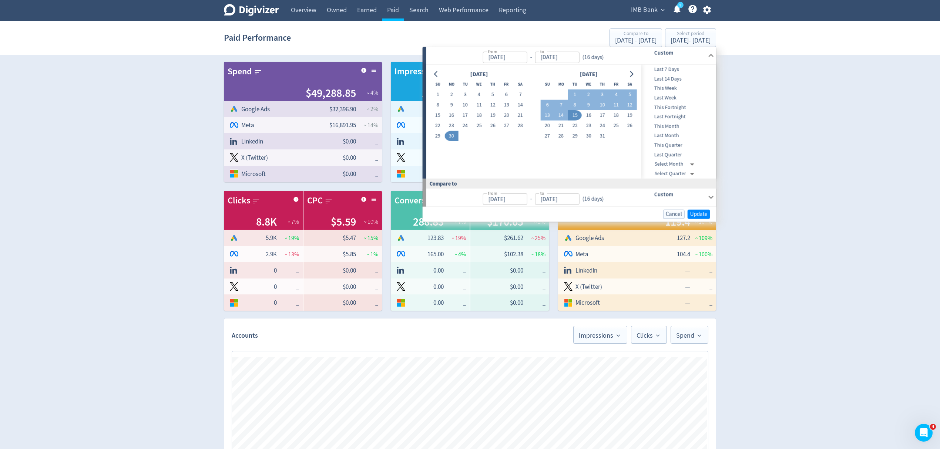
type input "[DATE]"
click at [696, 213] on span "Update" at bounding box center [698, 214] width 17 height 6
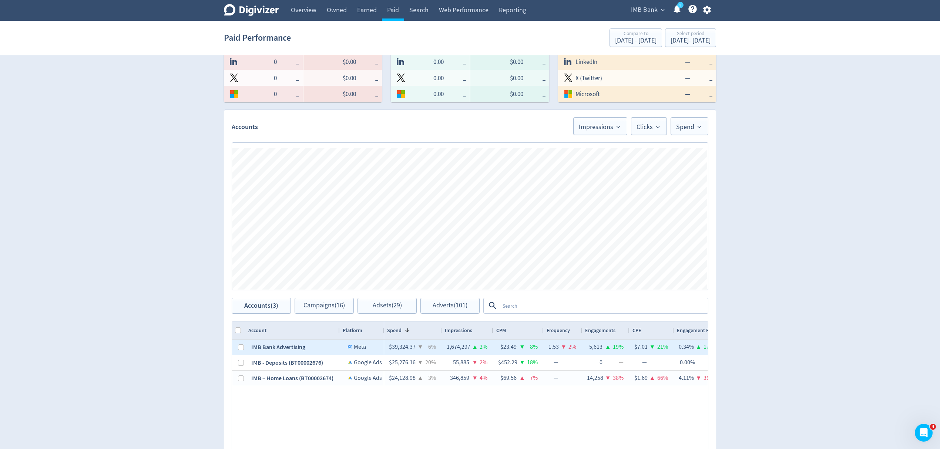
scroll to position [246, 0]
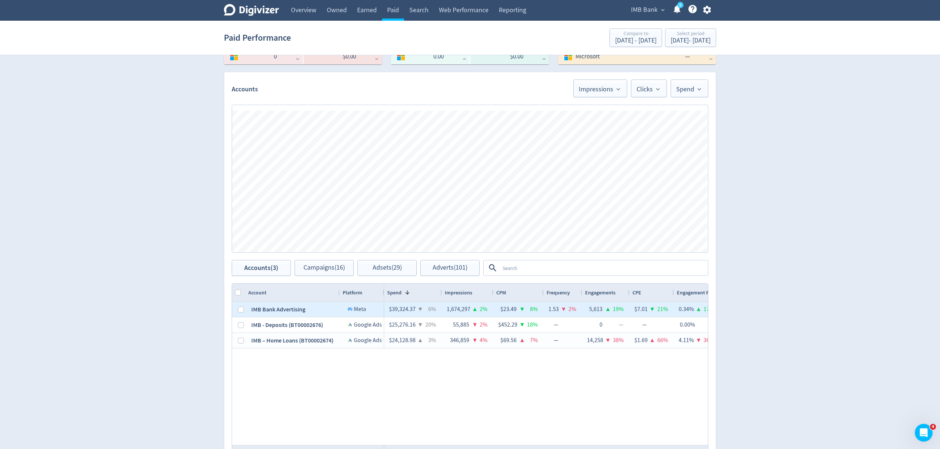
click at [237, 308] on div at bounding box center [238, 309] width 13 height 15
click at [239, 308] on input "Press Space to toggle row selection (unchecked)" at bounding box center [241, 310] width 6 height 6
checkbox input "true"
checkbox input "false"
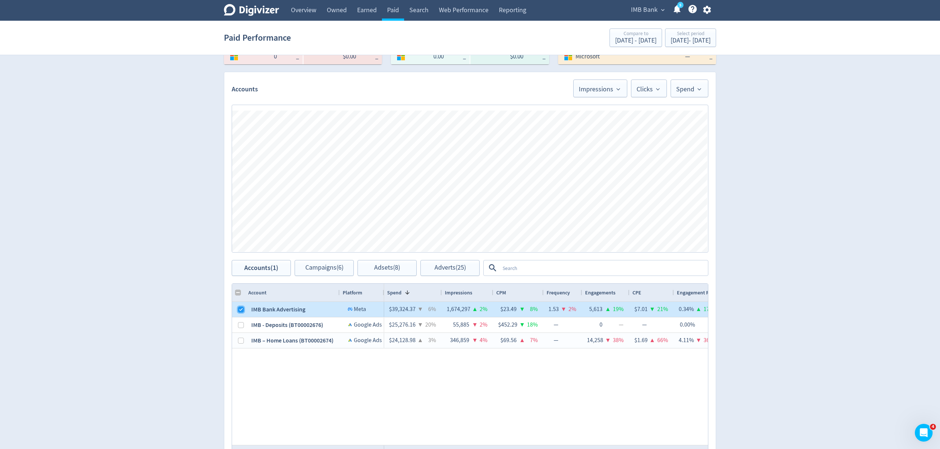
click at [239, 308] on input "Press Space to toggle row selection (checked)" at bounding box center [241, 310] width 6 height 6
checkbox input "false"
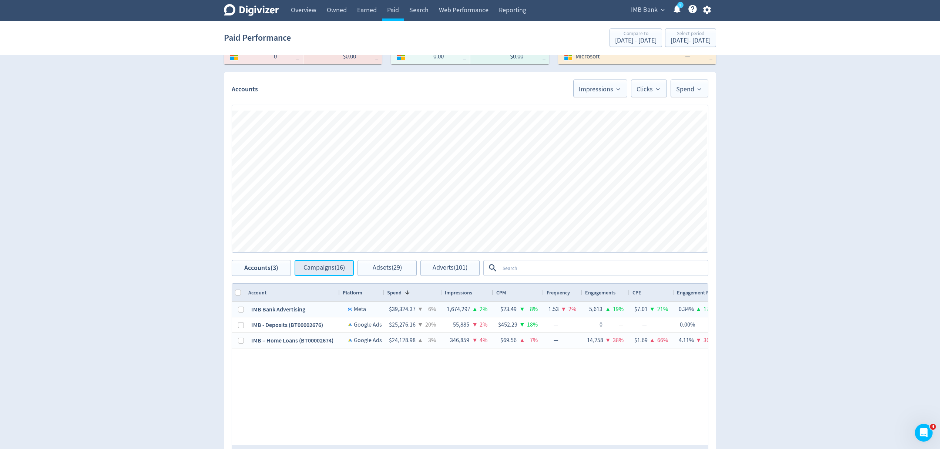
click at [329, 271] on span "Campaigns (16)" at bounding box center [323, 267] width 41 height 7
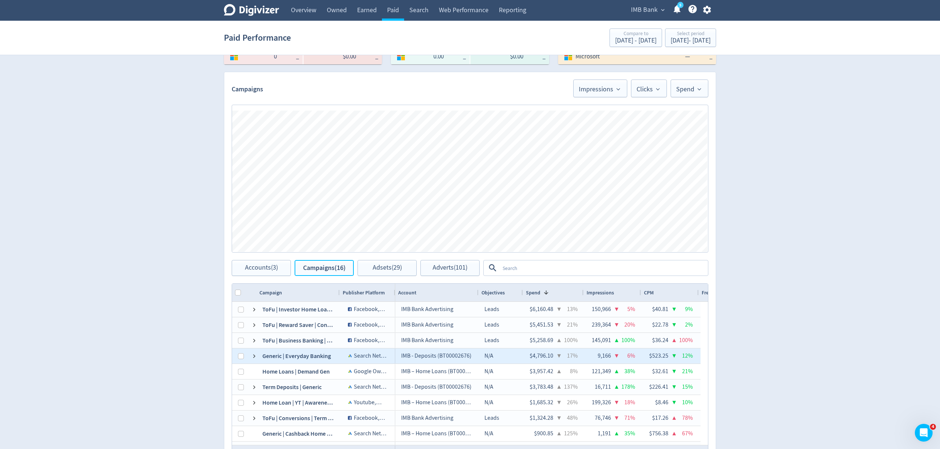
scroll to position [105, 0]
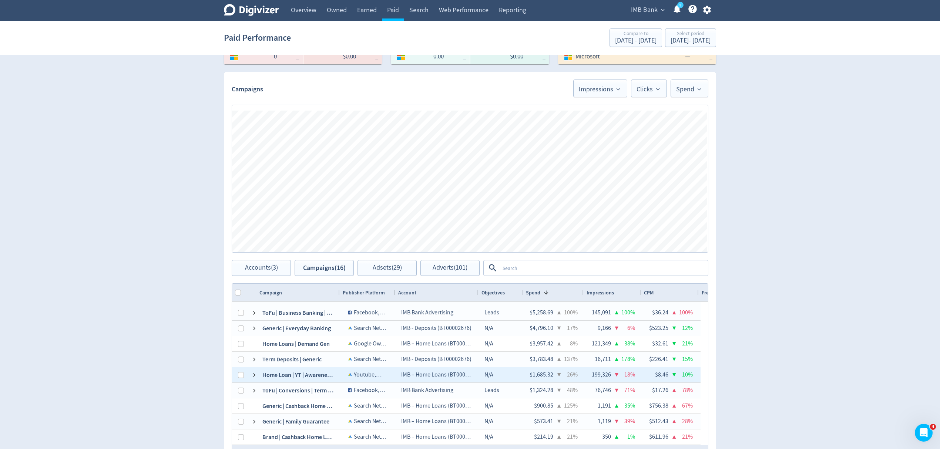
click at [236, 373] on div at bounding box center [238, 374] width 13 height 15
click at [237, 374] on div at bounding box center [238, 374] width 13 height 15
click at [240, 376] on input "Press Space to toggle row selection (unchecked)" at bounding box center [241, 375] width 6 height 6
checkbox input "true"
checkbox input "false"
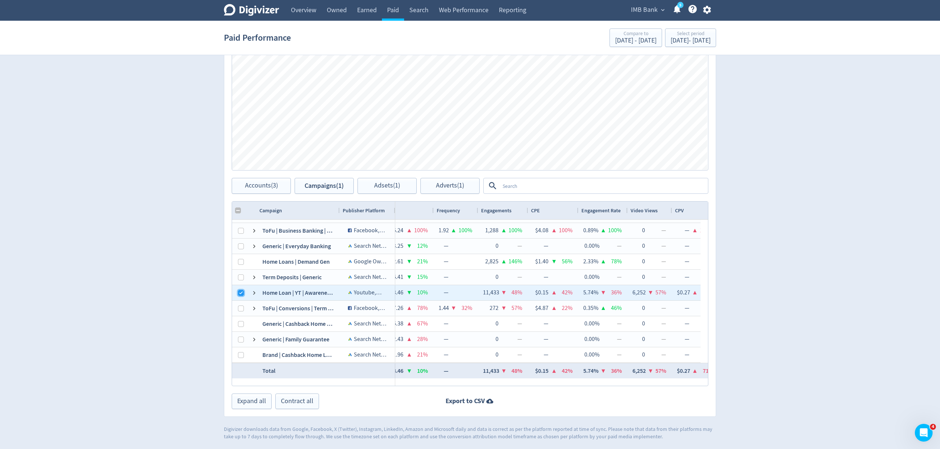
scroll to position [0, 0]
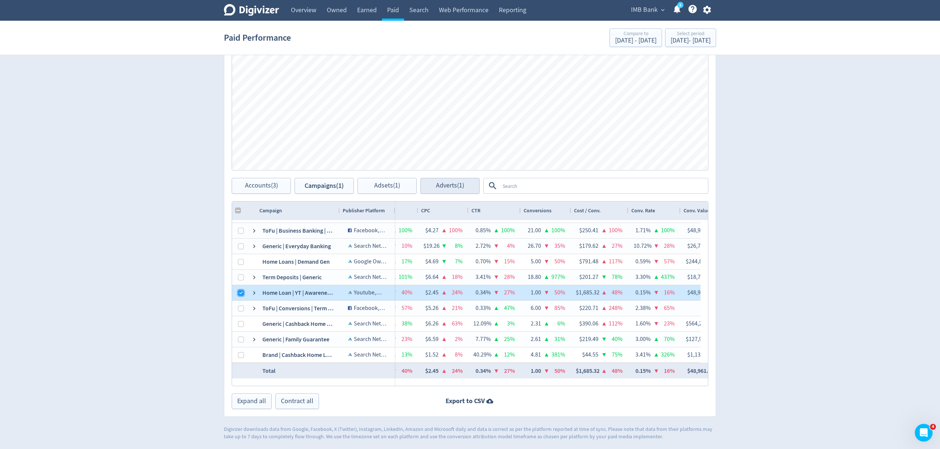
click at [242, 291] on input "Press Space to toggle row selection (checked)" at bounding box center [241, 293] width 6 height 6
click at [455, 185] on span "Adverts (1)" at bounding box center [450, 185] width 28 height 7
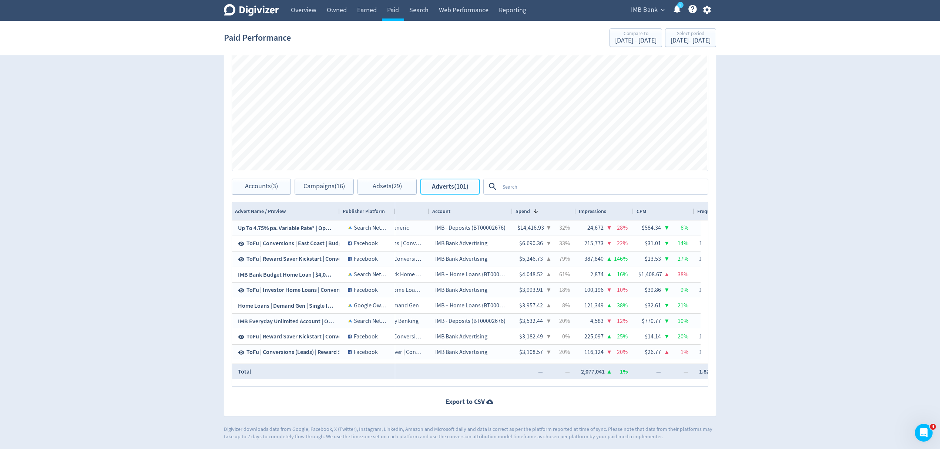
scroll to position [0, 215]
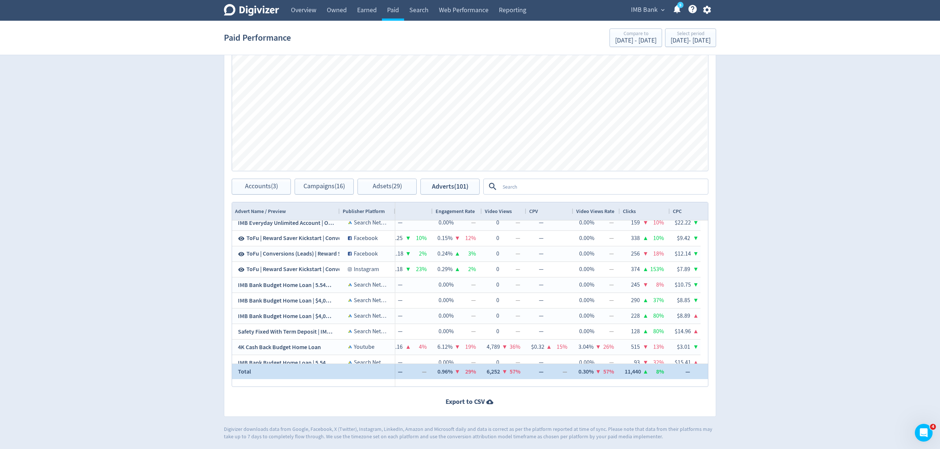
drag, startPoint x: 489, startPoint y: 378, endPoint x: 520, endPoint y: 377, distance: 31.1
click at [520, 377] on div "6,252 ▼ 57%" at bounding box center [504, 371] width 33 height 14
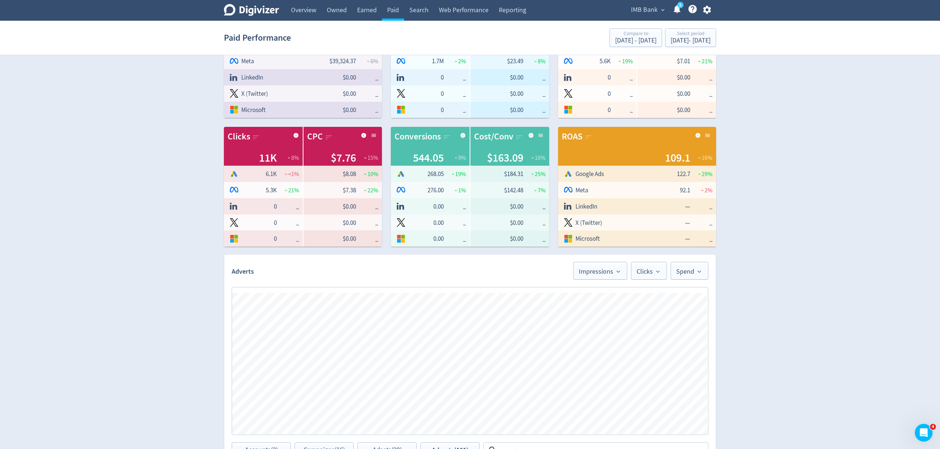
scroll to position [0, 0]
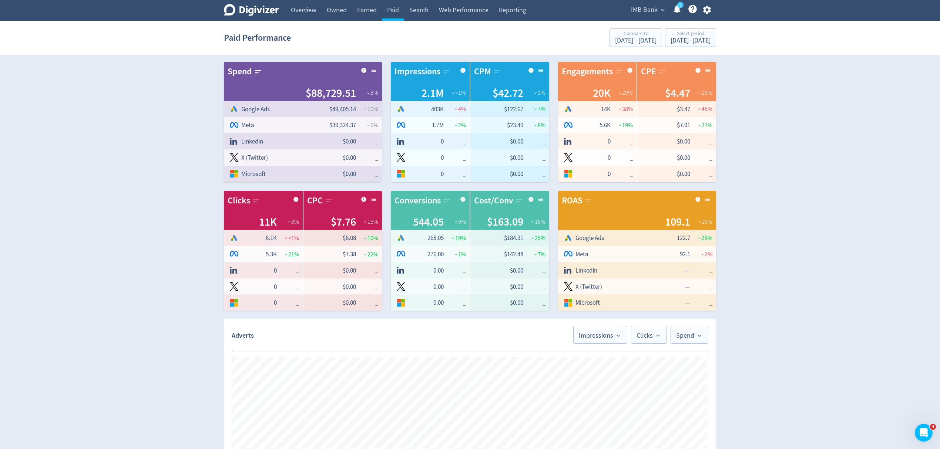
click at [648, 8] on span "IMB Bank" at bounding box center [644, 10] width 27 height 12
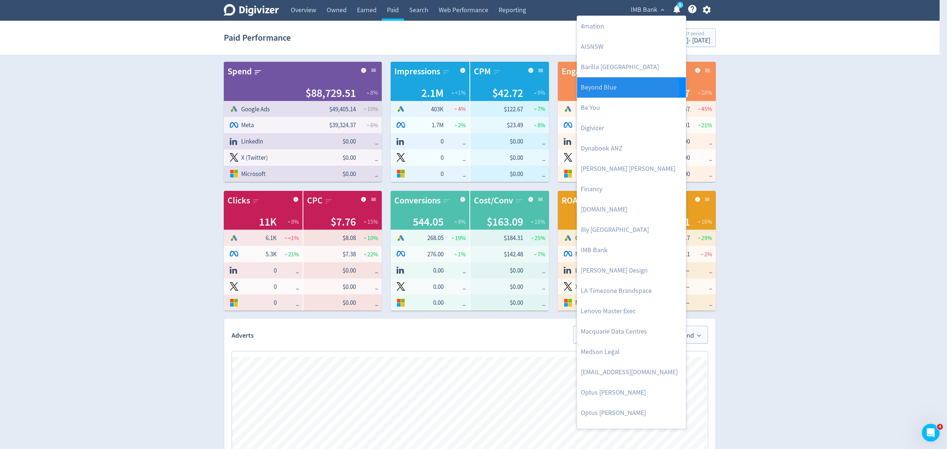
click at [627, 89] on link "Beyond Blue" at bounding box center [631, 87] width 109 height 20
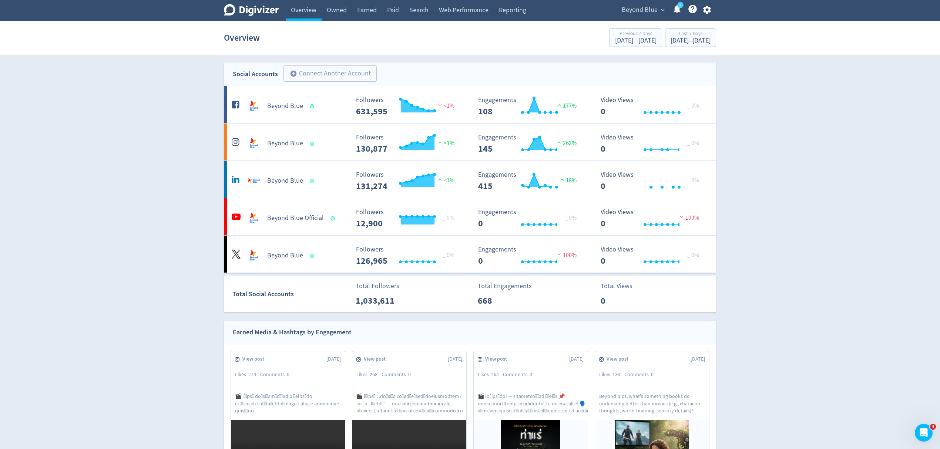
click at [617, 11] on div "Beyond Blue expand_more 5 Help Center - Searchable support on using Digivizer" at bounding box center [664, 10] width 102 height 21
click at [624, 10] on span "Beyond Blue" at bounding box center [639, 10] width 36 height 12
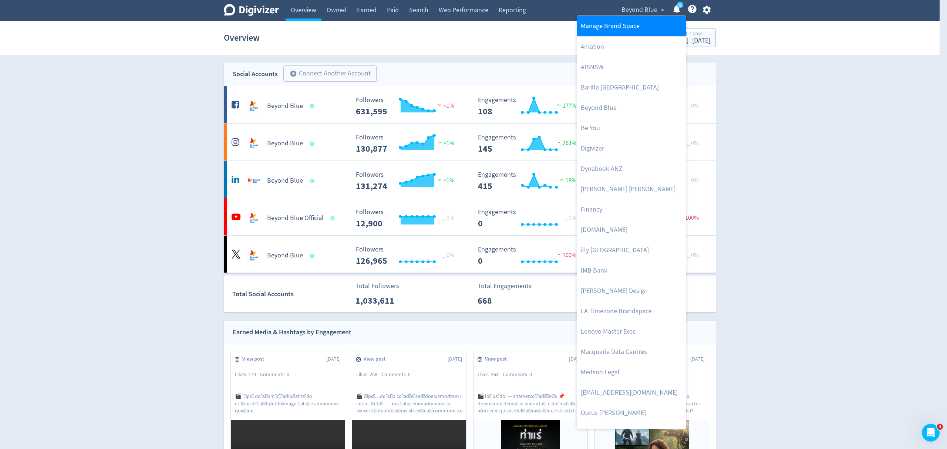
click at [595, 23] on link "Manage Brand Space" at bounding box center [631, 26] width 109 height 20
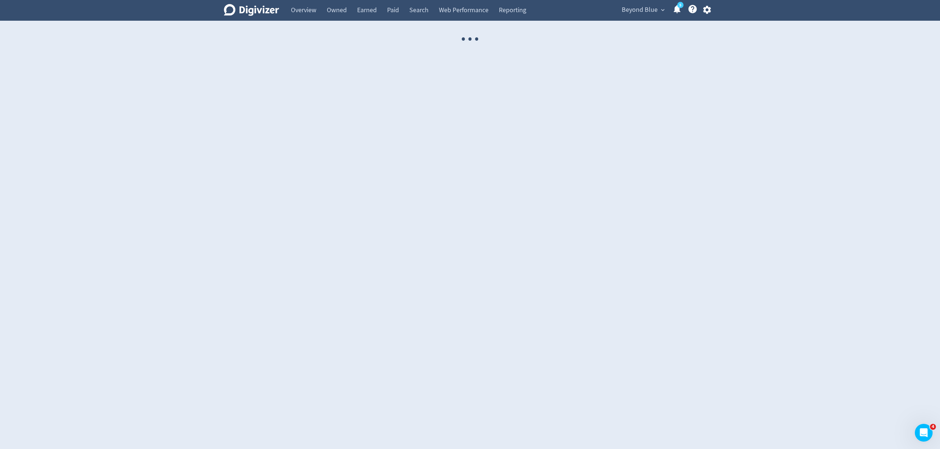
select select "USER"
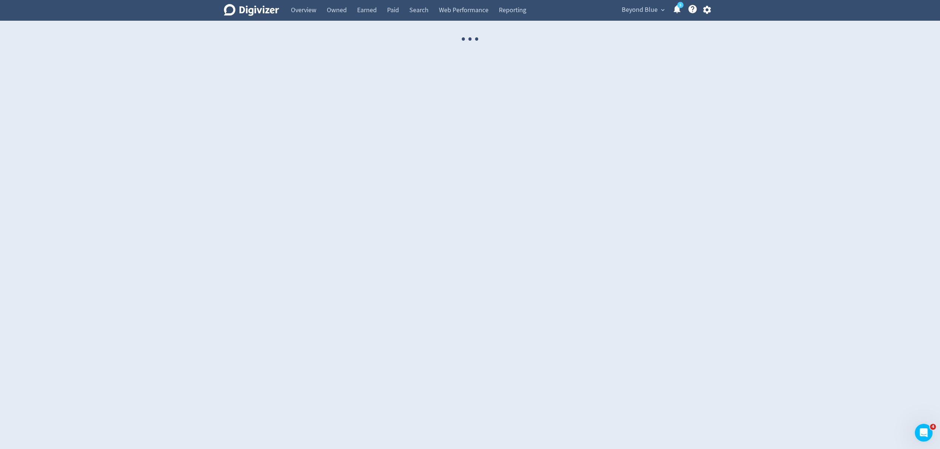
select select "USER"
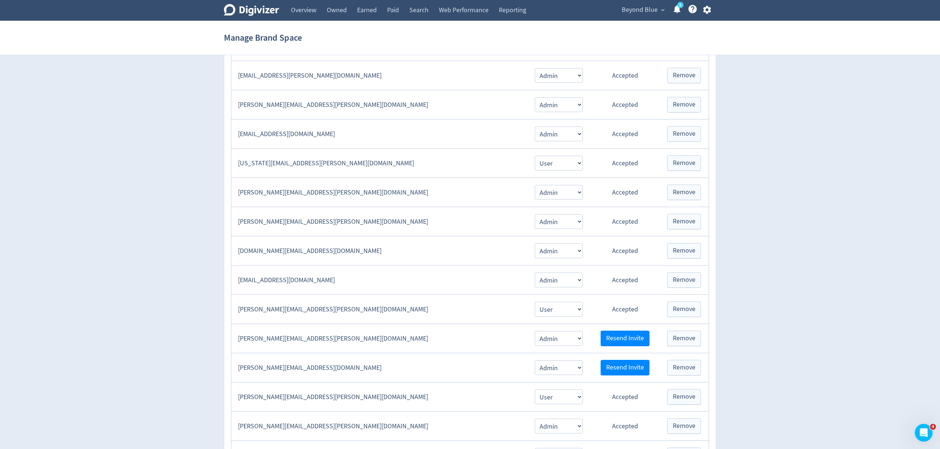
scroll to position [394, 0]
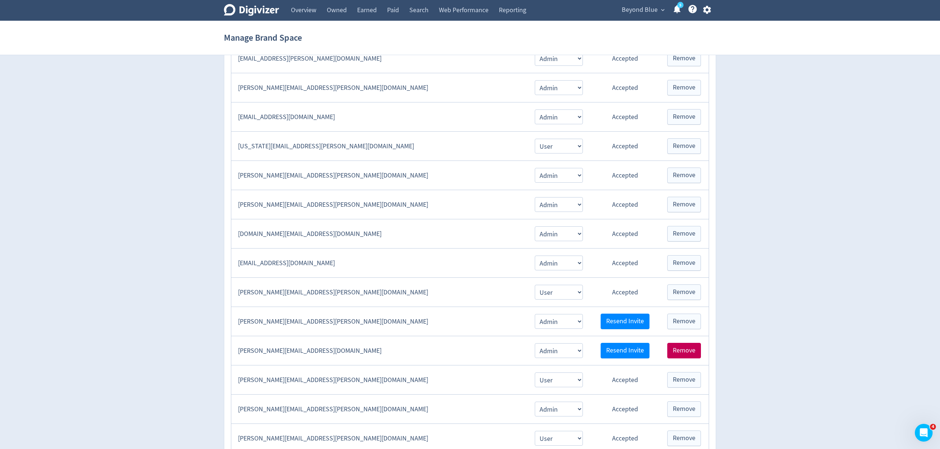
click at [678, 354] on span "Remove" at bounding box center [683, 350] width 23 height 7
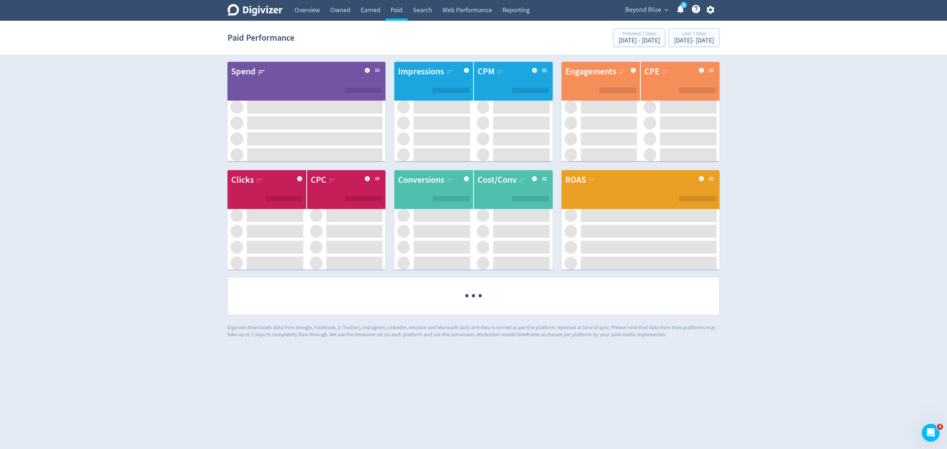
click at [646, 11] on span "Beyond Blue" at bounding box center [643, 10] width 36 height 12
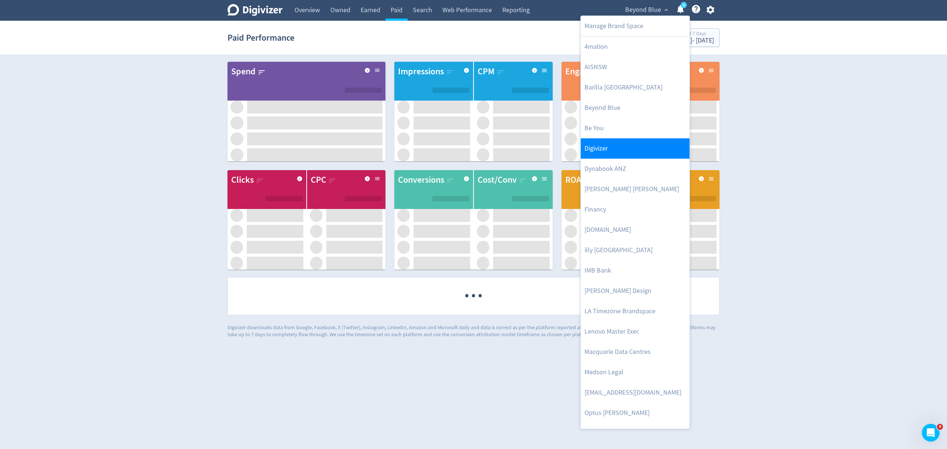
click at [610, 107] on link "Beyond Blue" at bounding box center [635, 108] width 109 height 20
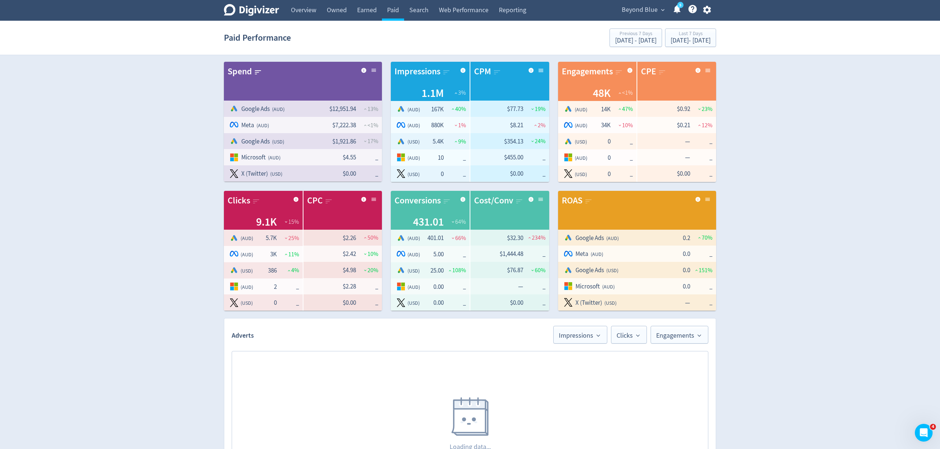
click at [309, 10] on link "Overview" at bounding box center [304, 10] width 36 height 21
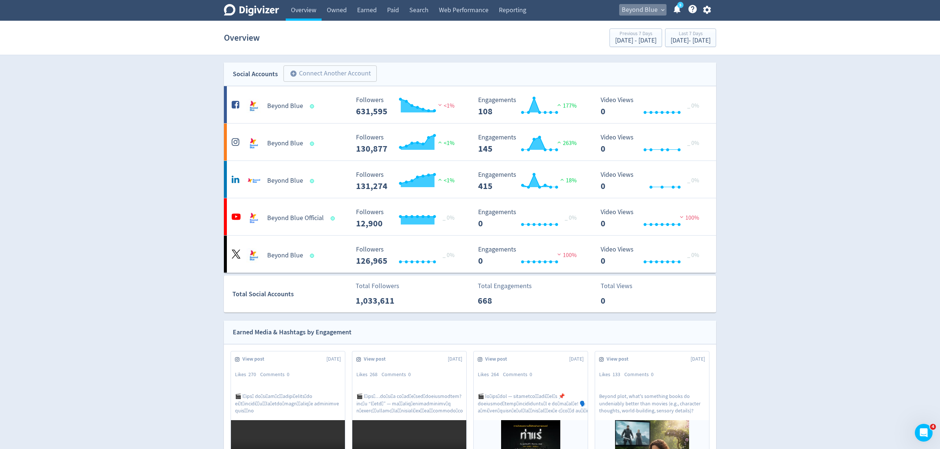
click at [629, 6] on span "Beyond Blue" at bounding box center [639, 10] width 36 height 12
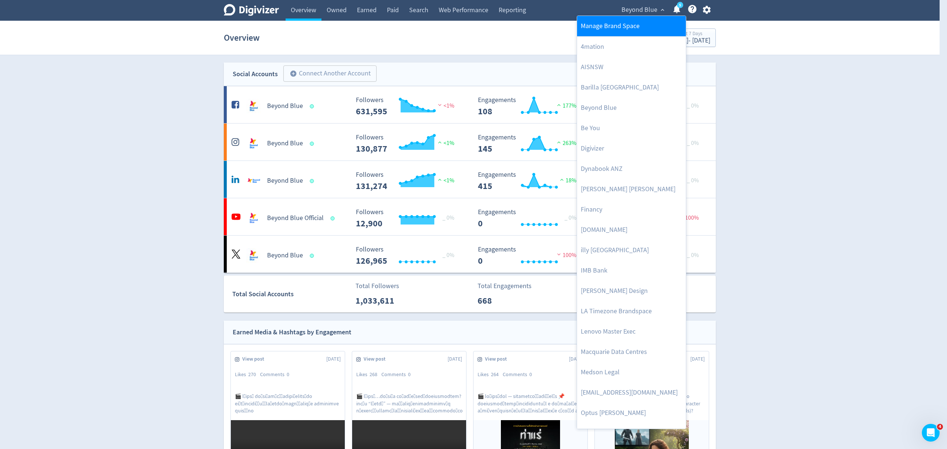
click at [635, 24] on link "Manage Brand Space" at bounding box center [631, 26] width 109 height 20
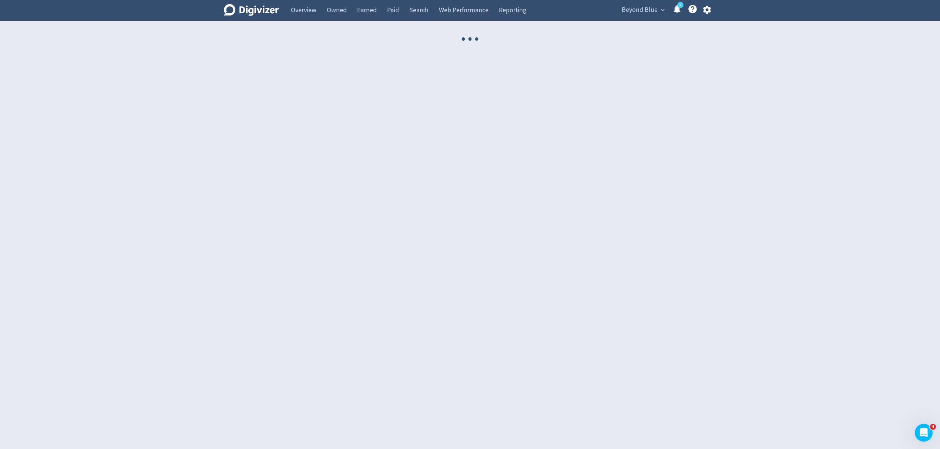
select select "USER"
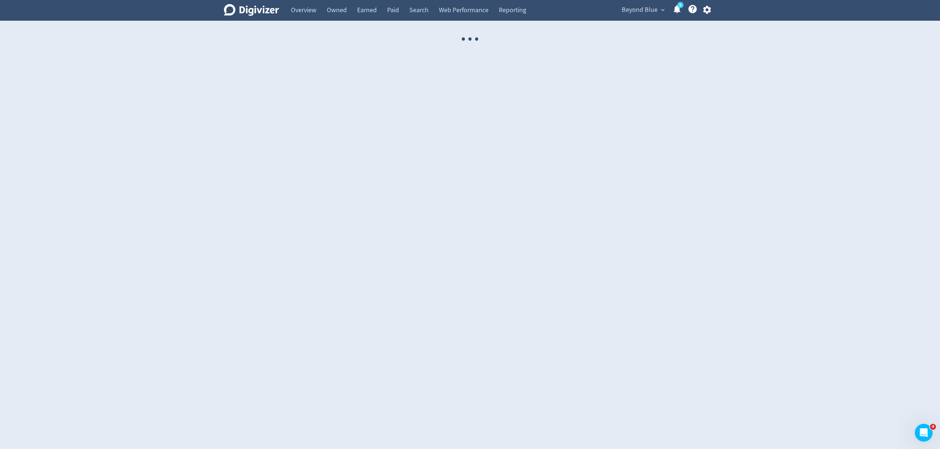
select select "USER"
